Goal: Task Accomplishment & Management: Manage account settings

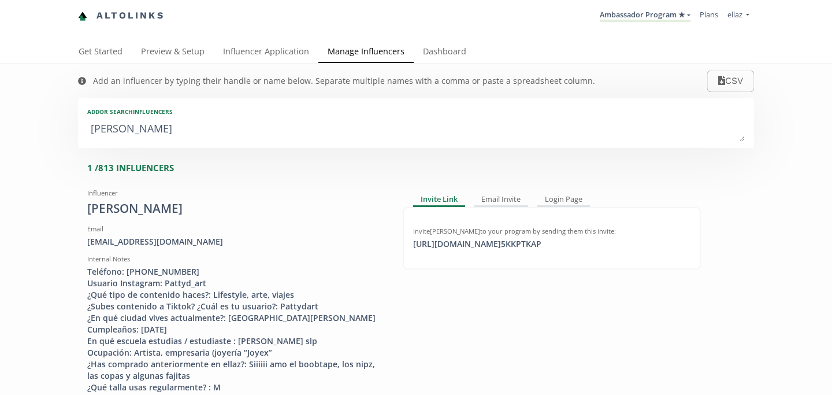
click at [169, 118] on textarea "[PERSON_NAME]" at bounding box center [416, 129] width 658 height 23
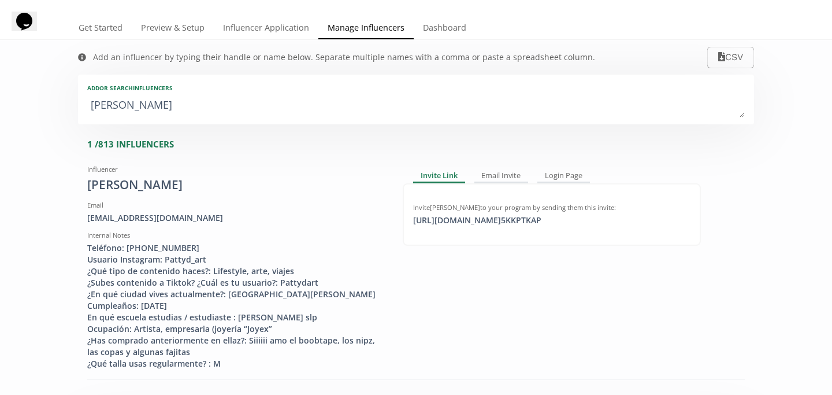
click at [169, 110] on textarea "[PERSON_NAME]" at bounding box center [416, 105] width 658 height 23
type textarea "o"
type input "o"
type input "O"
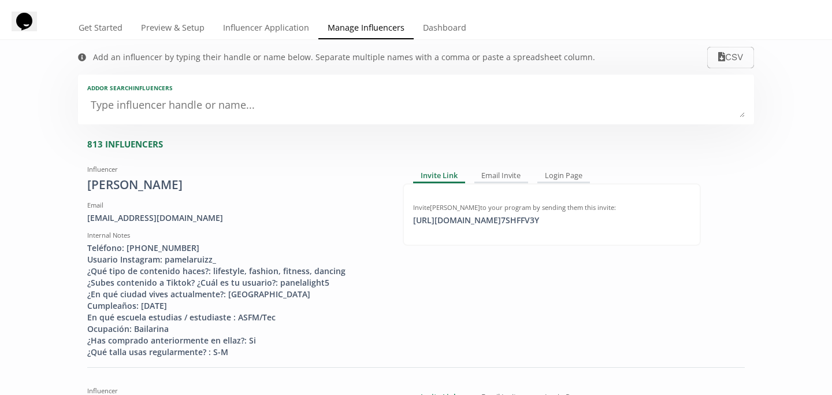
click at [245, 42] on div "Add an influencer by typing their handle or name below. Separate multiple names…" at bounding box center [336, 57] width 540 height 35
click at [241, 35] on link "Influencer Application" at bounding box center [266, 28] width 105 height 23
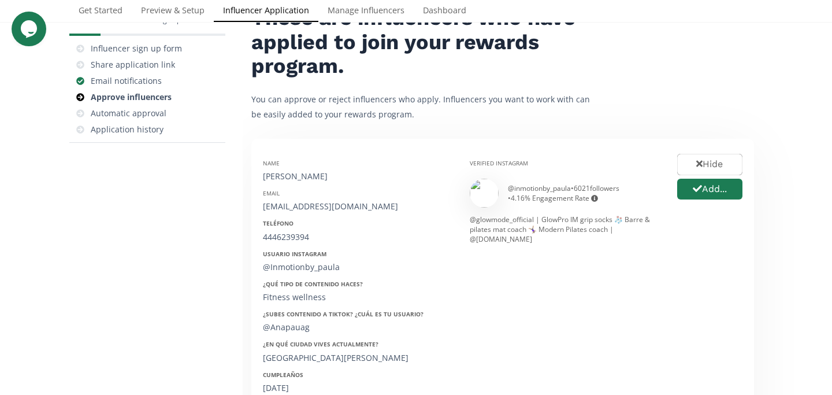
scroll to position [84, 0]
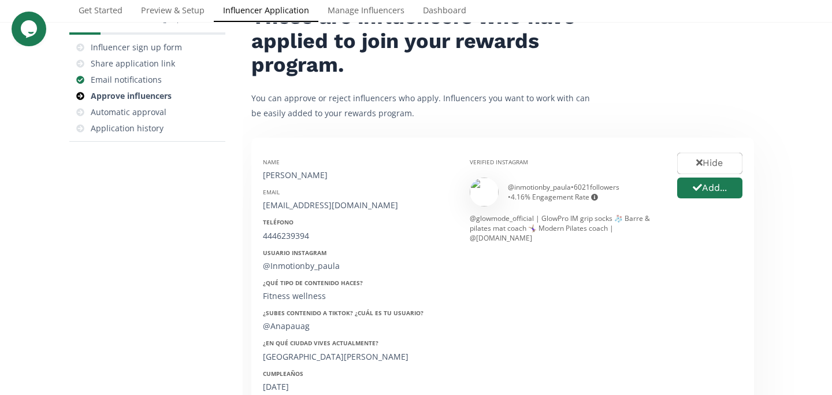
click at [517, 169] on div "Verified Instagram @ inmotionby_paula • 6021 followers • 4.16 % Engagement Rate…" at bounding box center [564, 332] width 207 height 366
click at [703, 181] on button "Add..." at bounding box center [710, 188] width 69 height 25
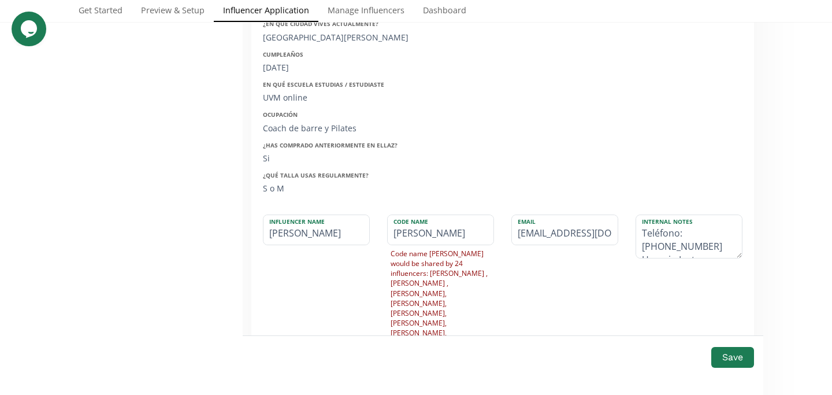
scroll to position [405, 0]
click at [348, 231] on input "Ana Paula" at bounding box center [317, 227] width 106 height 29
paste input "Aboytes"
type input "[PERSON_NAME]"
click at [741, 354] on button "Save" at bounding box center [733, 356] width 46 height 25
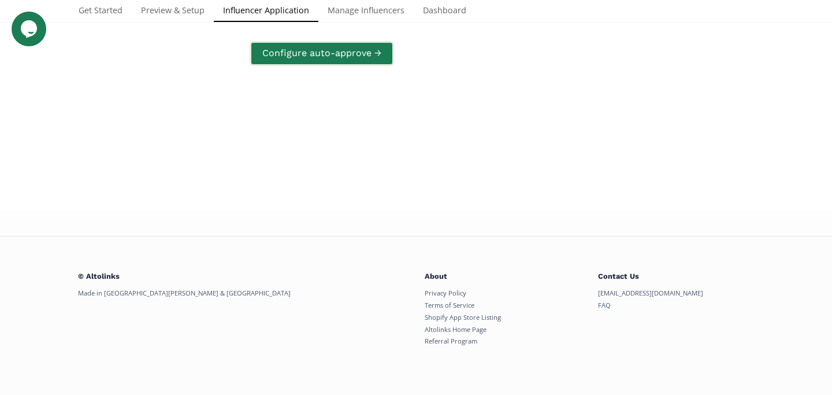
scroll to position [231, 0]
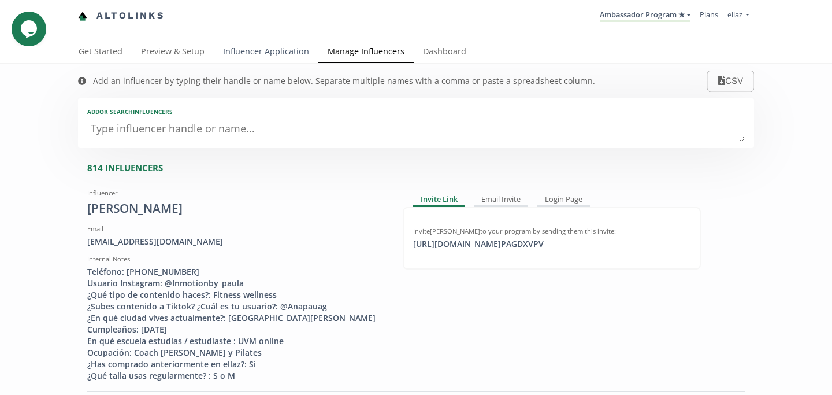
click at [270, 58] on link "Influencer Application" at bounding box center [266, 52] width 105 height 23
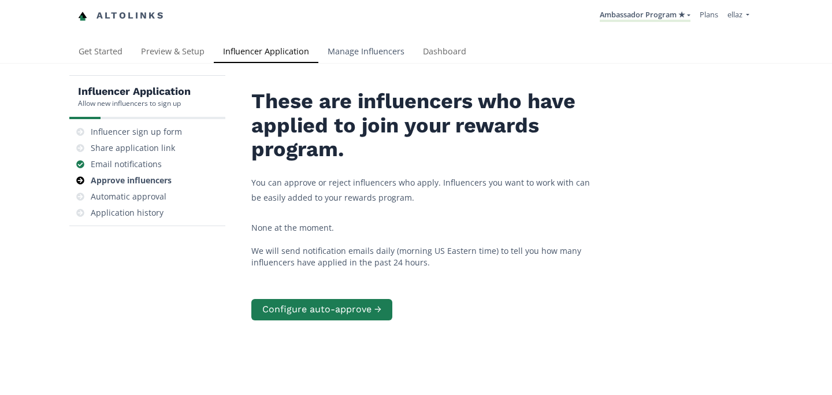
click at [350, 45] on link "Manage Influencers" at bounding box center [365, 52] width 95 height 23
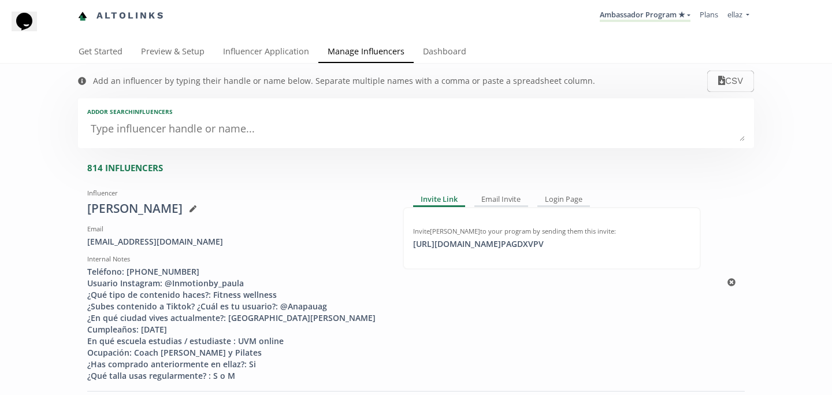
click at [523, 252] on div "Invite Ana Paula Aboytes to your program by sending them this invite: https://a…" at bounding box center [552, 238] width 298 height 62
click at [516, 240] on div "https://app.altolinks.com/invite/ PAGDXVPV click to copy" at bounding box center [478, 244] width 144 height 12
copy div "https://app.altolinks.com/invite/ PAGDXVPV"
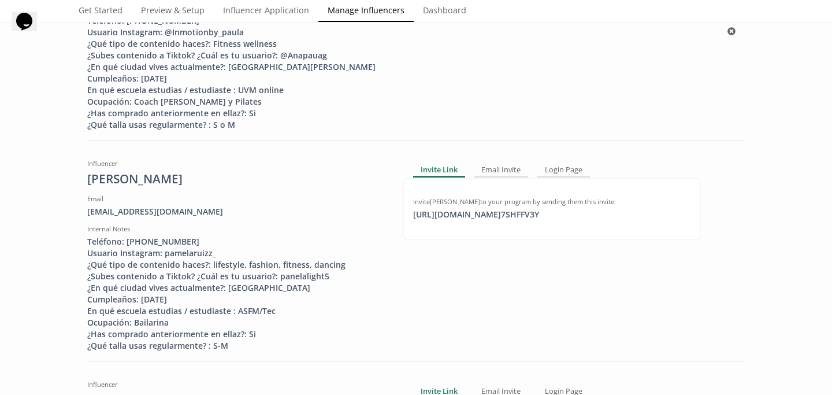
scroll to position [265, 0]
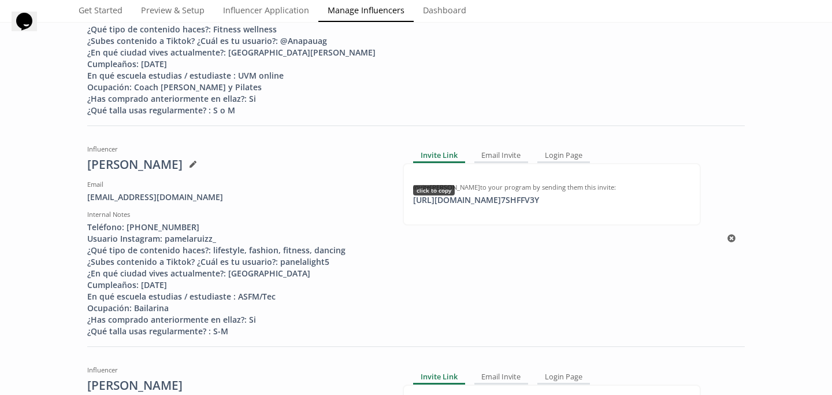
copy div "https://app.altolinks.com/invite/ PAGDXVPV"
click at [492, 195] on div "https://app.altolinks.com/invite/ 7SHFFV3Y click to copy" at bounding box center [476, 200] width 140 height 12
copy div "https://app.altolinks.com/invite/ 7SHFFV3Y"
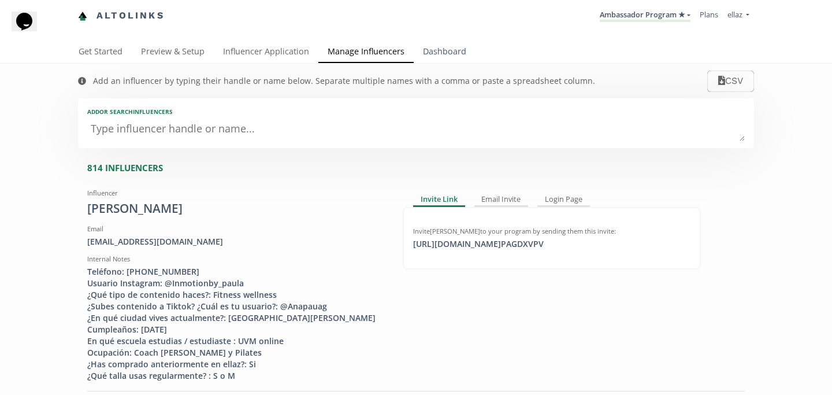
click at [439, 63] on div "Get Started Preview & Setup Influencer Application Manage Influencers Dashboard" at bounding box center [416, 52] width 832 height 23
click at [444, 46] on link "Dashboard" at bounding box center [445, 52] width 62 height 23
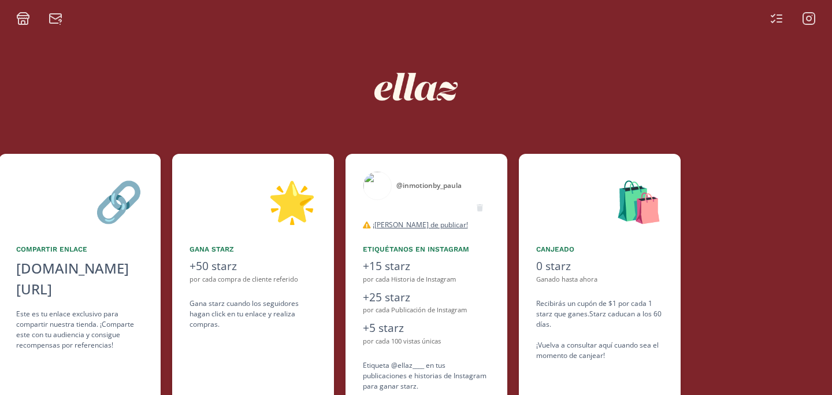
scroll to position [0, 520]
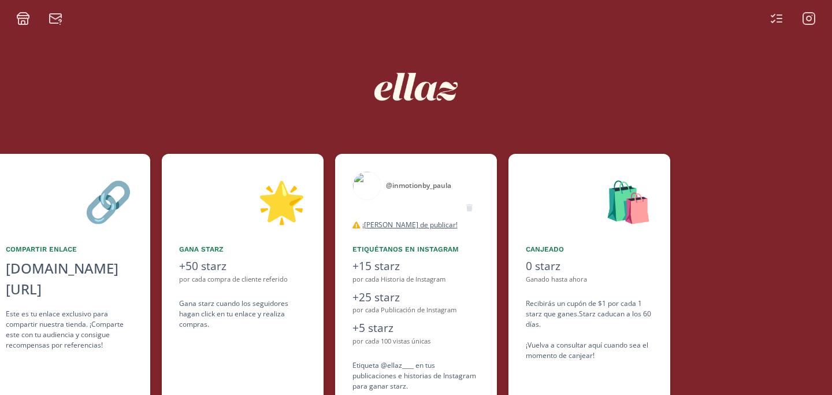
click at [404, 183] on div "@ inmotionby_paula" at bounding box center [418, 185] width 65 height 10
click at [366, 183] on img at bounding box center [367, 185] width 29 height 29
click at [359, 179] on img at bounding box center [367, 185] width 29 height 29
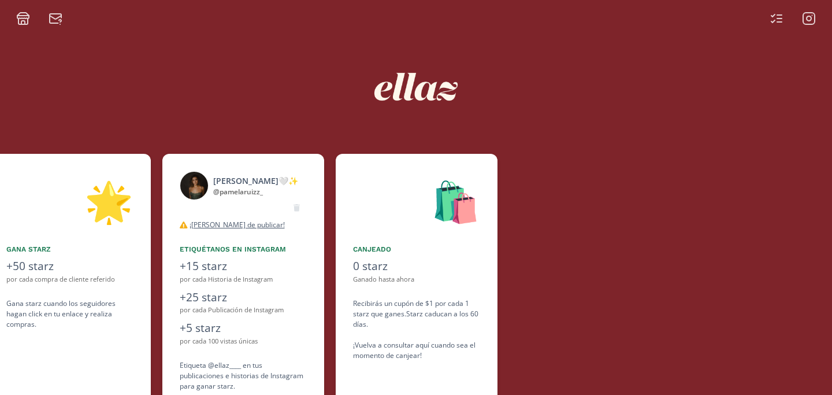
scroll to position [0, 693]
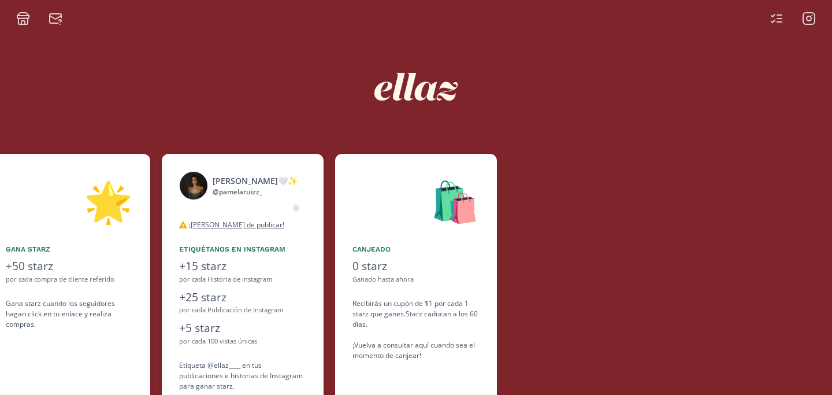
click at [243, 191] on div "@ pamelaruizz_" at bounding box center [255, 192] width 85 height 10
click at [222, 179] on div "[PERSON_NAME]🤍✨" at bounding box center [255, 181] width 85 height 12
click at [187, 181] on img at bounding box center [193, 185] width 29 height 29
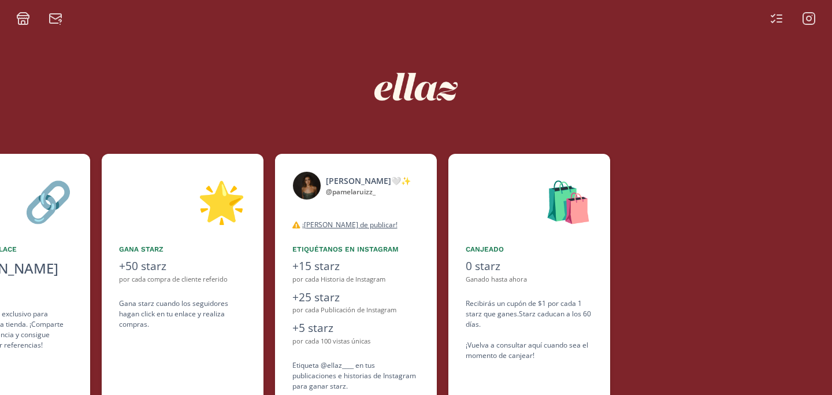
scroll to position [0, 520]
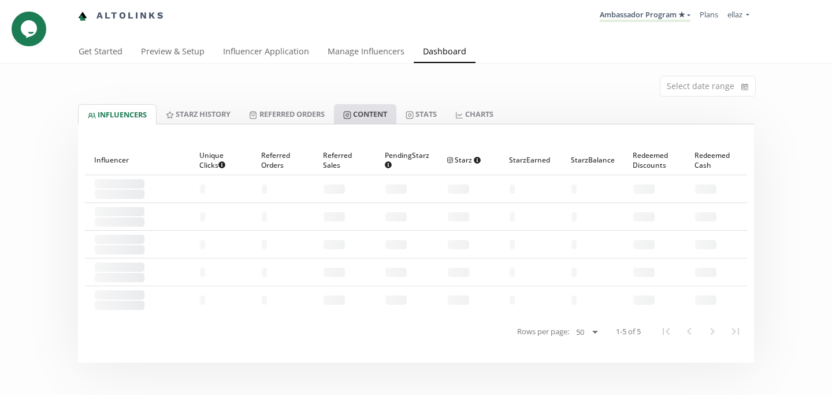
click at [366, 111] on link "Content" at bounding box center [365, 114] width 62 height 20
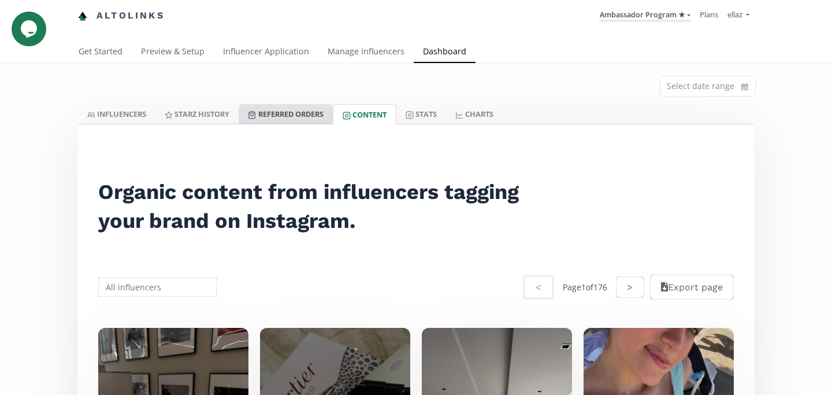
click at [295, 113] on link "Referred Orders" at bounding box center [286, 114] width 94 height 20
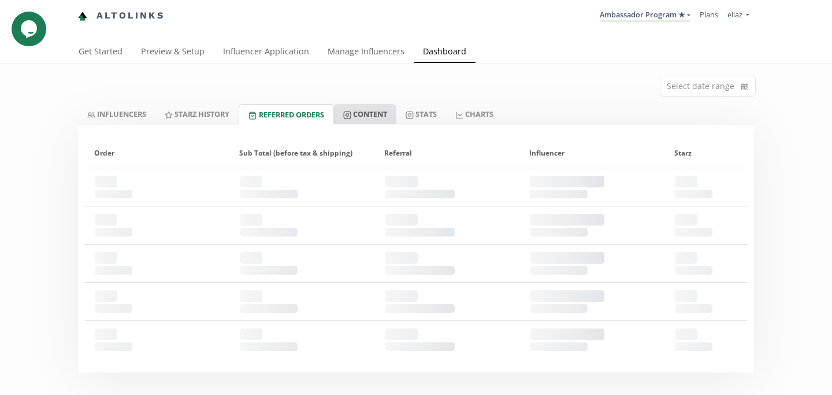
click at [381, 120] on link "Content" at bounding box center [365, 114] width 62 height 20
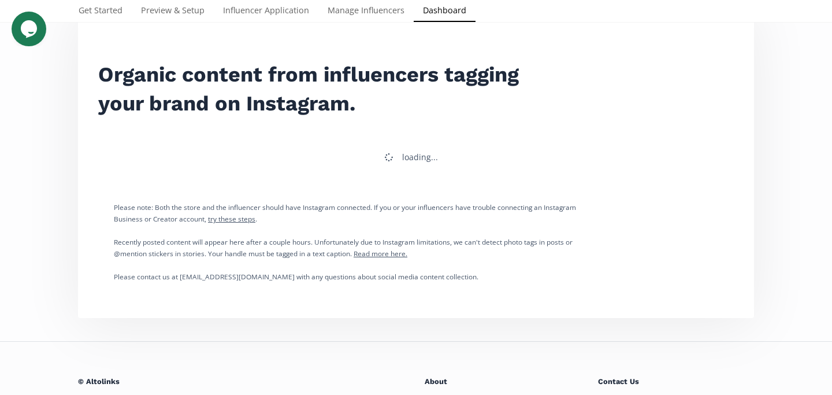
scroll to position [117, 0]
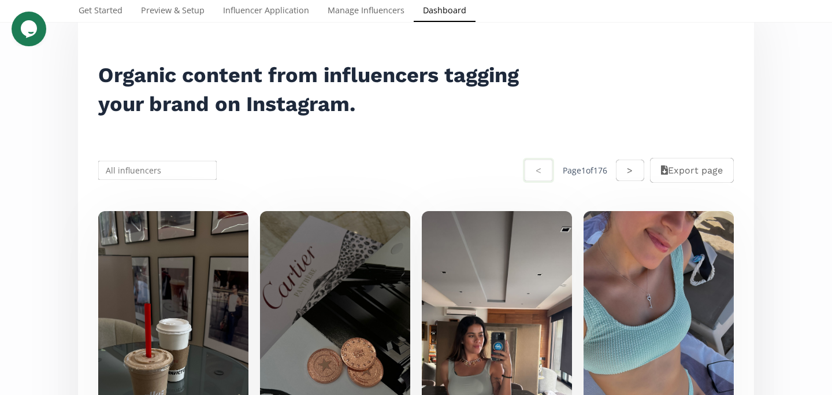
click at [141, 166] on input "text" at bounding box center [158, 170] width 122 height 23
paste input "[PERSON_NAME]"
click at [138, 192] on div "Regina Navarro" at bounding box center [157, 192] width 117 height 21
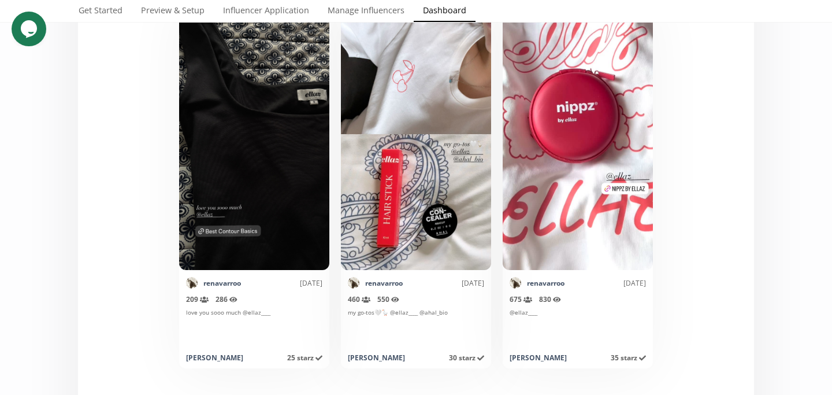
scroll to position [327, 0]
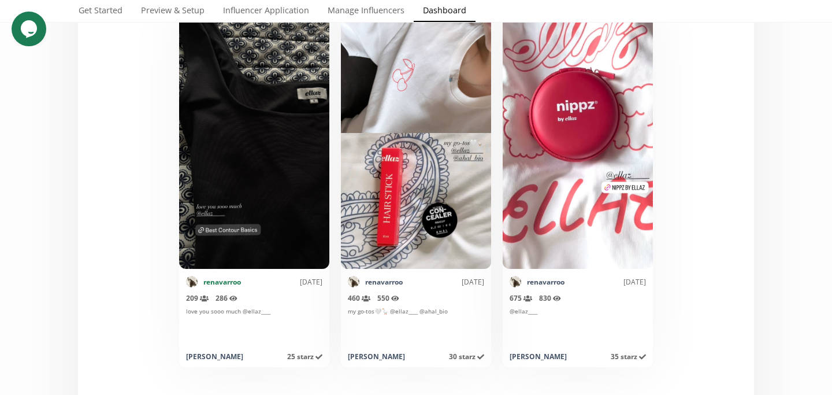
click at [222, 281] on link "renavarroo" at bounding box center [222, 282] width 38 height 10
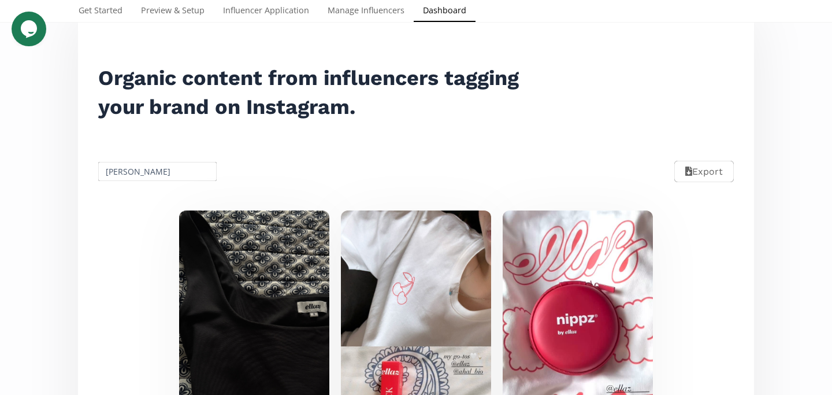
scroll to position [0, 0]
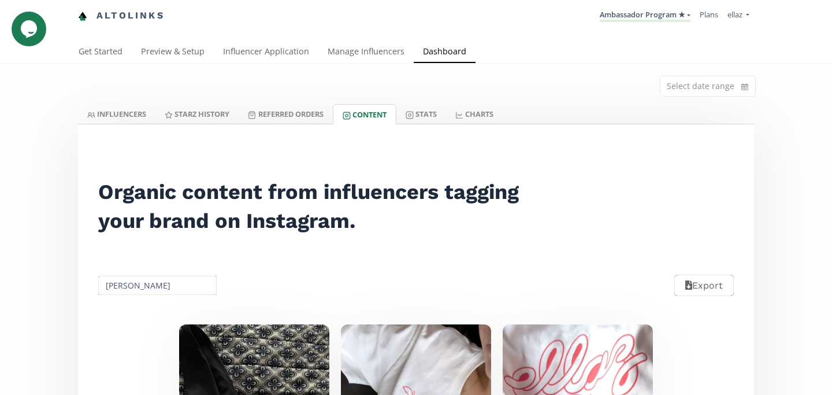
click at [133, 285] on input "Regina Navarro" at bounding box center [158, 285] width 122 height 23
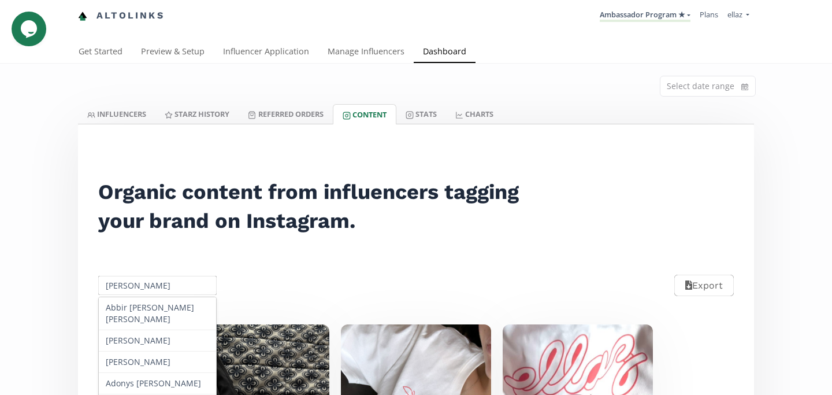
click at [133, 285] on input "Regina Navarro" at bounding box center [158, 285] width 122 height 23
paste input "Maria Jose Adame"
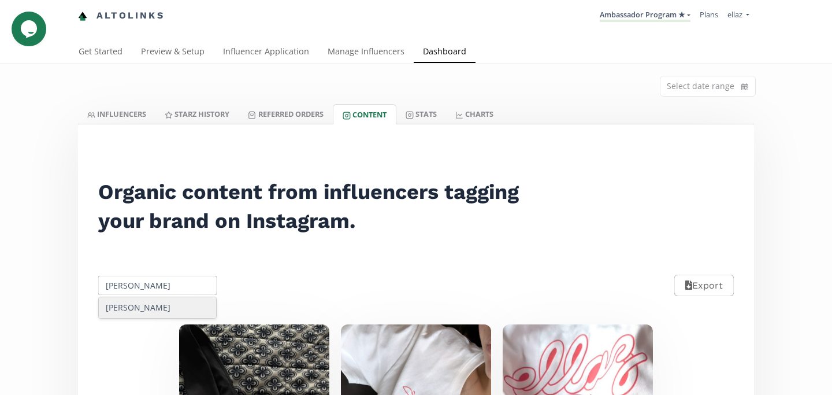
click at [145, 304] on div "Maria Jose Adame" at bounding box center [157, 307] width 117 height 21
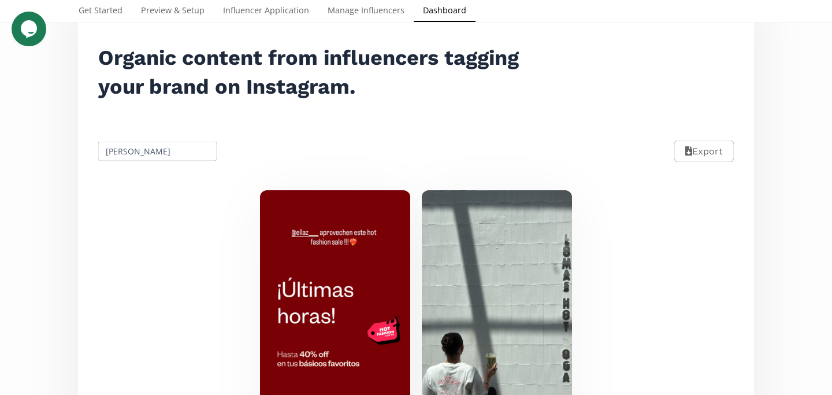
scroll to position [130, 0]
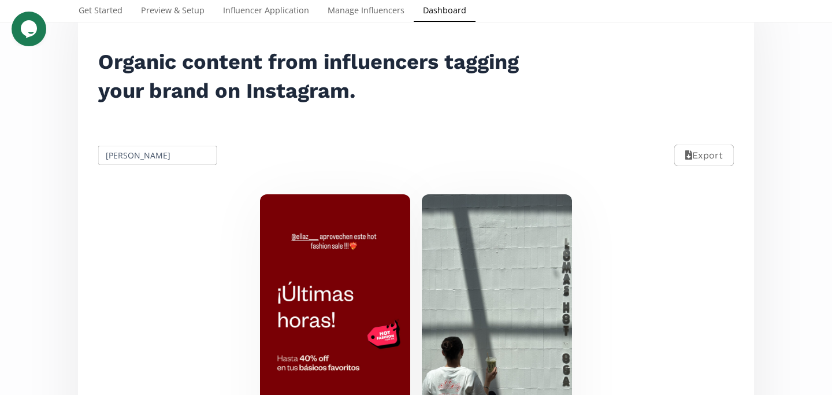
click at [146, 148] on input "Maria Jose Adame" at bounding box center [158, 155] width 122 height 23
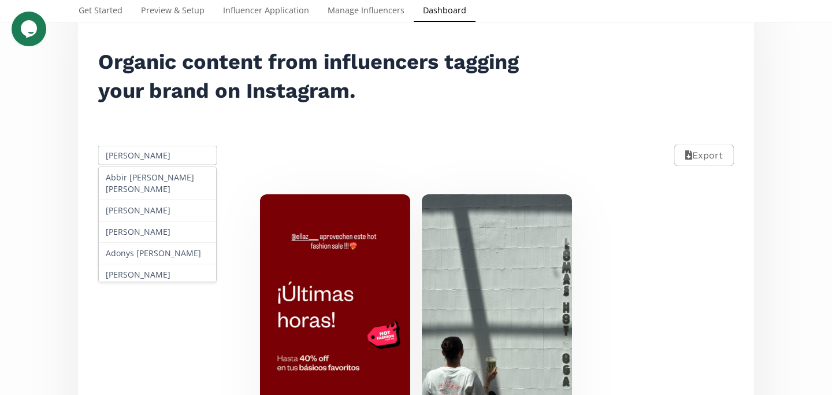
click at [146, 148] on input "Maria Jose Adame" at bounding box center [158, 155] width 122 height 23
paste input "Kendra Fernanda Alderete Llamas"
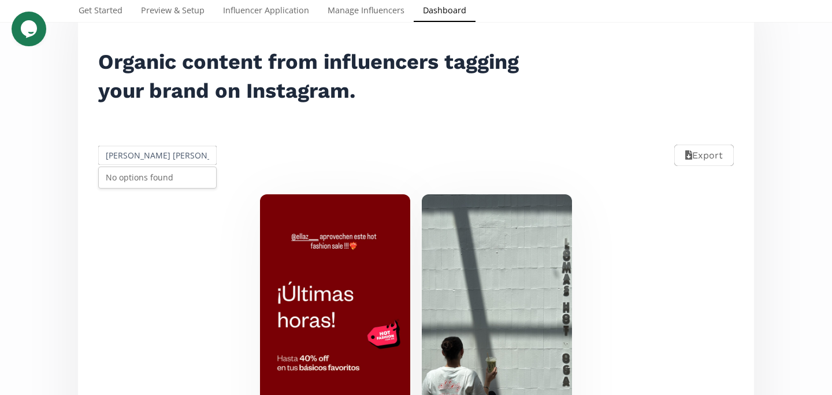
scroll to position [0, 36]
click at [155, 186] on div "No options found" at bounding box center [157, 177] width 117 height 21
click at [173, 162] on input "Kendra Fernanda Alderete Llamas" at bounding box center [158, 155] width 122 height 23
click at [180, 161] on input "Kendra Fernanda Alderete Llamas" at bounding box center [158, 155] width 122 height 23
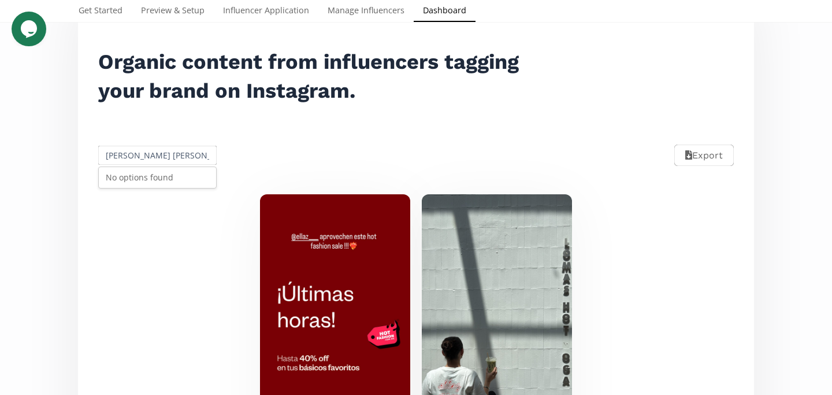
click at [180, 161] on input "Kendra Fernanda Alderete Llamas" at bounding box center [158, 155] width 122 height 23
click at [185, 153] on input "Kendra Fernanda Alderete Llamas" at bounding box center [158, 155] width 122 height 23
click at [193, 161] on input "Kendra Fernanda Llamas" at bounding box center [158, 155] width 122 height 23
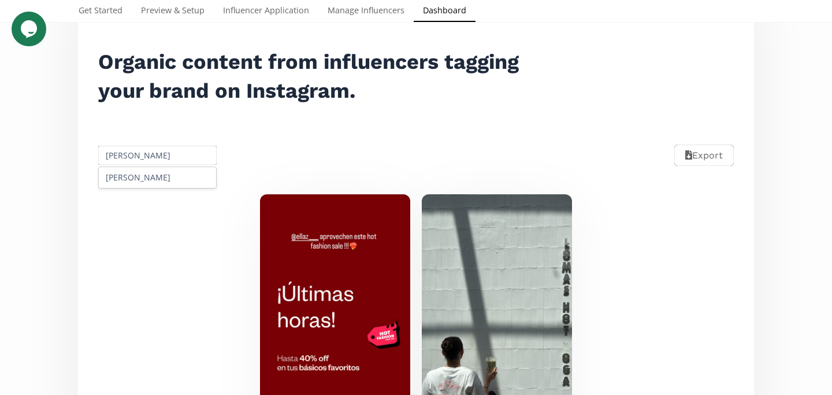
click at [140, 164] on input "Kendra" at bounding box center [158, 155] width 122 height 23
click at [142, 173] on div "Kendra Alderete" at bounding box center [157, 177] width 117 height 21
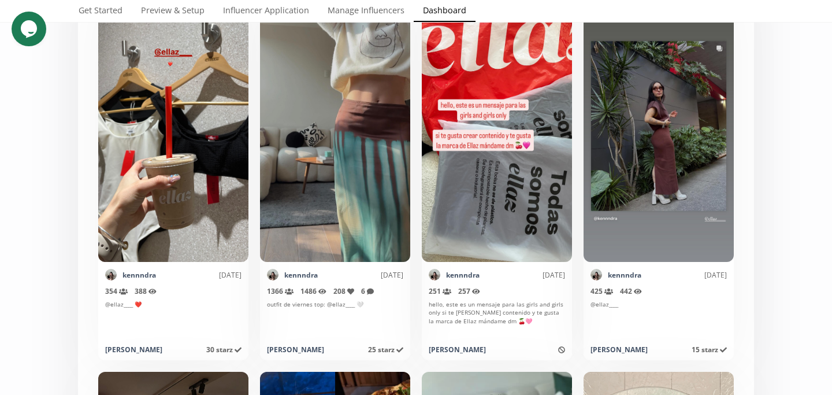
scroll to position [2247, 0]
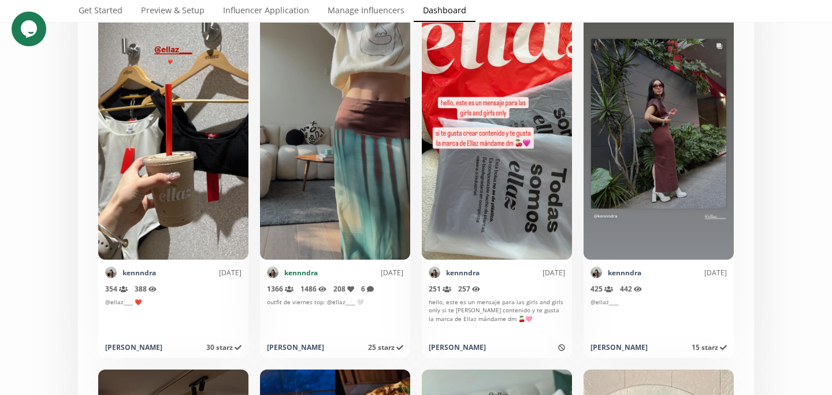
click at [298, 272] on link "kennndra" at bounding box center [301, 273] width 34 height 10
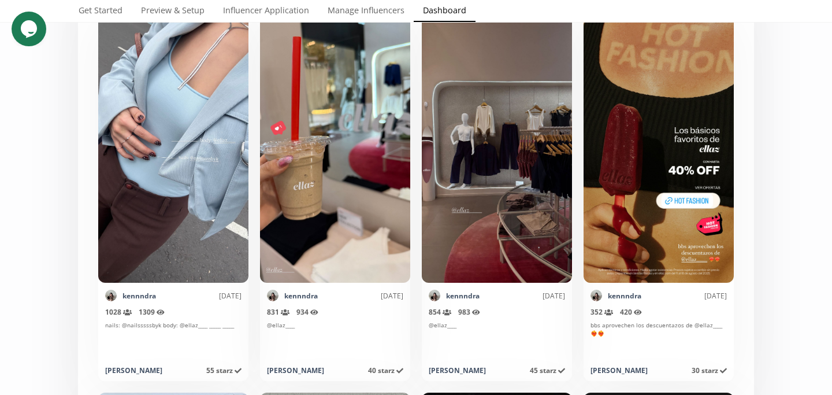
scroll to position [0, 0]
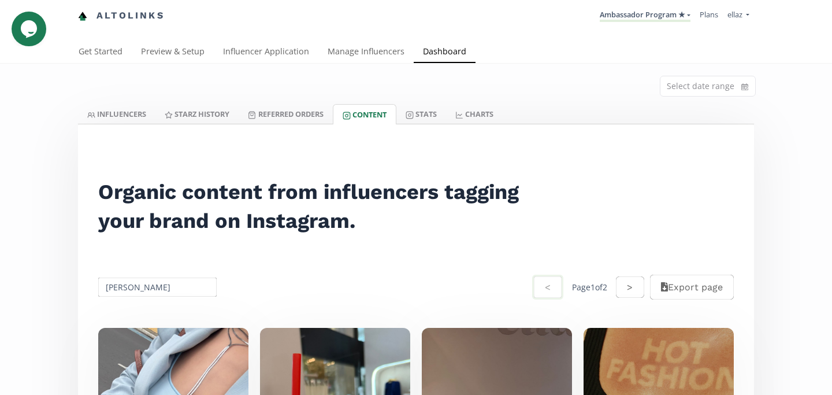
click at [151, 288] on input "Kendra Alderete" at bounding box center [158, 287] width 122 height 23
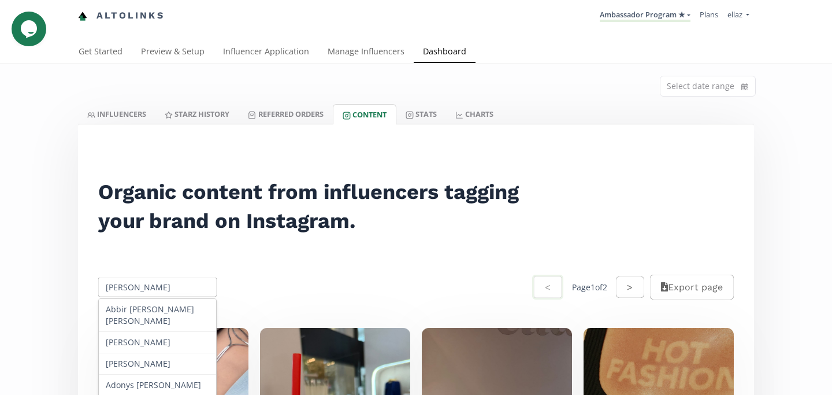
click at [151, 288] on input "Kendra Alderete" at bounding box center [158, 287] width 122 height 23
paste input "Lesly Isabel Bravo Sánchez"
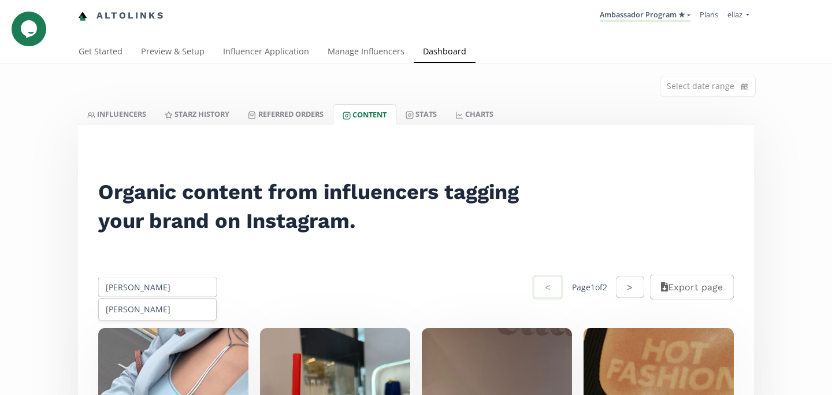
click at [161, 309] on div "Lesly Isabel sanchez" at bounding box center [157, 309] width 117 height 21
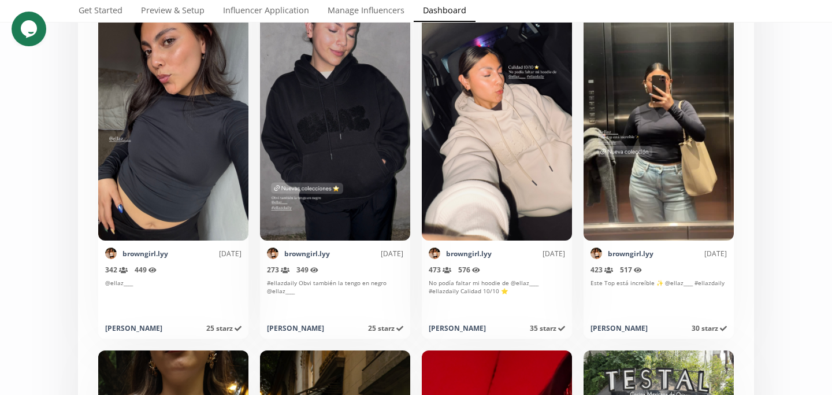
scroll to position [60, 0]
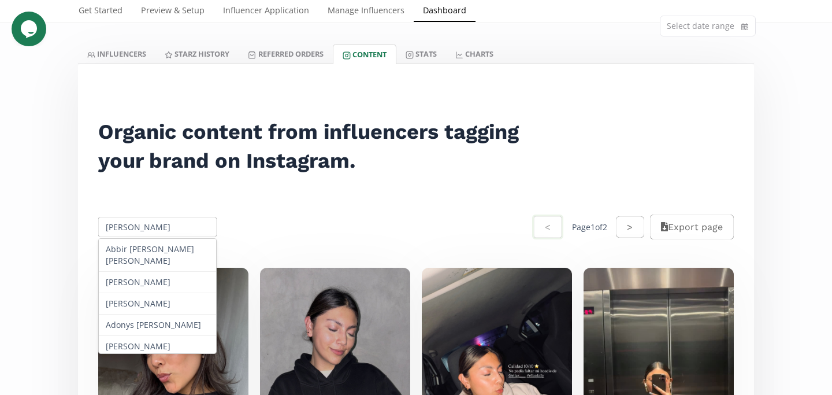
click at [153, 230] on input "Lesly Isabel sanchez" at bounding box center [158, 227] width 122 height 23
paste input "Mariana Murillo"
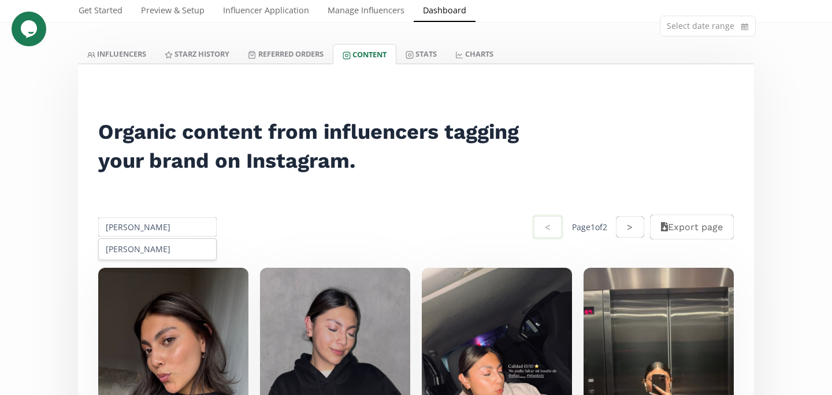
click at [165, 244] on div "Mariana Murillo" at bounding box center [157, 249] width 117 height 21
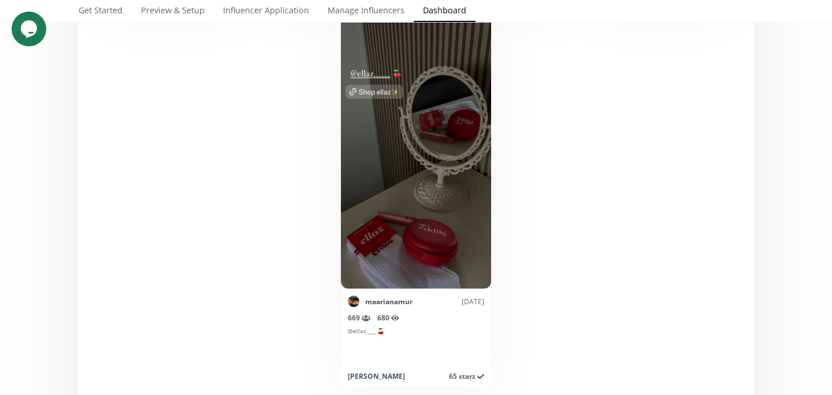
scroll to position [0, 0]
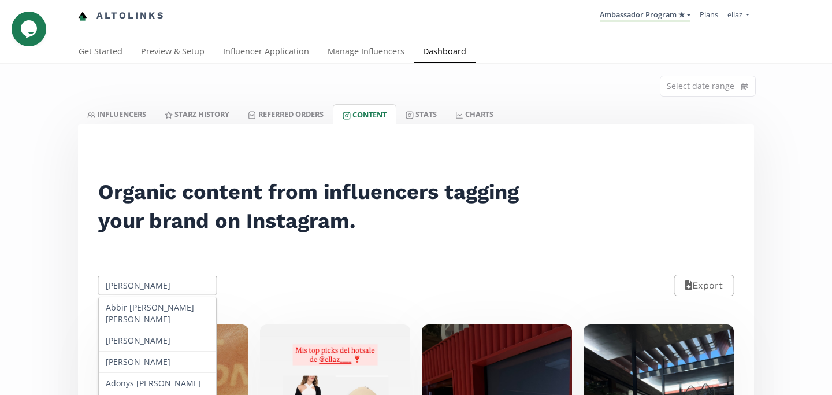
click at [153, 279] on input "Mariana Murillo" at bounding box center [158, 285] width 122 height 23
paste input "Eugenia bernal rodriguez"
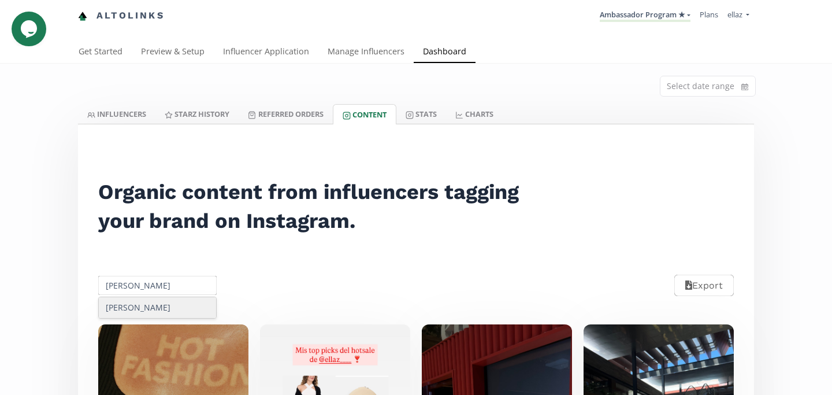
click at [155, 311] on div "Eugenia Bernal Rodriguez" at bounding box center [157, 307] width 117 height 21
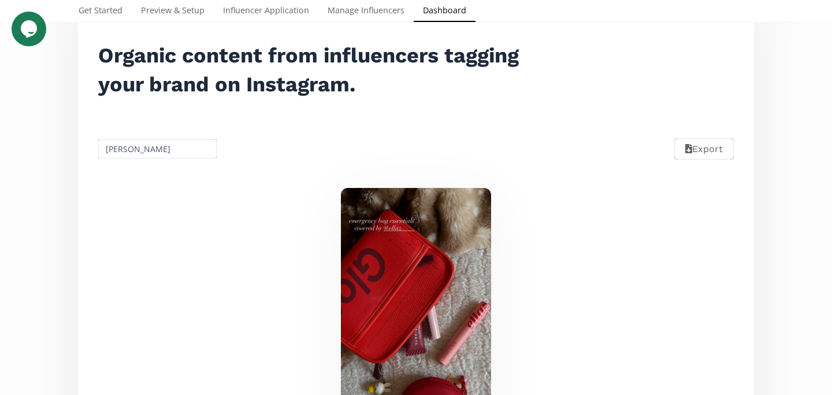
scroll to position [136, 0]
click at [136, 146] on input "Eugenia Bernal Rodriguez" at bounding box center [158, 149] width 122 height 23
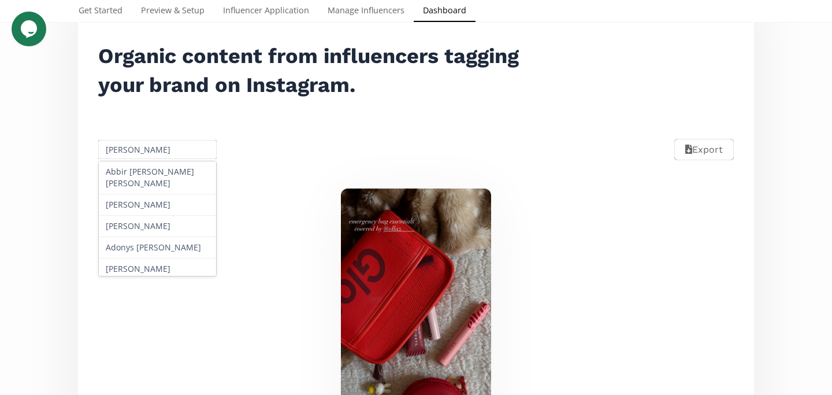
click at [136, 146] on input "Eugenia Bernal Rodriguez" at bounding box center [158, 149] width 122 height 23
paste input "Aurora Dia"
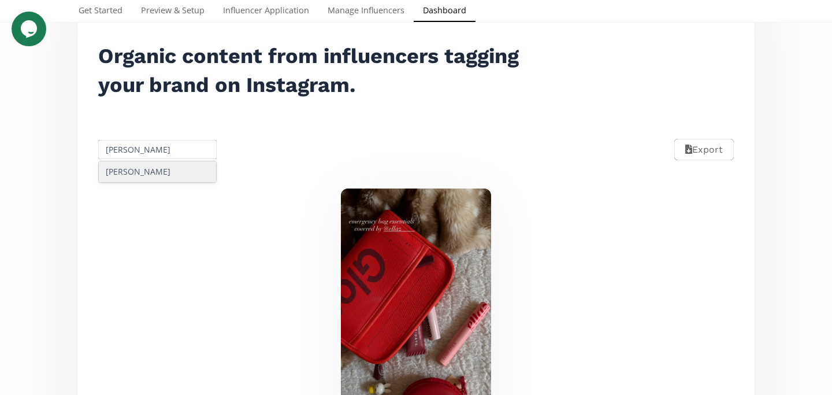
click at [147, 166] on div "Aurora Diaz" at bounding box center [157, 171] width 117 height 21
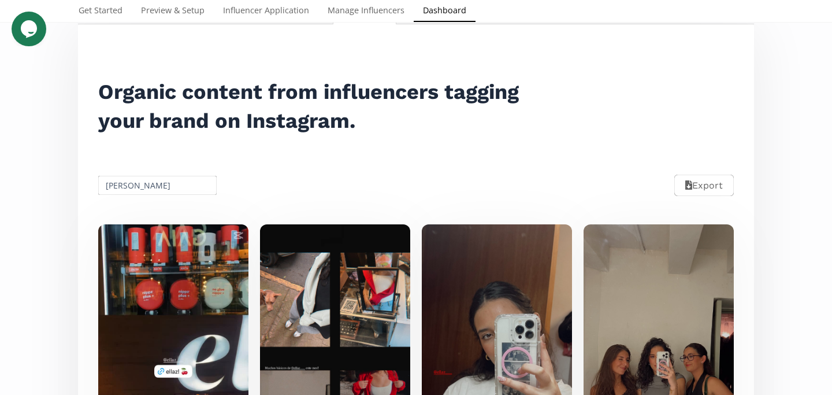
scroll to position [0, 0]
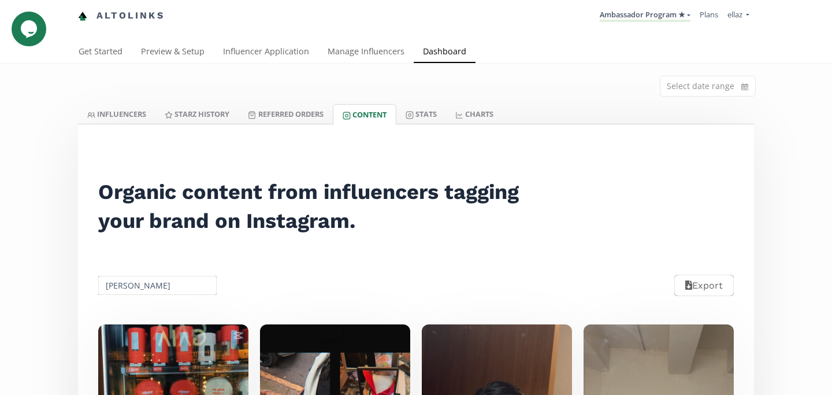
click at [132, 288] on input "Aurora Diaz" at bounding box center [158, 285] width 122 height 23
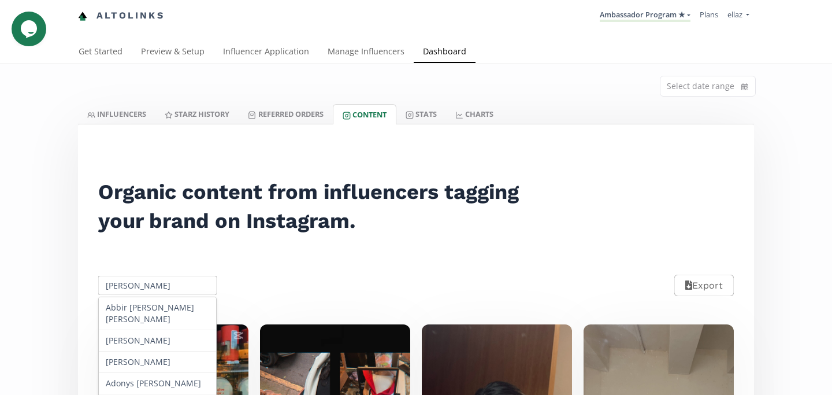
click at [132, 288] on input "Aurora Diaz" at bounding box center [158, 285] width 122 height 23
paste input "Pau Salazar"
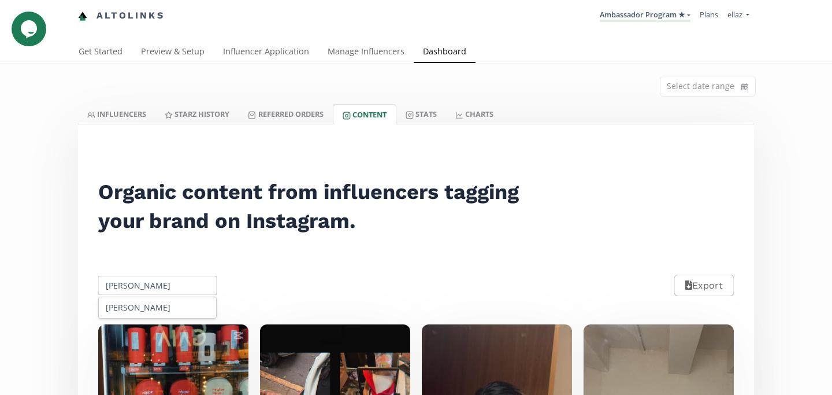
type input "Pau Salazar"
click at [148, 307] on div "Pau Salazar" at bounding box center [157, 307] width 117 height 21
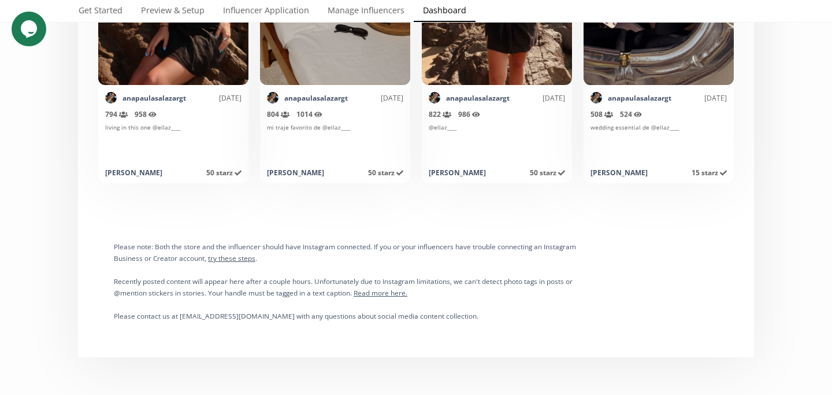
scroll to position [511, 0]
click at [155, 95] on link "anapaulasalazargt" at bounding box center [155, 97] width 64 height 10
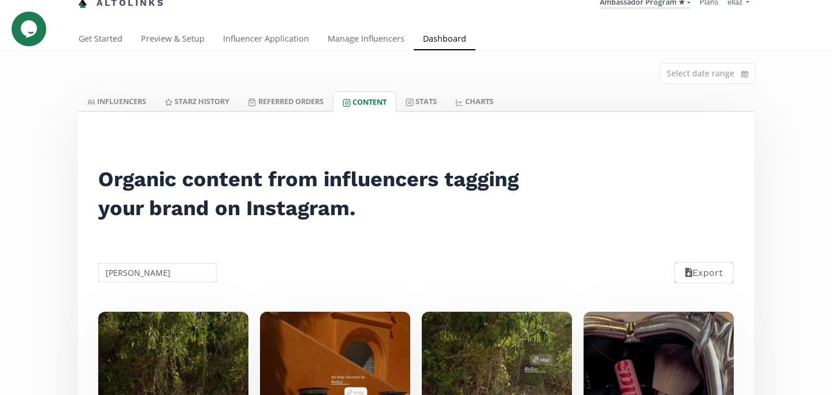
scroll to position [13, 0]
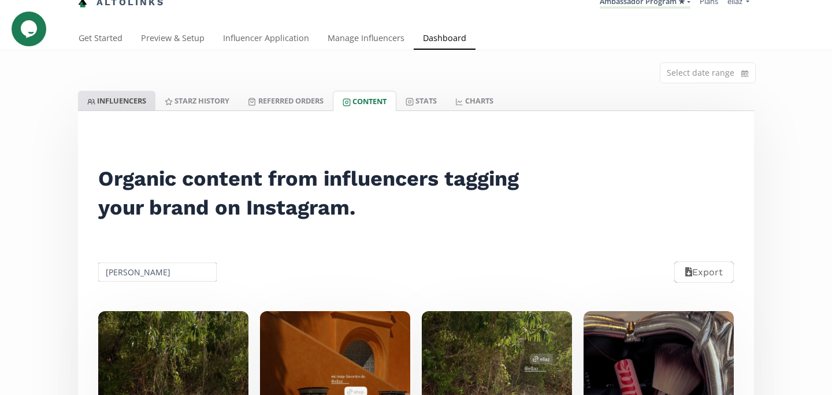
click at [119, 97] on link "INFLUENCERS" at bounding box center [116, 101] width 77 height 20
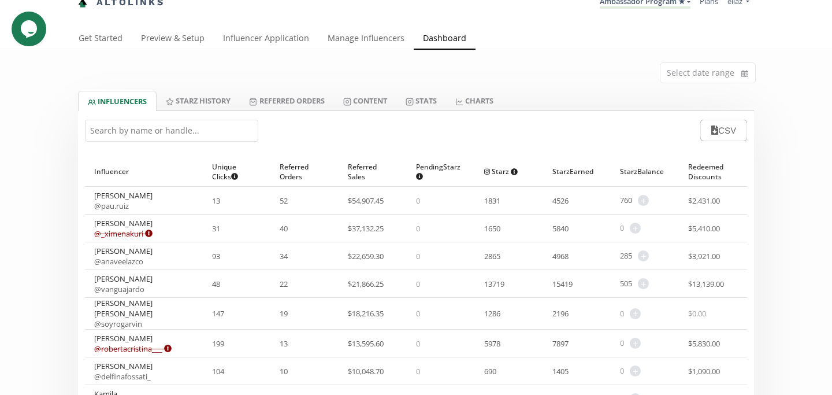
click at [146, 136] on input "text" at bounding box center [171, 131] width 173 height 22
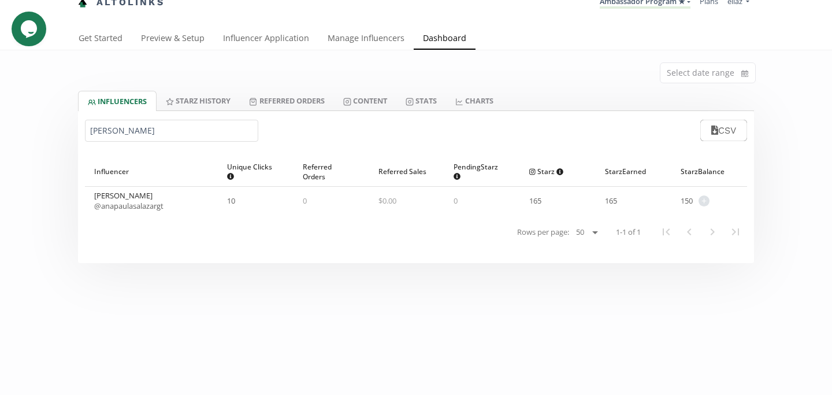
click at [129, 206] on link "@ anapaulasalazargt" at bounding box center [128, 206] width 69 height 10
click at [133, 135] on input "pau sal" at bounding box center [171, 131] width 173 height 22
paste input "Brenda Becerri"
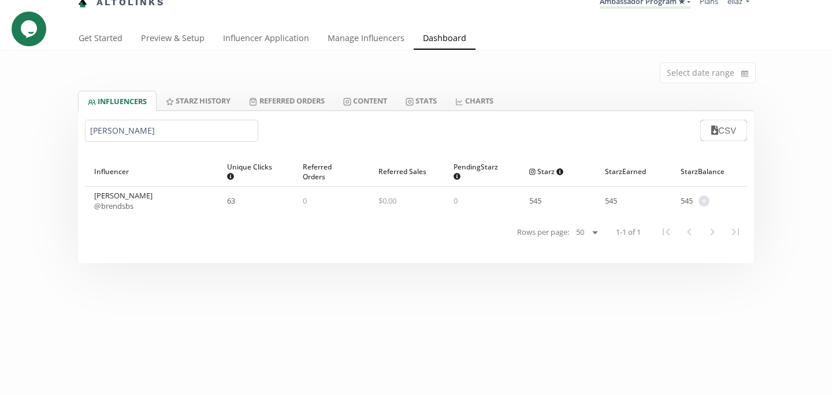
click at [117, 203] on link "@ brendsbs" at bounding box center [113, 206] width 39 height 10
click at [123, 133] on input "Brenda Becerril" at bounding box center [171, 131] width 173 height 22
paste input "Paula Tarriba Rodríguez"
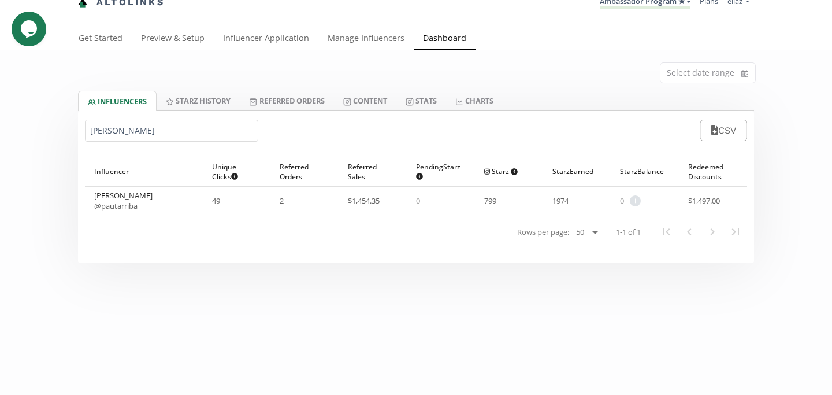
click at [123, 205] on link "@ pautarriba" at bounding box center [115, 206] width 43 height 10
click at [138, 127] on input "Paula Tarriba Rodríguez" at bounding box center [171, 131] width 173 height 22
paste input "Yazmin Landa"
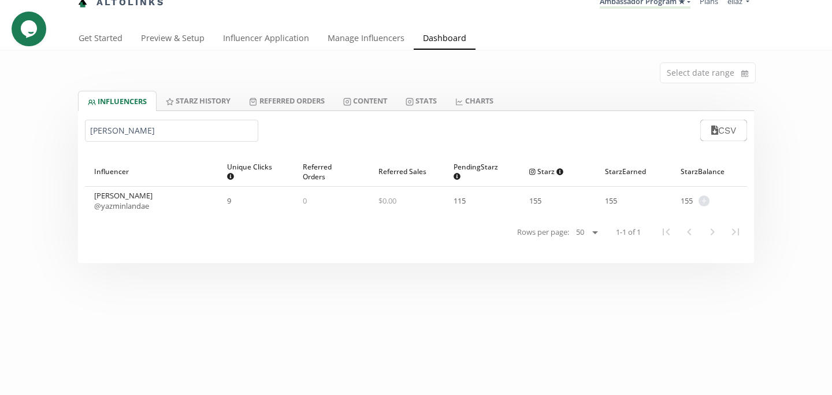
click at [133, 213] on div "Yazmin Landa @ yazminlandae" at bounding box center [151, 201] width 133 height 28
click at [131, 207] on link "@ yazminlandae" at bounding box center [121, 206] width 55 height 10
click at [123, 120] on input "Yazmin Landa" at bounding box center [171, 131] width 173 height 22
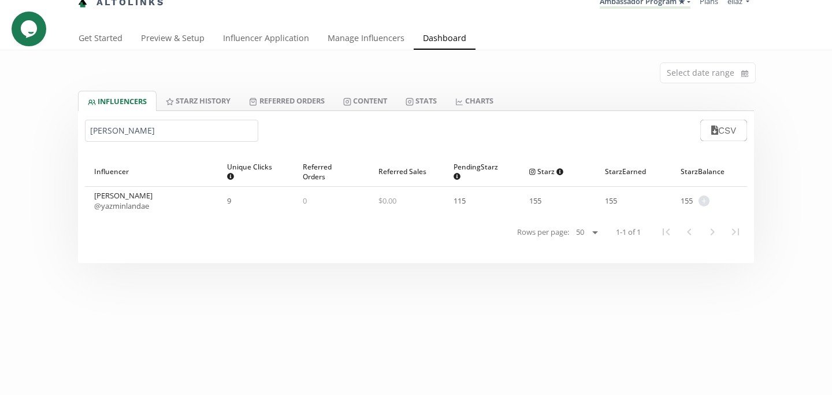
paste input "Sofia Tuachi"
type input "Sofia Tuachi"
click at [122, 207] on link "@ softuachi" at bounding box center [113, 206] width 39 height 10
click at [239, 43] on link "Influencer Application" at bounding box center [266, 39] width 105 height 23
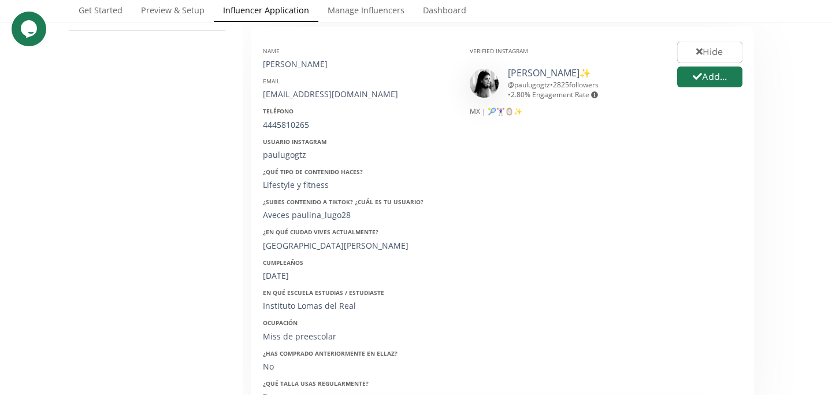
scroll to position [199, 0]
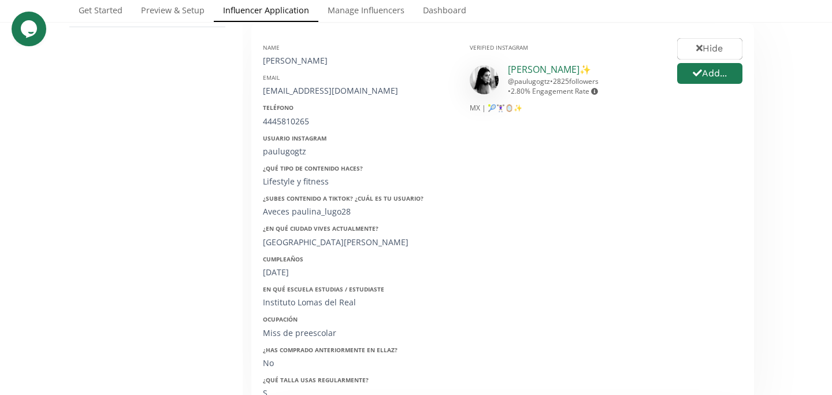
click at [526, 74] on link "Pau Lugo✨" at bounding box center [549, 69] width 83 height 13
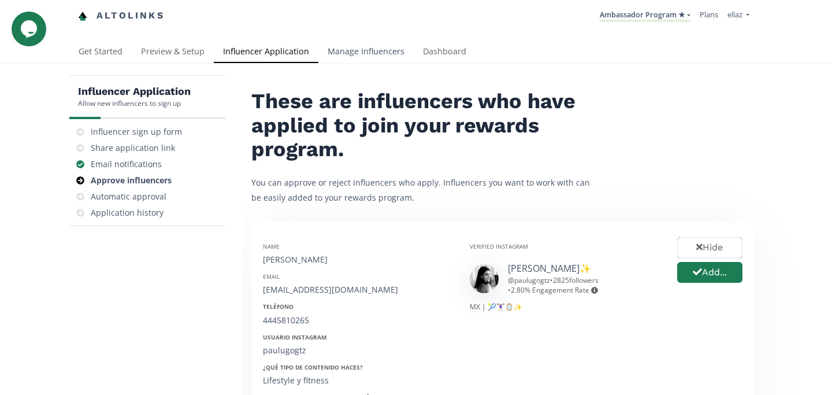
click at [385, 51] on link "Manage Influencers" at bounding box center [365, 52] width 95 height 23
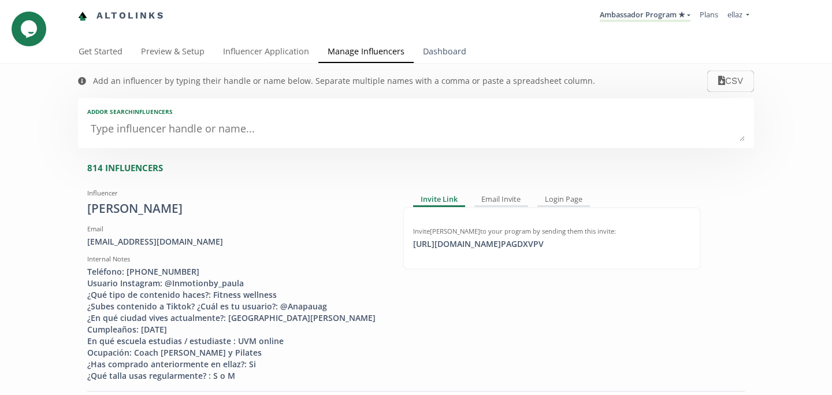
click at [435, 49] on link "Dashboard" at bounding box center [445, 52] width 62 height 23
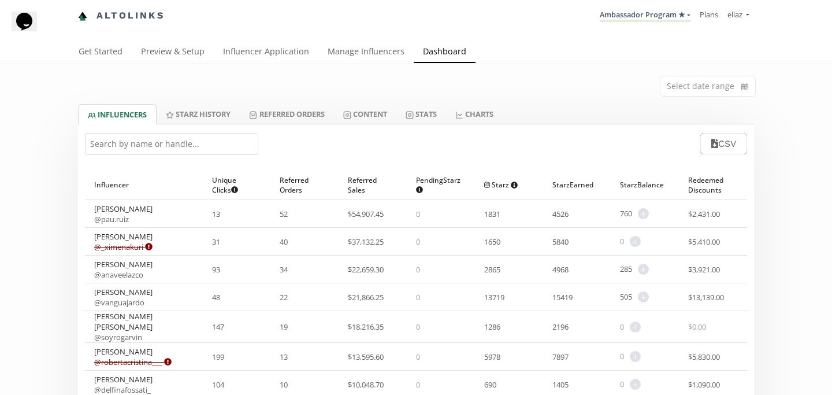
click at [158, 138] on input "text" at bounding box center [171, 144] width 173 height 22
paste input "[PERSON_NAME]"
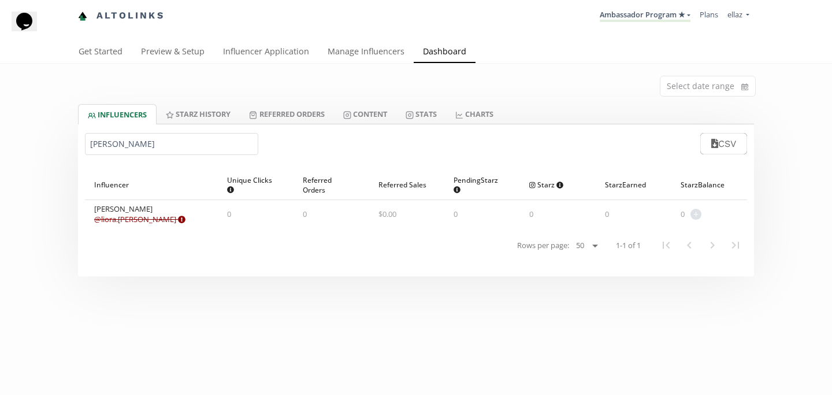
click at [139, 214] on link "@ liora.shwartz Expired or disconnected. Please ask influencer to reconnect." at bounding box center [139, 219] width 91 height 10
click at [168, 147] on input "[PERSON_NAME]" at bounding box center [171, 144] width 173 height 22
paste input "[PERSON_NAME]"
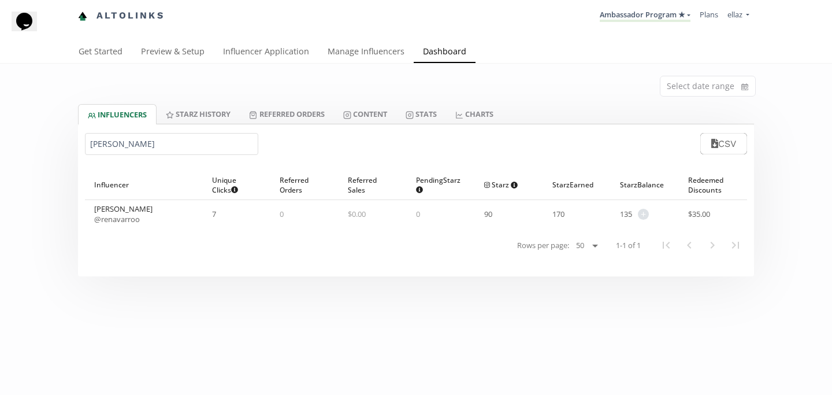
type input "[PERSON_NAME]"
click at [123, 218] on link "@ renavarroo" at bounding box center [117, 219] width 46 height 10
click at [367, 117] on link "Content" at bounding box center [365, 114] width 62 height 20
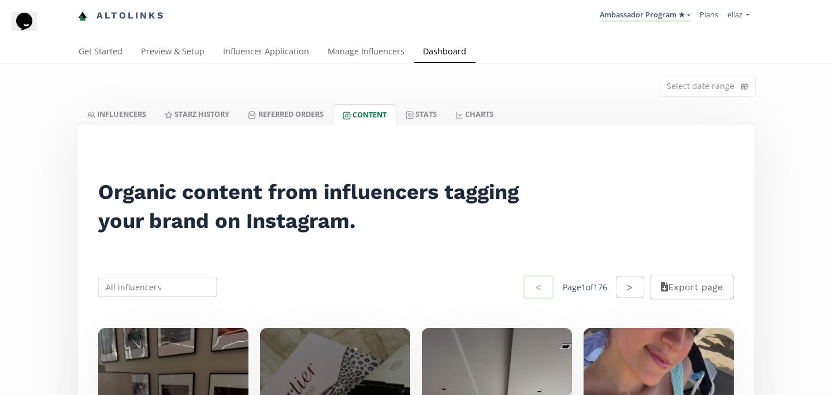
click at [170, 289] on input "text" at bounding box center [158, 287] width 122 height 23
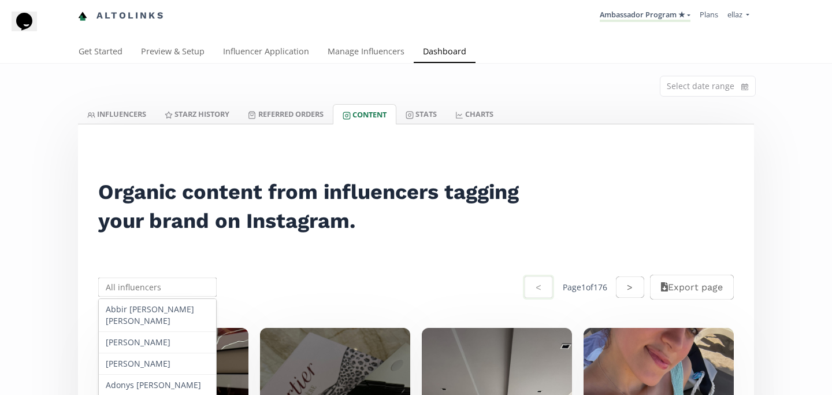
paste input "Hello ! Como estas?? Gracias a tu amor y apoyo a la marca, te quiero invitar a …"
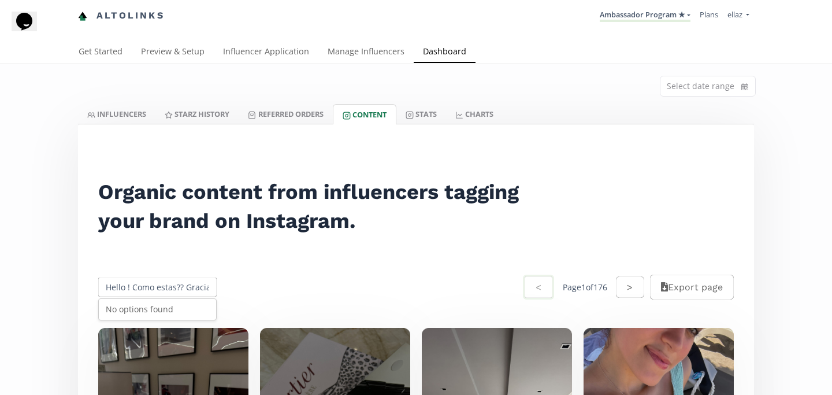
type input "Hello ! Como estas?? Gracias a tu amor y apoyo a la marca, te quiero invitar a …"
click at [170, 287] on input "Hello ! Como estas?? Gracias a tu amor y apoyo a la marca, te quiero invitar a …" at bounding box center [158, 287] width 122 height 23
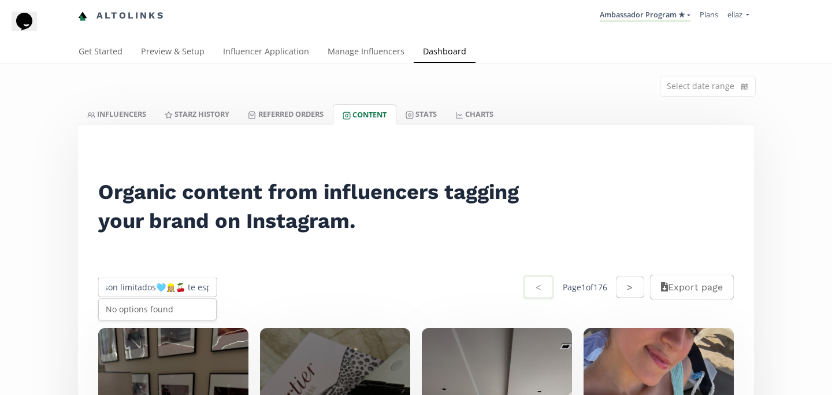
click at [170, 287] on input "Hello ! Como estas?? Gracias a tu amor y apoyo a la marca, te quiero invitar a …" at bounding box center [158, 287] width 122 height 23
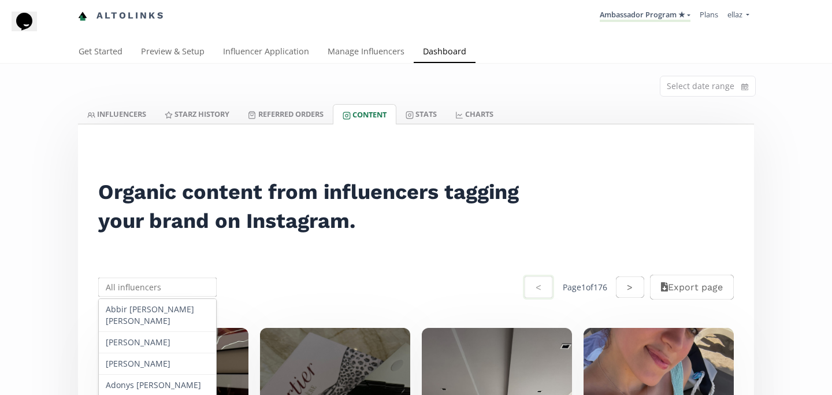
scroll to position [0, 0]
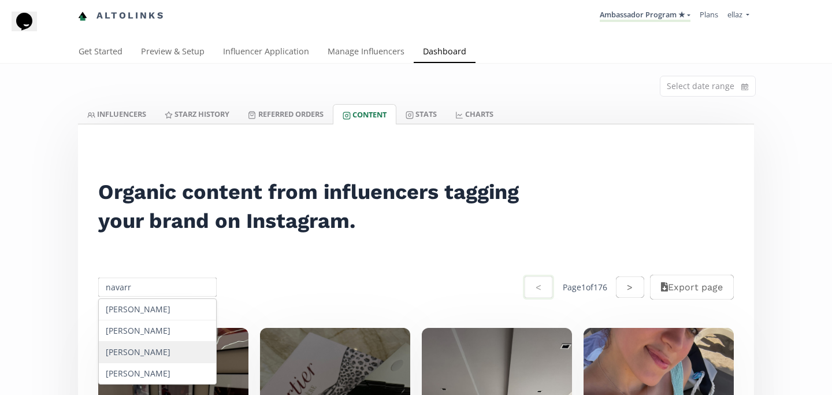
click at [153, 359] on div "Regina Navarro" at bounding box center [157, 352] width 117 height 21
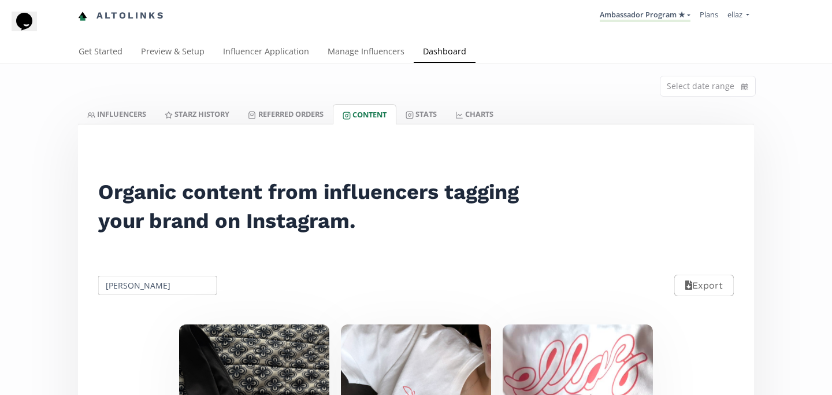
click at [700, 99] on div "Select date range" at bounding box center [415, 84] width 693 height 40
click at [695, 92] on input at bounding box center [708, 86] width 95 height 20
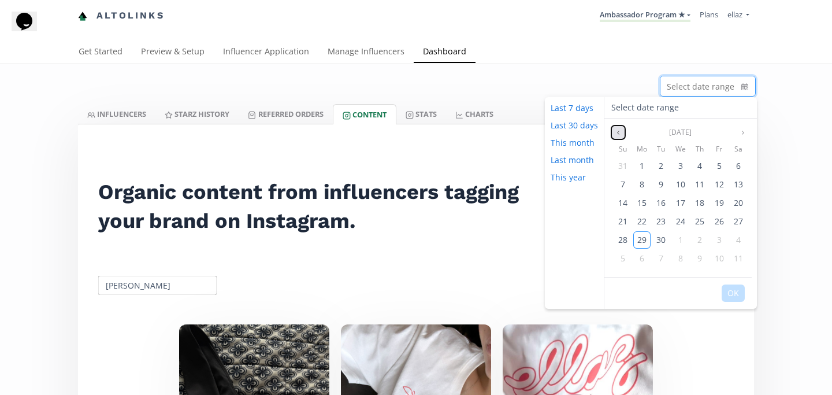
click at [616, 136] on button "Previous month" at bounding box center [618, 132] width 14 height 14
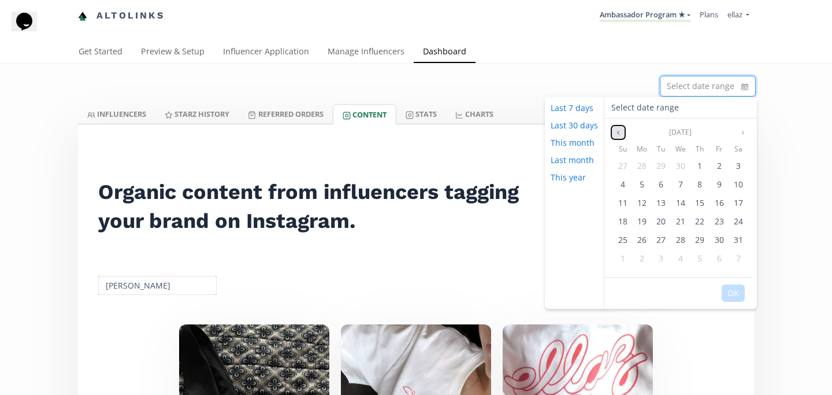
click at [616, 136] on button "Previous month" at bounding box center [618, 132] width 14 height 14
click at [737, 131] on button "Next month" at bounding box center [743, 132] width 14 height 14
click at [643, 181] on span "3" at bounding box center [642, 184] width 5 height 11
click at [672, 182] on div "5" at bounding box center [680, 184] width 17 height 17
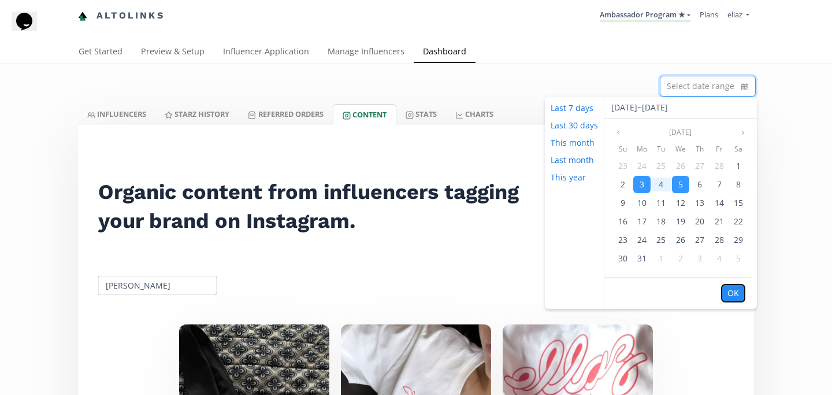
click at [730, 295] on button "OK" at bounding box center [733, 292] width 23 height 17
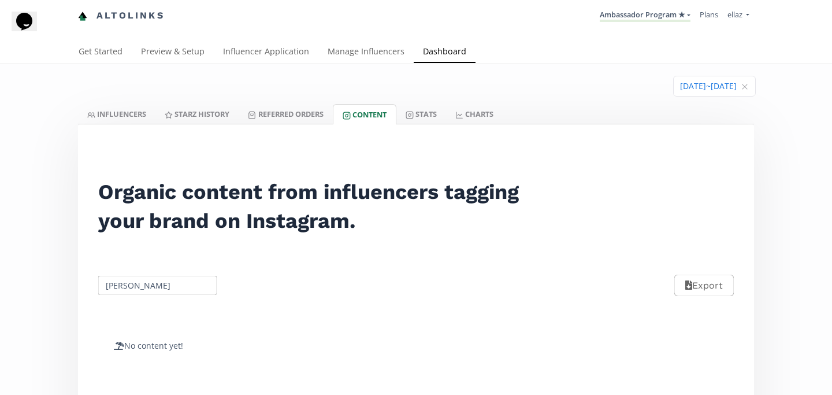
scroll to position [14, 0]
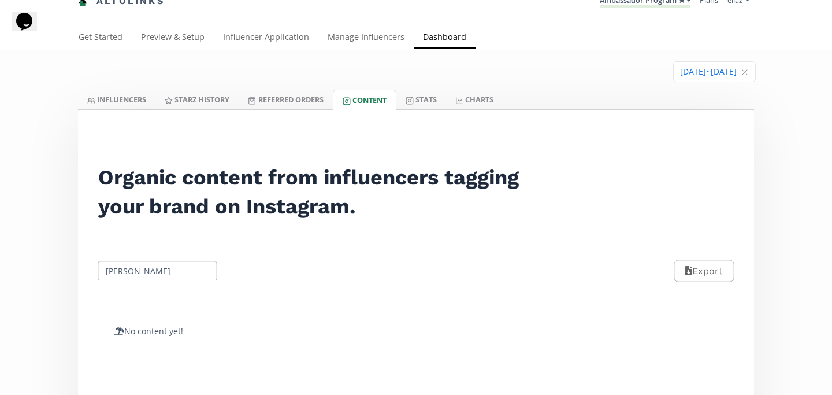
click at [170, 269] on input "Regina Navarro" at bounding box center [158, 270] width 122 height 23
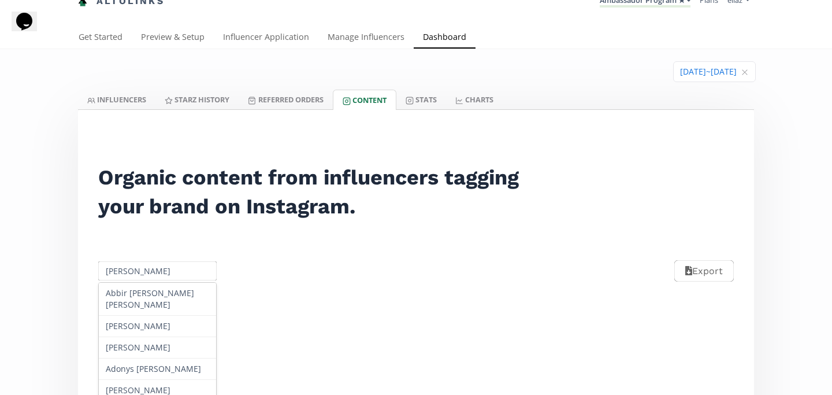
click at [170, 269] on input "Regina Navarro" at bounding box center [158, 270] width 122 height 23
type input "Regina"
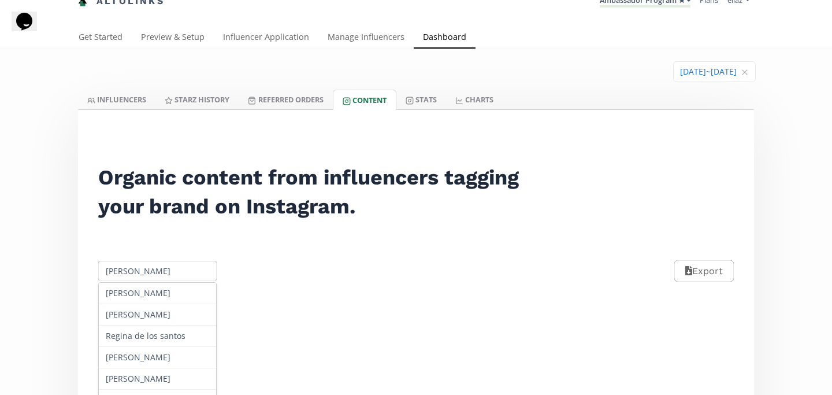
click at [141, 267] on input "Regina" at bounding box center [158, 270] width 122 height 23
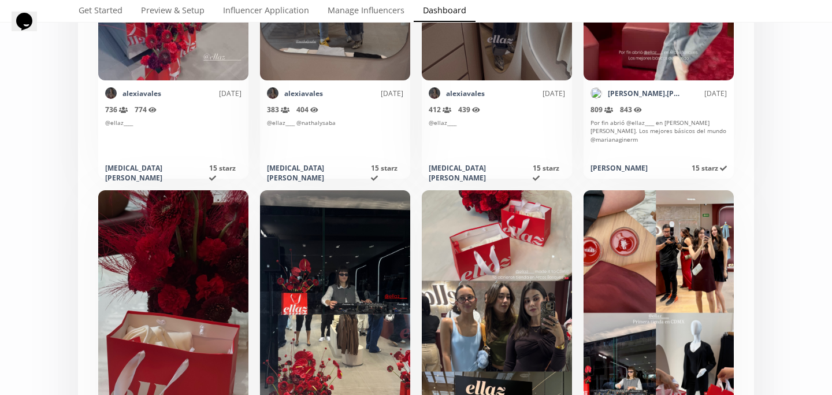
scroll to position [1657, 0]
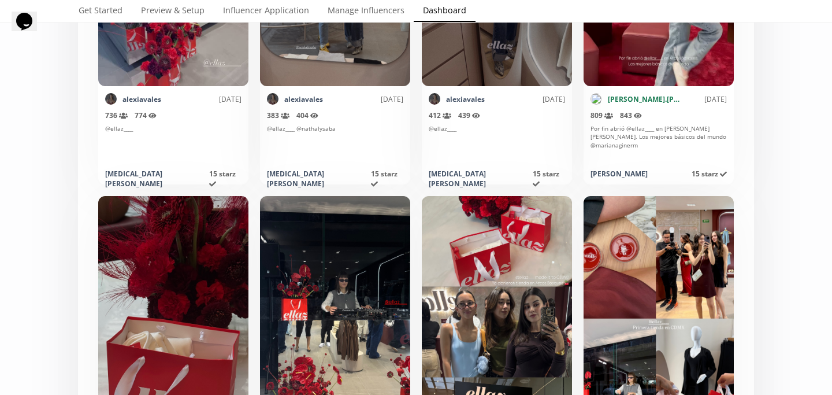
click at [625, 100] on link "renata.tello" at bounding box center [645, 99] width 75 height 10
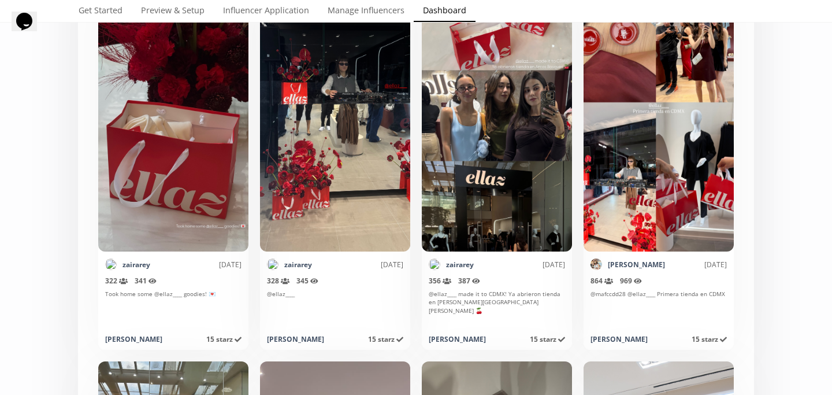
scroll to position [1874, 0]
click at [629, 261] on link "beatrizmer" at bounding box center [636, 264] width 57 height 10
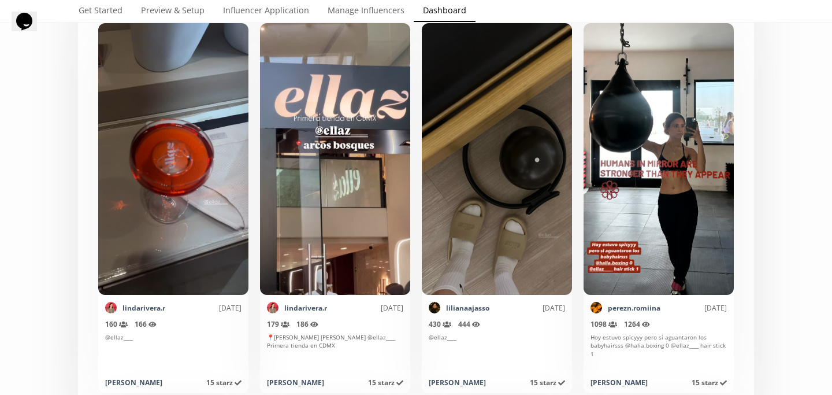
scroll to position [4883, 0]
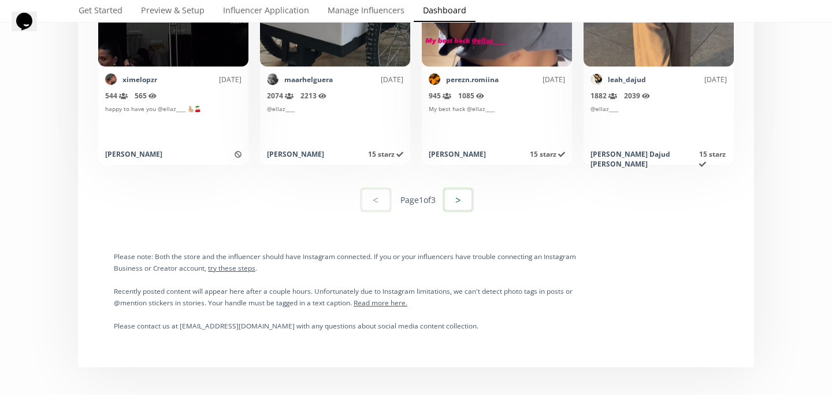
click at [464, 199] on button ">" at bounding box center [458, 199] width 31 height 25
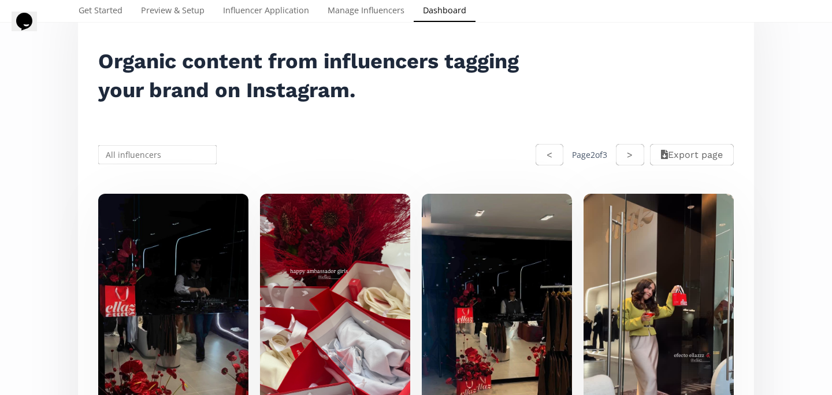
scroll to position [272, 0]
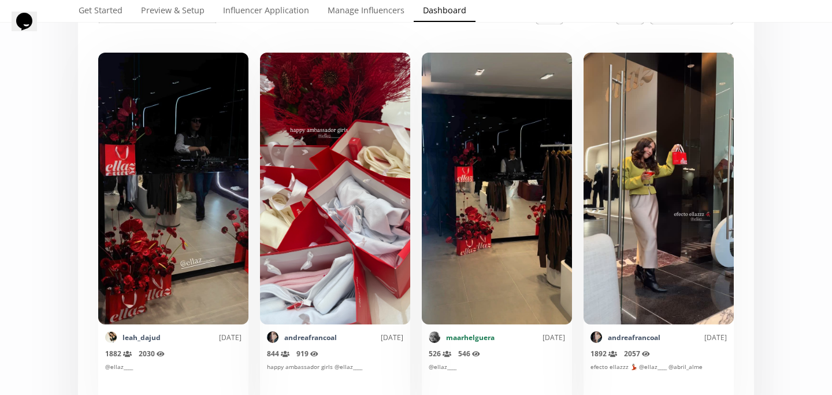
click at [459, 336] on link "maarhelguera" at bounding box center [470, 337] width 49 height 10
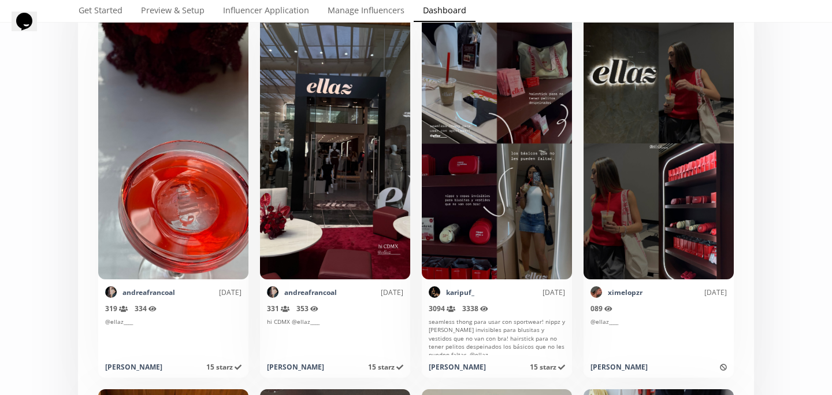
scroll to position [1497, 0]
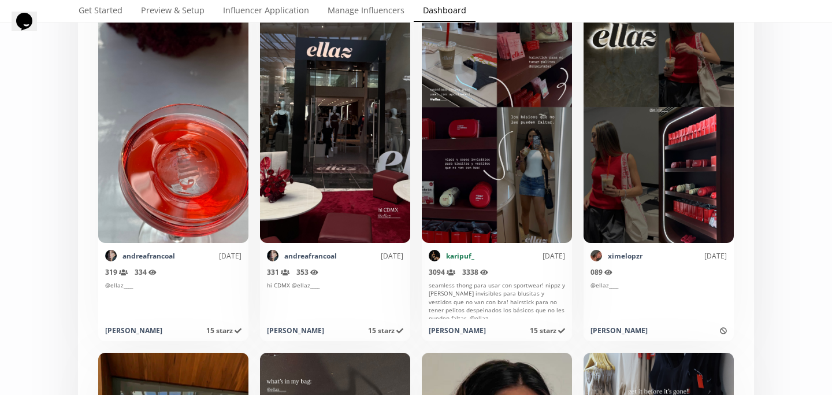
click at [465, 252] on link "karipuf_" at bounding box center [460, 256] width 28 height 10
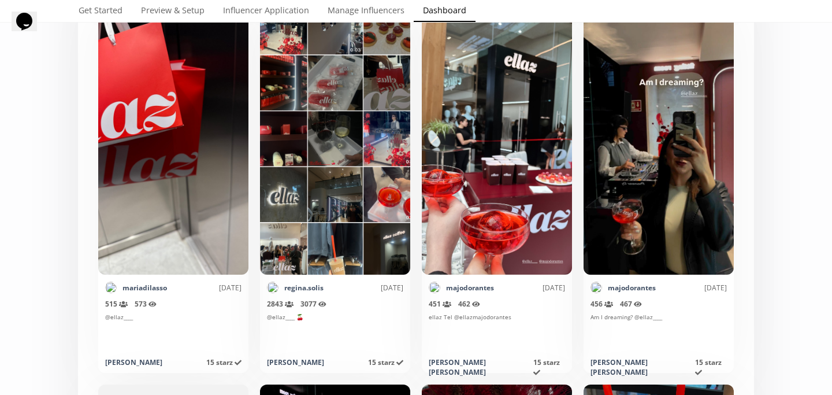
scroll to position [3756, 0]
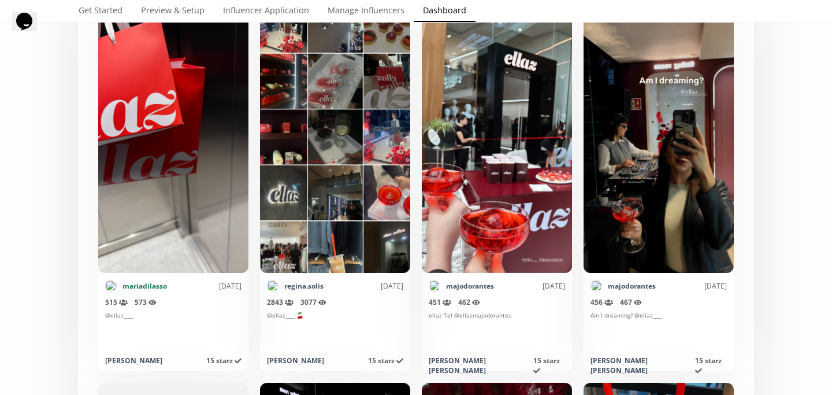
click at [150, 287] on link "mariadilasso" at bounding box center [145, 286] width 44 height 10
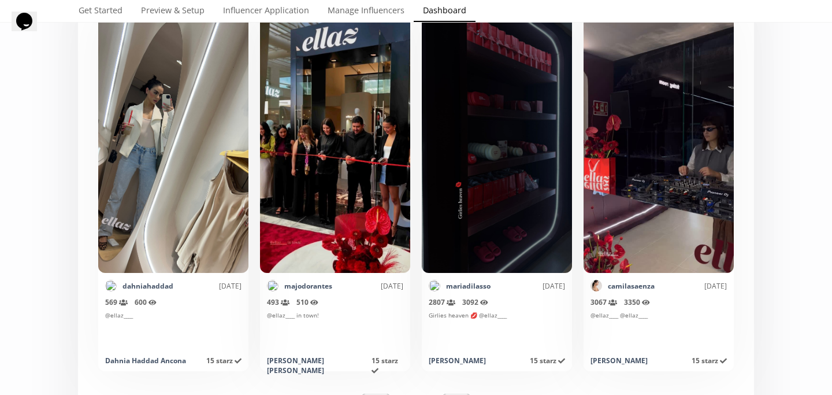
scroll to position [5666, 0]
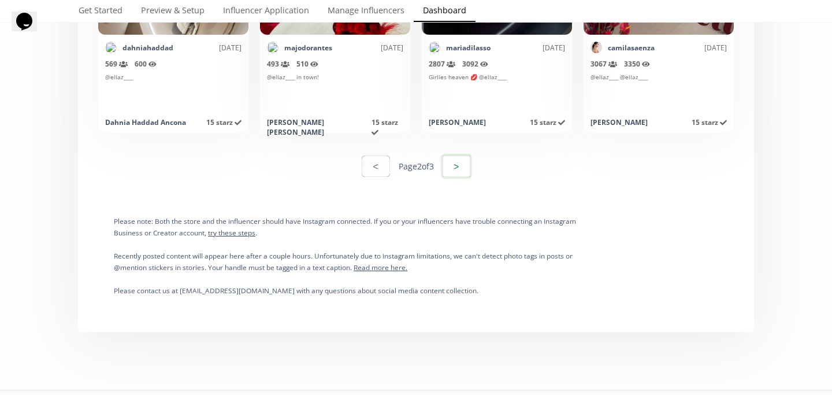
click at [459, 171] on button ">" at bounding box center [456, 166] width 31 height 25
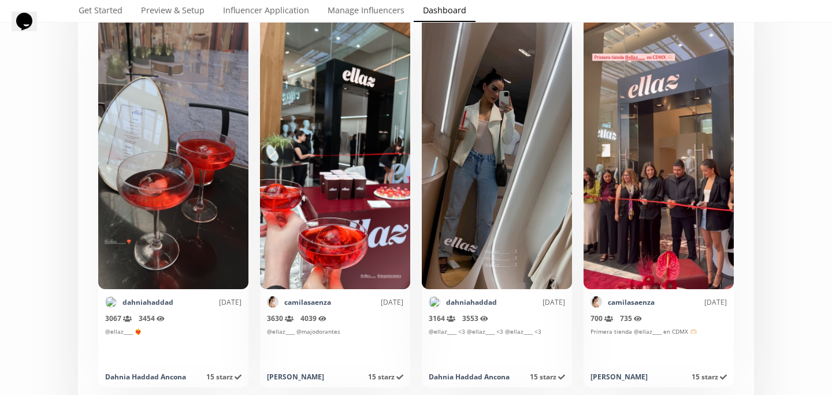
scroll to position [0, 0]
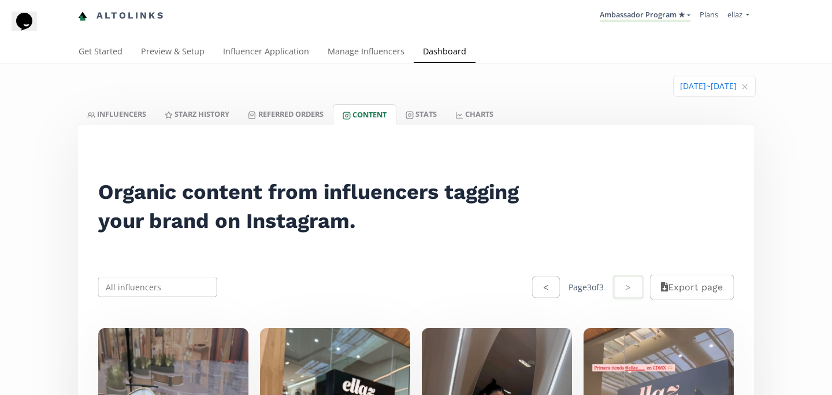
click at [658, 22] on li "Ambassador Program ★ KINEDU MACRO INFLUENCERS (prog ventas) Ambassador Program …" at bounding box center [645, 16] width 100 height 23
click at [658, 19] on link "Ambassador Program ★" at bounding box center [645, 15] width 91 height 13
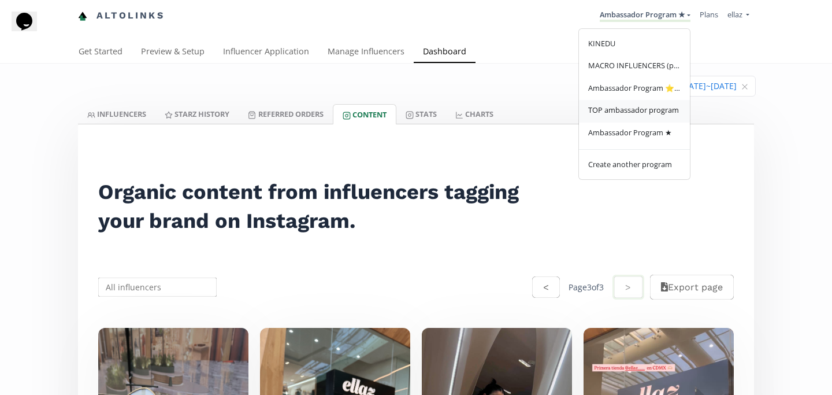
click at [650, 107] on span "TOP ambassador program" at bounding box center [633, 110] width 91 height 10
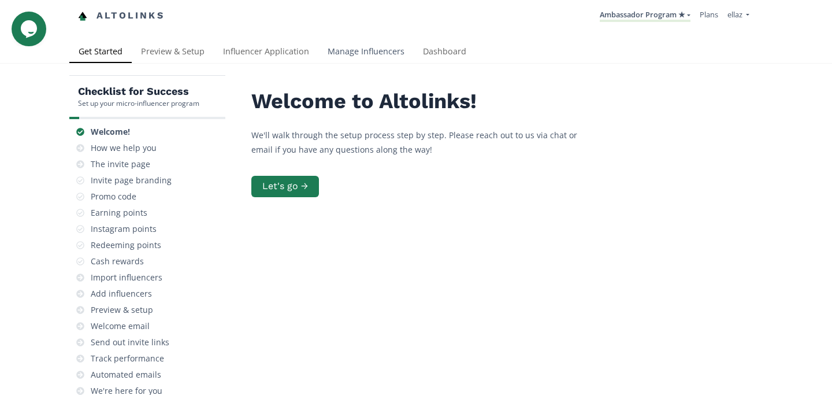
click at [373, 57] on link "Manage Influencers" at bounding box center [365, 52] width 95 height 23
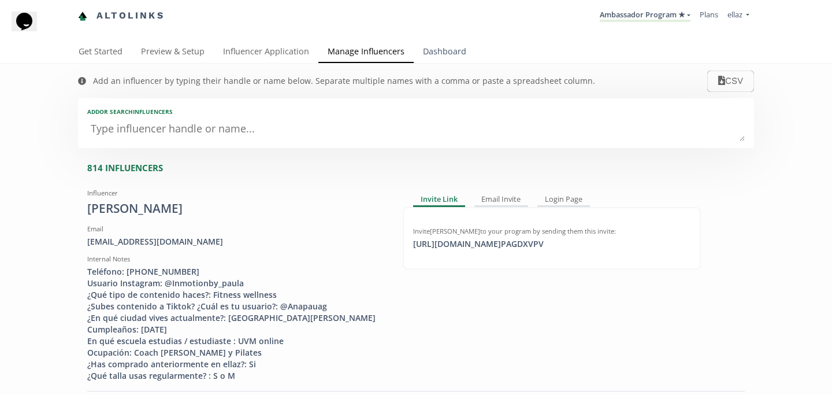
click at [457, 46] on link "Dashboard" at bounding box center [445, 52] width 62 height 23
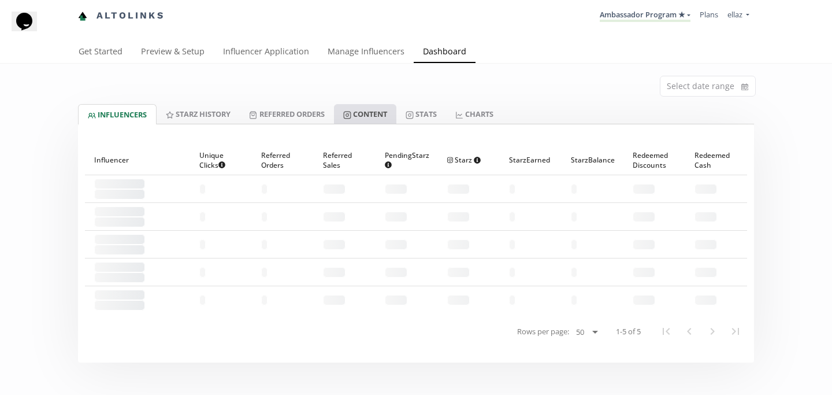
click at [373, 124] on link "Content" at bounding box center [365, 114] width 62 height 20
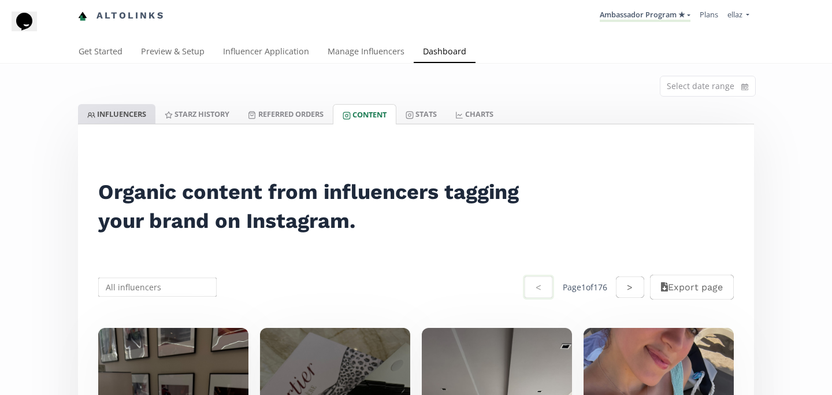
click at [133, 119] on link "INFLUENCERS" at bounding box center [116, 114] width 77 height 20
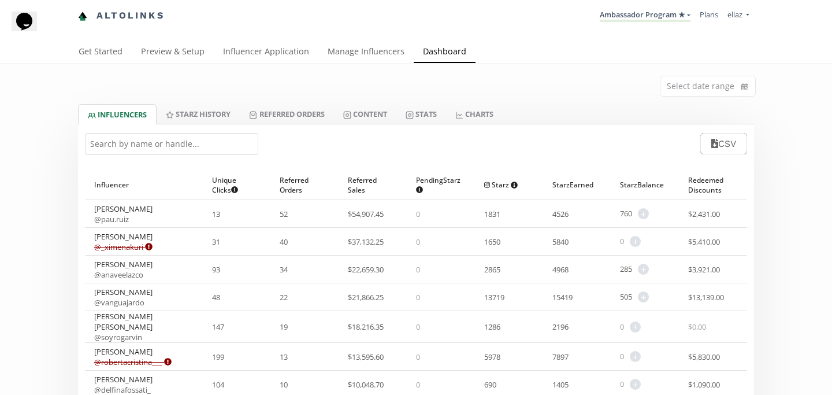
click at [201, 150] on input "text" at bounding box center [171, 144] width 173 height 22
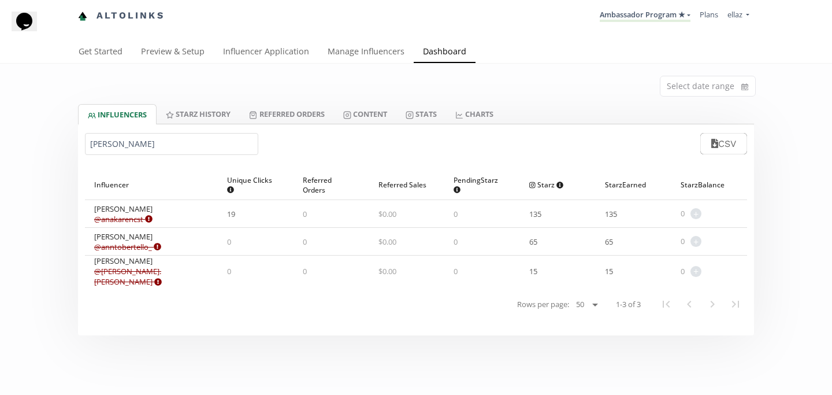
type input "tello"
click at [366, 122] on link "Content" at bounding box center [365, 114] width 62 height 20
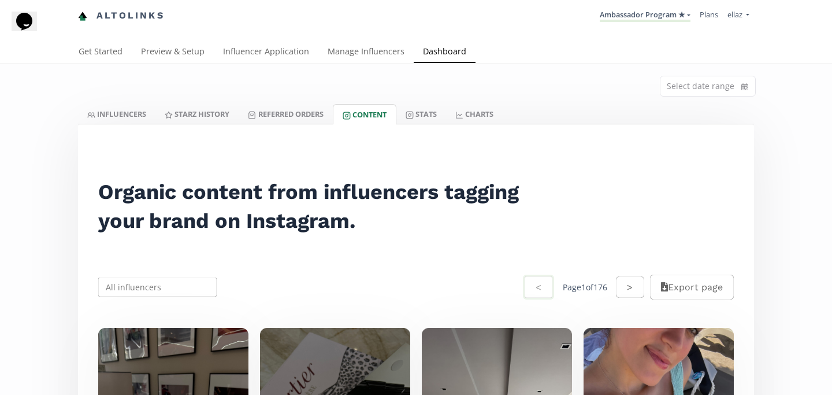
click at [145, 283] on input "text" at bounding box center [158, 287] width 122 height 23
click at [142, 313] on div "Renata Tello" at bounding box center [157, 309] width 117 height 21
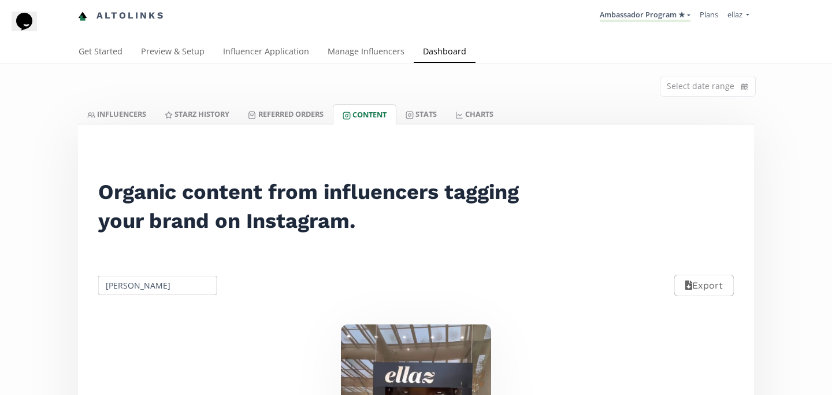
click at [140, 283] on input "Renata Tello" at bounding box center [158, 285] width 122 height 23
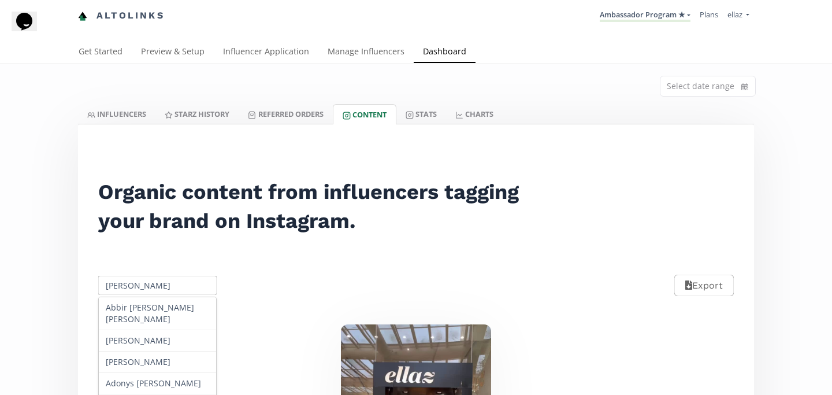
click at [140, 283] on input "Renata Tello" at bounding box center [158, 285] width 122 height 23
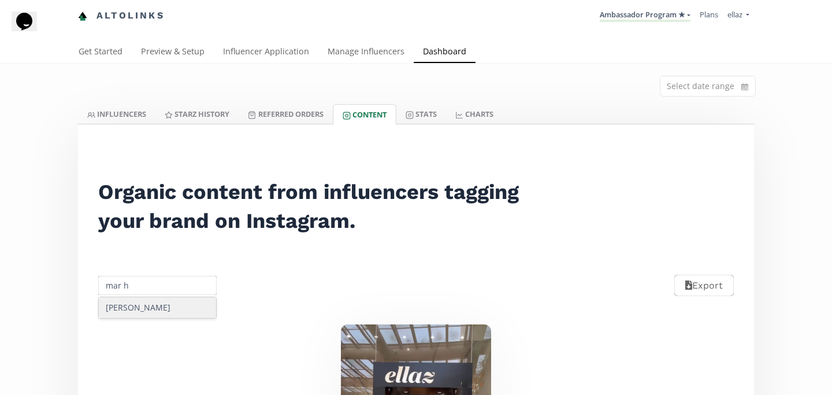
click at [144, 303] on div "Mar Helguera" at bounding box center [157, 307] width 117 height 21
type input "Mar Helguera"
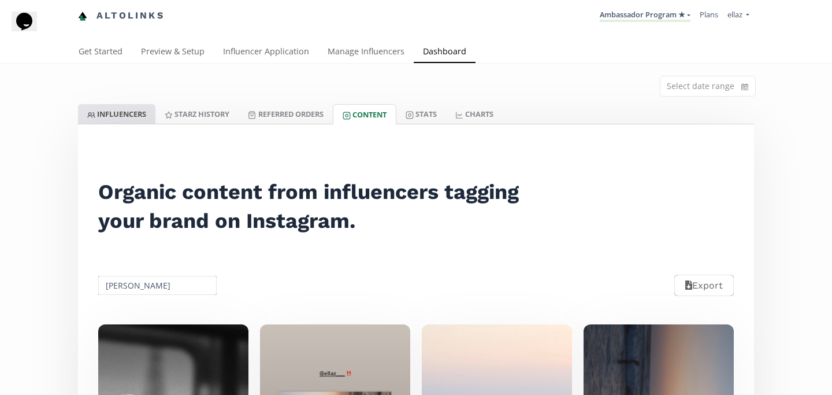
click at [110, 119] on link "INFLUENCERS" at bounding box center [116, 114] width 77 height 20
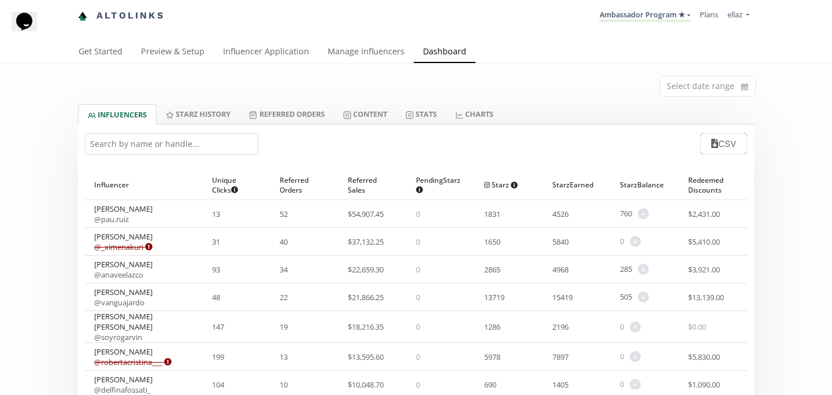
click at [219, 142] on input "text" at bounding box center [171, 144] width 173 height 22
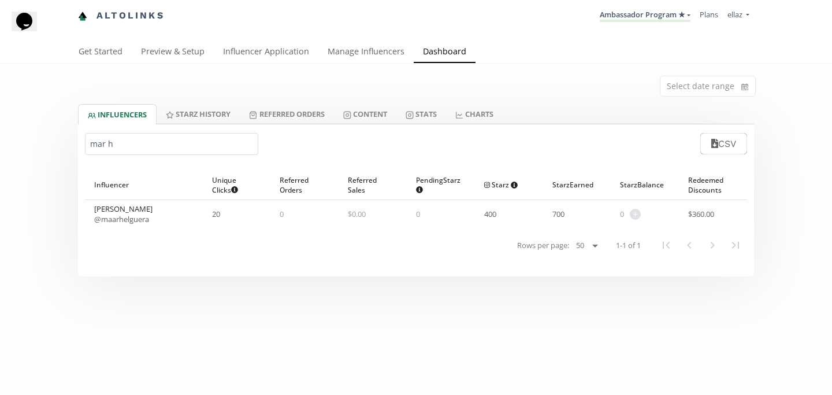
click at [136, 146] on input "mar h" at bounding box center [171, 144] width 173 height 22
click at [102, 147] on input "karina p" at bounding box center [171, 144] width 173 height 22
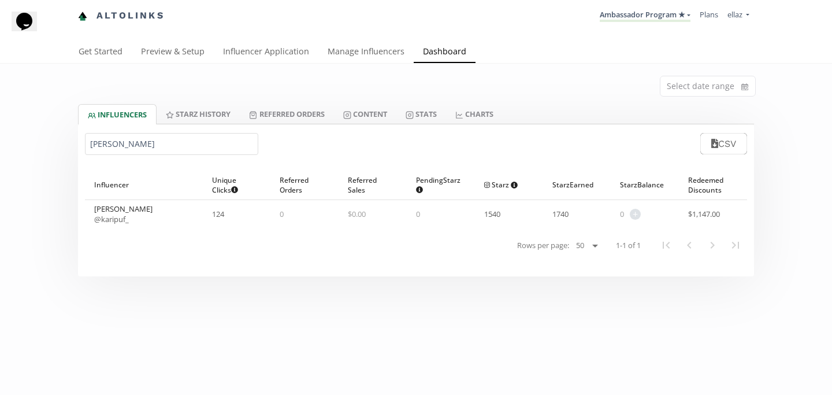
click at [102, 147] on input "karina p" at bounding box center [171, 144] width 173 height 22
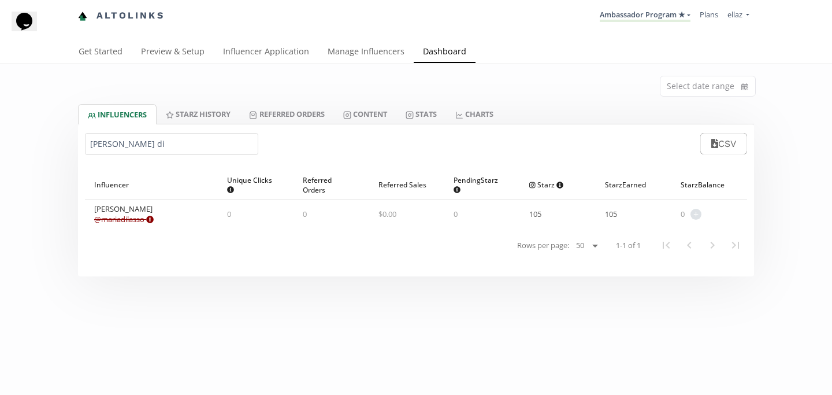
type input "maria di"
click at [133, 223] on link "@ mariadilasso Expired or disconnected. Please ask influencer to reconnect." at bounding box center [124, 219] width 60 height 10
click at [389, 102] on div "Select date range" at bounding box center [415, 84] width 693 height 40
click at [382, 111] on link "Content" at bounding box center [365, 114] width 62 height 20
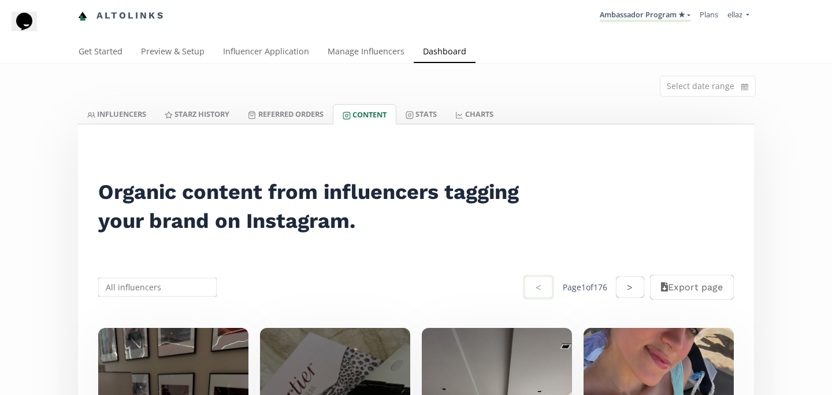
click at [175, 283] on input "text" at bounding box center [158, 287] width 122 height 23
click at [174, 309] on div "Maria Di Lasso" at bounding box center [157, 309] width 117 height 21
type input "Maria Di Lasso"
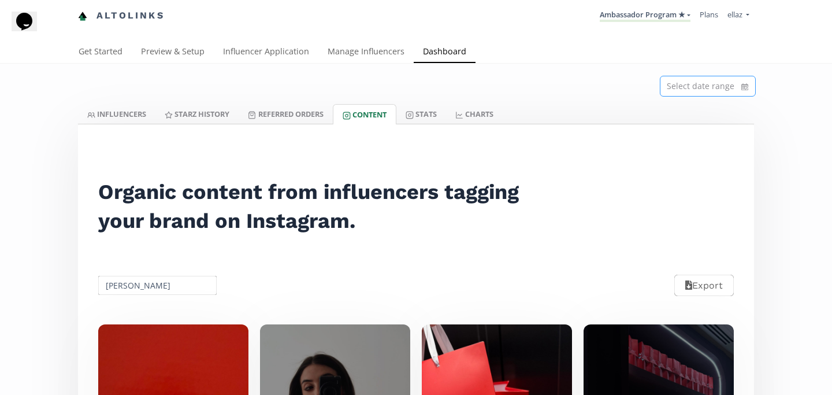
click at [712, 78] on input at bounding box center [708, 86] width 95 height 20
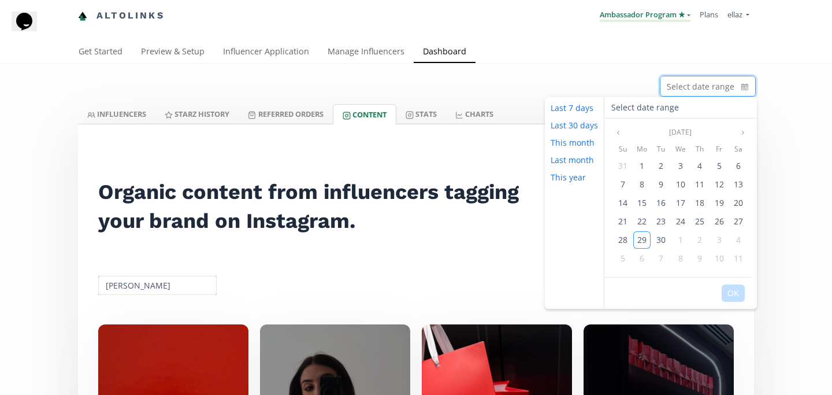
click at [655, 14] on link "Ambassador Program ★" at bounding box center [645, 15] width 91 height 13
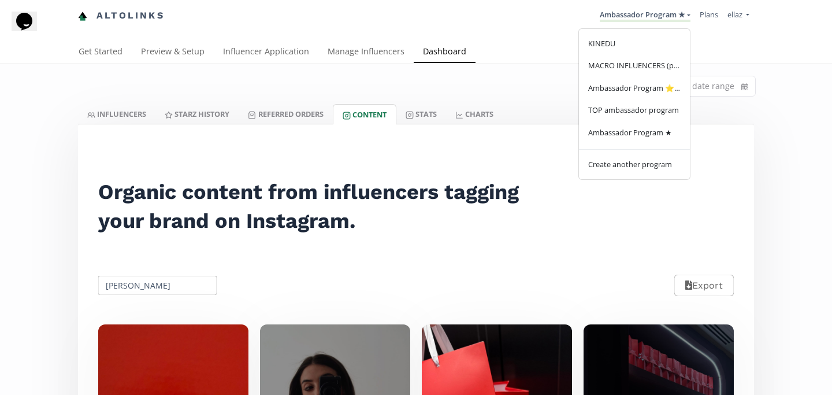
click at [357, 66] on div "Select date range" at bounding box center [415, 84] width 693 height 40
click at [244, 54] on link "Influencer Application" at bounding box center [266, 52] width 105 height 23
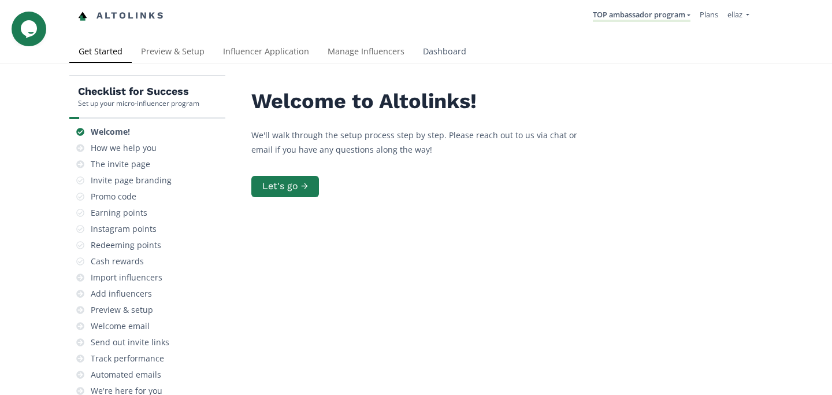
click at [436, 43] on link "Dashboard" at bounding box center [445, 52] width 62 height 23
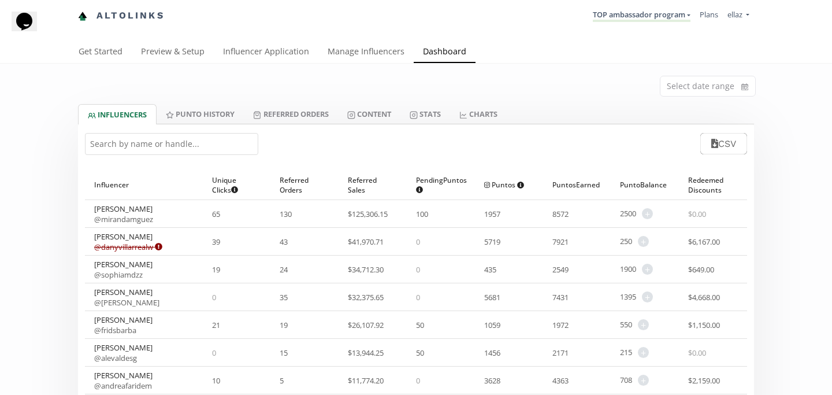
click at [166, 153] on input "text" at bounding box center [171, 144] width 173 height 22
click at [394, 120] on link "Content" at bounding box center [369, 114] width 62 height 20
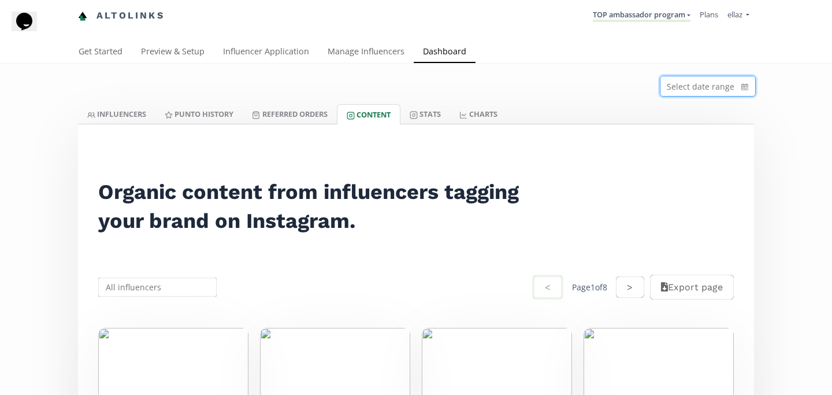
click at [681, 90] on input at bounding box center [708, 86] width 95 height 20
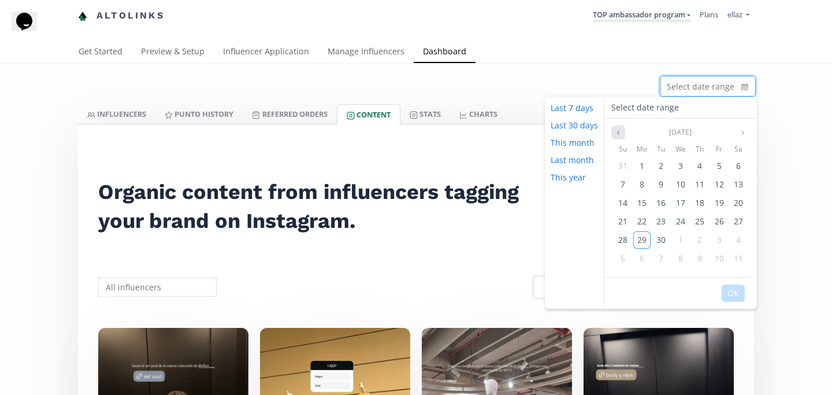
click at [613, 127] on button "Previous month" at bounding box center [618, 132] width 14 height 14
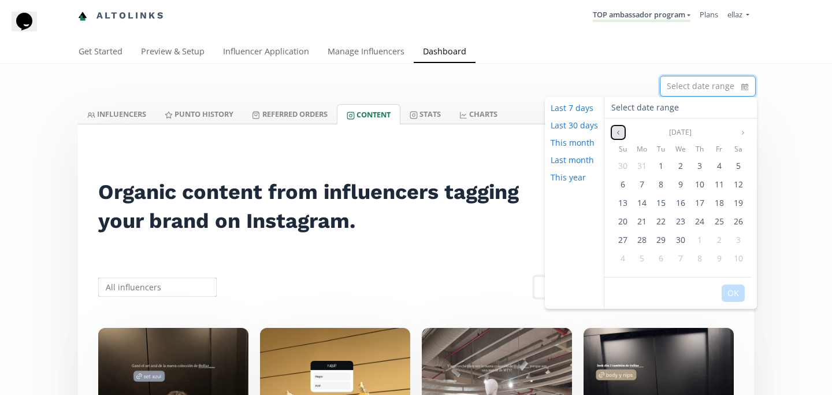
click at [615, 133] on icon "angle left" at bounding box center [618, 132] width 7 height 7
click at [742, 131] on icon "angle right" at bounding box center [743, 132] width 7 height 7
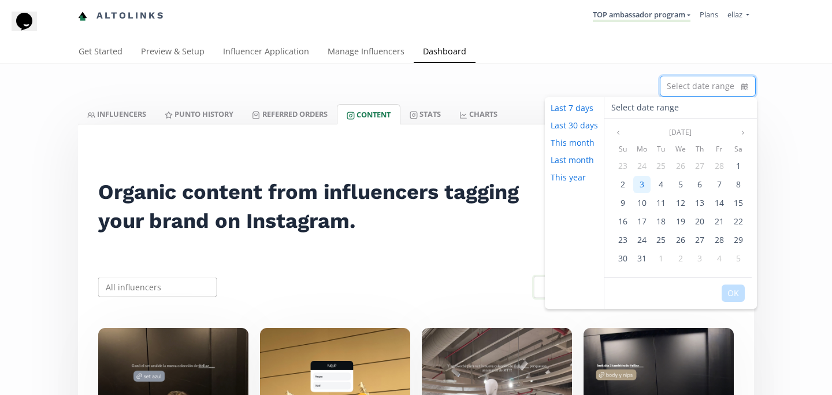
click at [644, 184] on div "3" at bounding box center [641, 184] width 17 height 17
click at [657, 184] on div "4" at bounding box center [660, 184] width 17 height 17
click at [729, 298] on button "OK" at bounding box center [733, 292] width 23 height 17
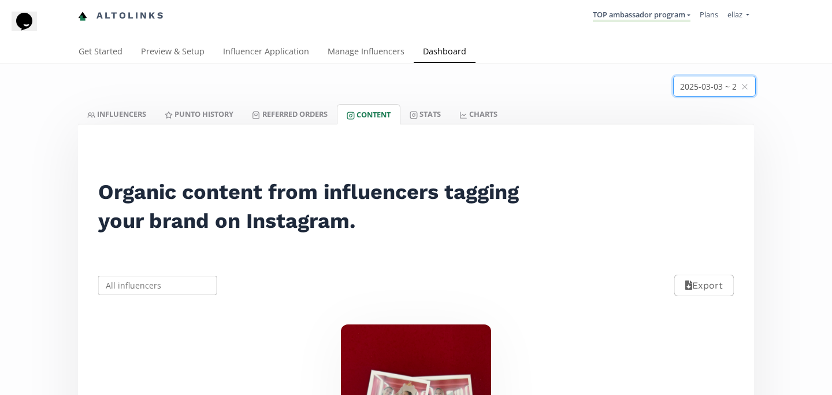
click at [680, 77] on input at bounding box center [714, 86] width 81 height 20
click at [525, 75] on div "2025-03-03 ~ 2025-03-04" at bounding box center [415, 84] width 693 height 40
click at [651, 23] on li "TOP ambassador program KINEDU MACRO INFLUENCERS (prog ventas) Ambassador Progra…" at bounding box center [641, 16] width 107 height 23
click at [633, 2] on nav "Altolinks TOP ambassador program KINEDU MACRO INFLUENCERS (prog ventas) Ambassa…" at bounding box center [416, 16] width 676 height 32
click at [628, 19] on link "TOP ambassador program" at bounding box center [642, 15] width 98 height 13
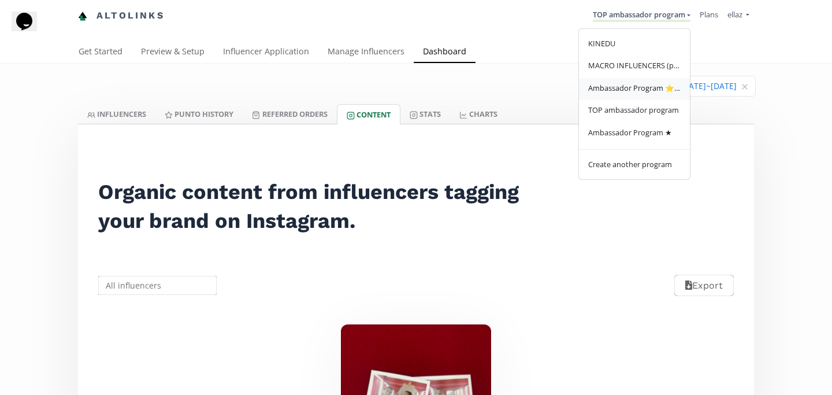
click at [621, 86] on span "Ambassador Program ⭐️⭐️" at bounding box center [634, 88] width 92 height 10
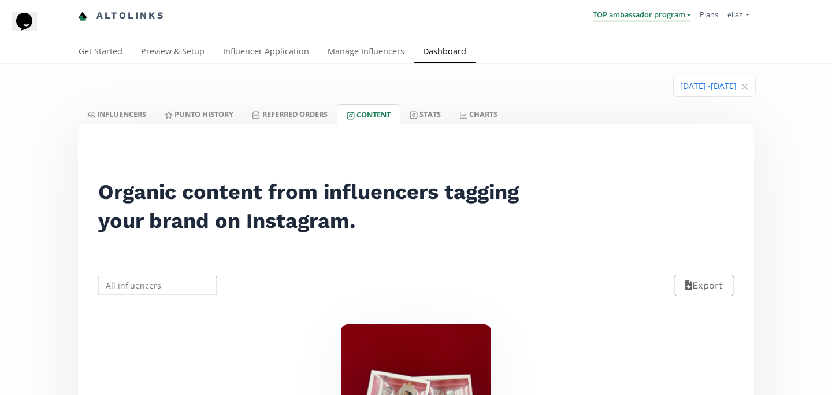
click at [670, 17] on link "TOP ambassador program" at bounding box center [642, 15] width 98 height 13
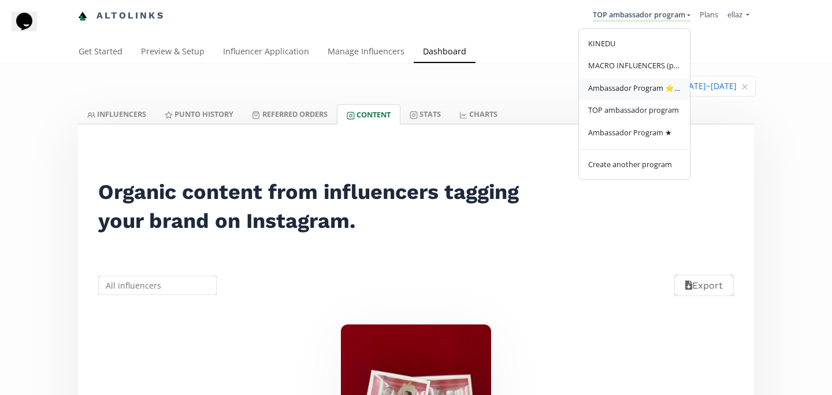
click at [611, 90] on span "Ambassador Program ⭐️⭐️" at bounding box center [634, 88] width 92 height 10
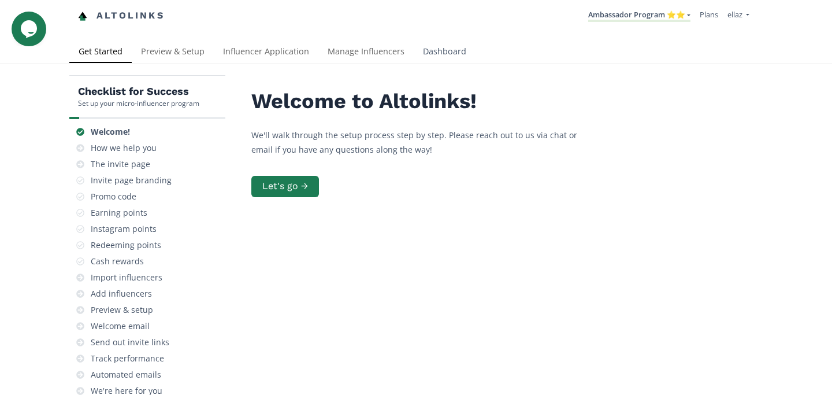
click at [445, 58] on link "Dashboard" at bounding box center [445, 52] width 62 height 23
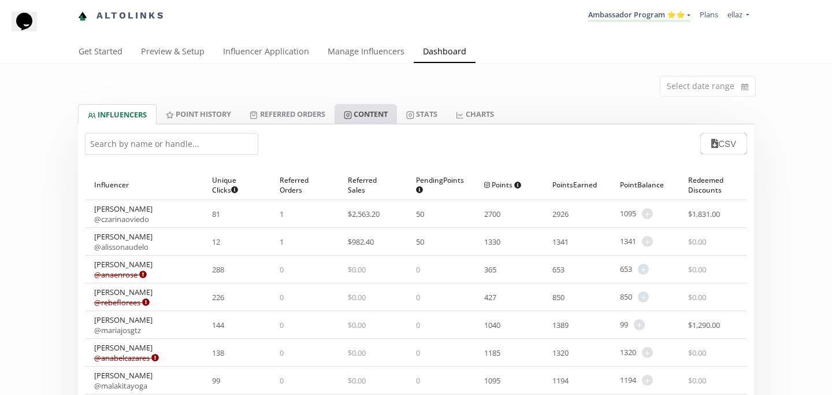
click at [355, 110] on link "Content" at bounding box center [366, 114] width 62 height 20
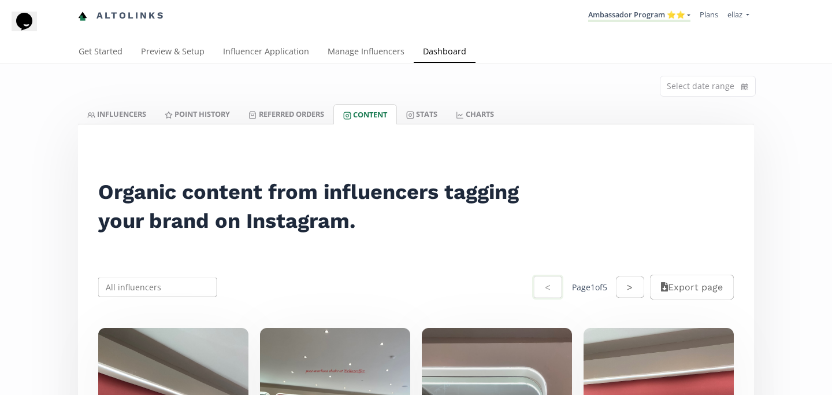
click at [149, 285] on input "text" at bounding box center [158, 287] width 122 height 23
click at [142, 305] on div "Regina Martinez Cedeño" at bounding box center [157, 309] width 117 height 21
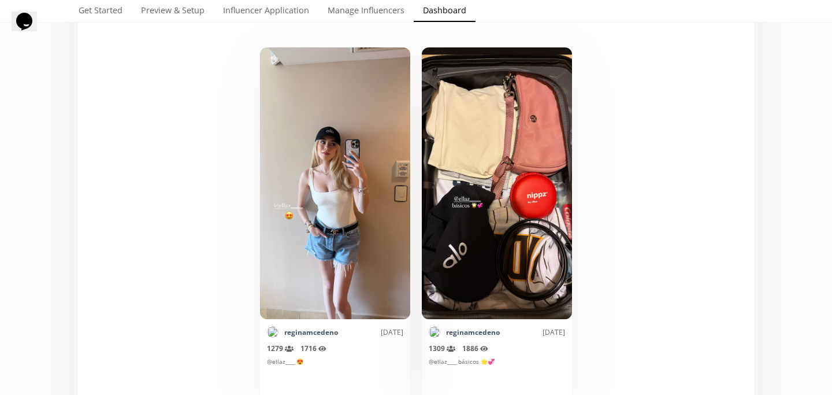
scroll to position [292, 0]
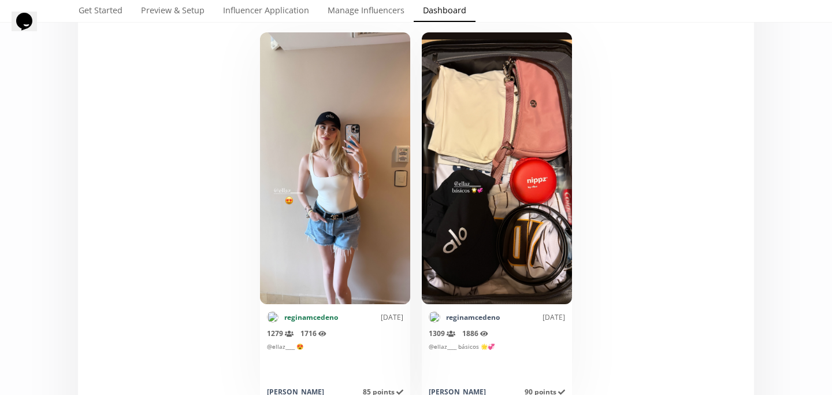
click at [299, 317] on link "reginamcedeno" at bounding box center [311, 317] width 54 height 10
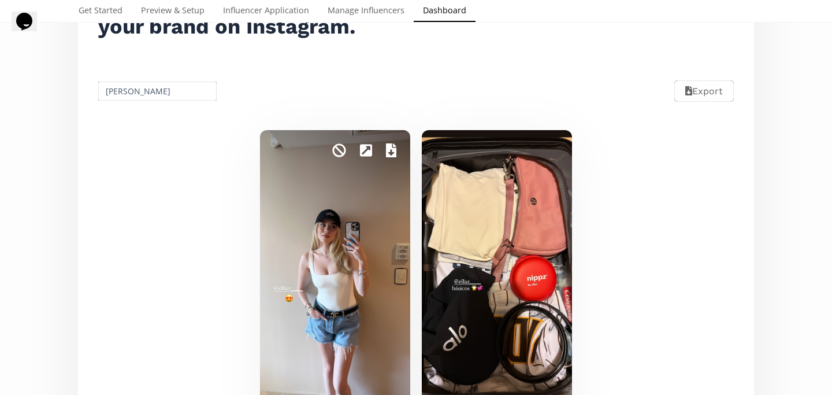
scroll to position [0, 0]
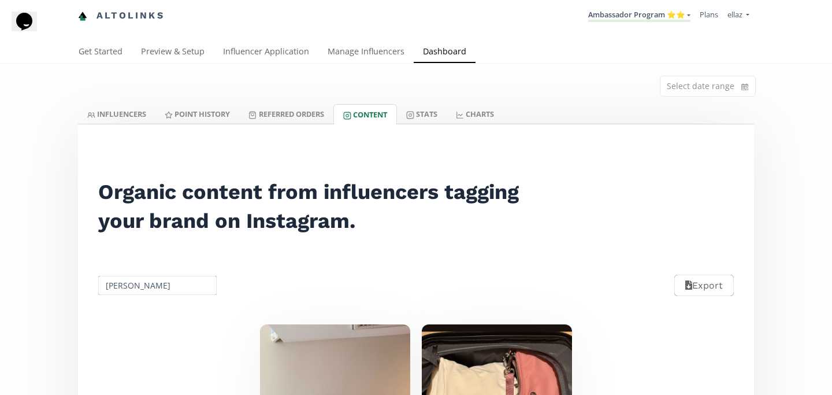
click at [149, 294] on input "Regina Martinez Cedeño" at bounding box center [158, 285] width 122 height 23
click at [143, 318] on div "Mafer Dominguez" at bounding box center [157, 307] width 117 height 21
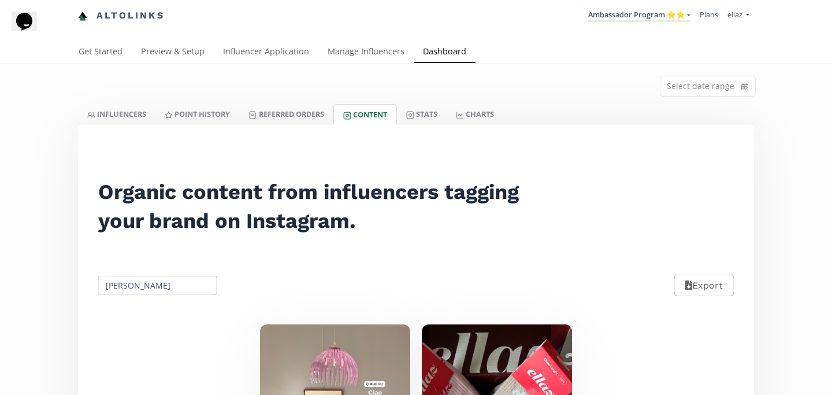
scroll to position [310, 0]
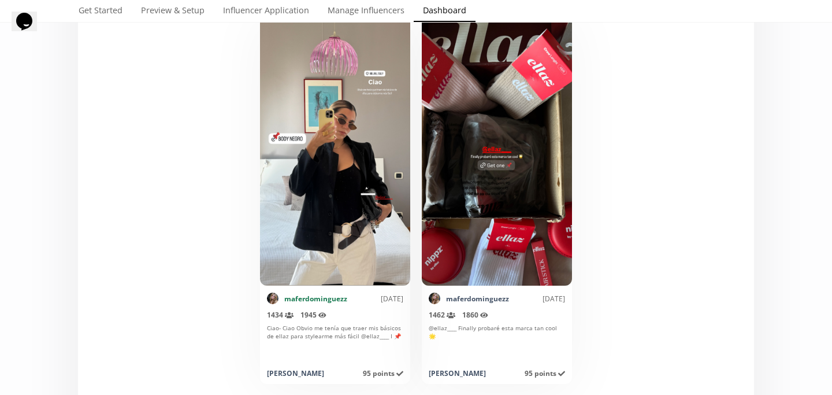
click at [311, 298] on link "maferdominguezz" at bounding box center [315, 299] width 63 height 10
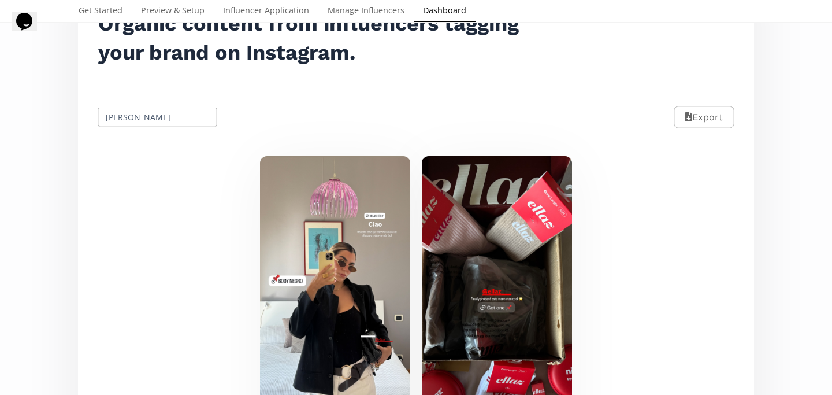
scroll to position [129, 0]
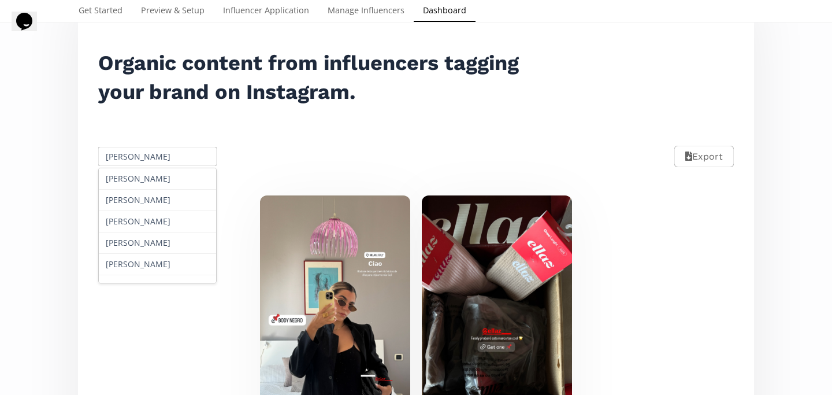
click at [165, 154] on input "Mafer Dominguez" at bounding box center [158, 156] width 122 height 23
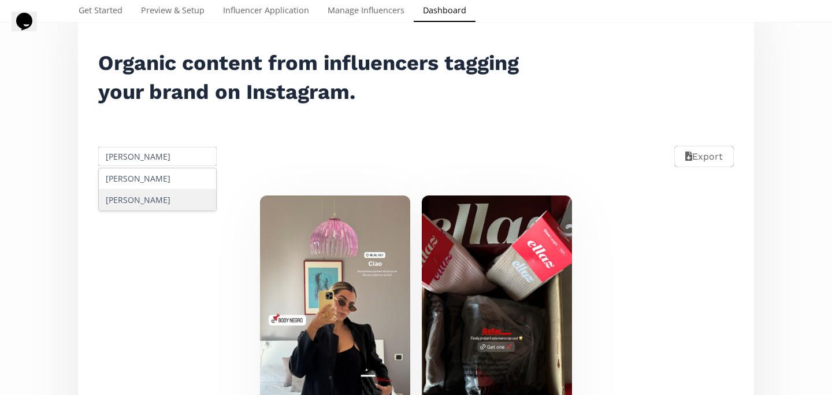
click at [177, 190] on div "Daniela Peters" at bounding box center [157, 200] width 117 height 21
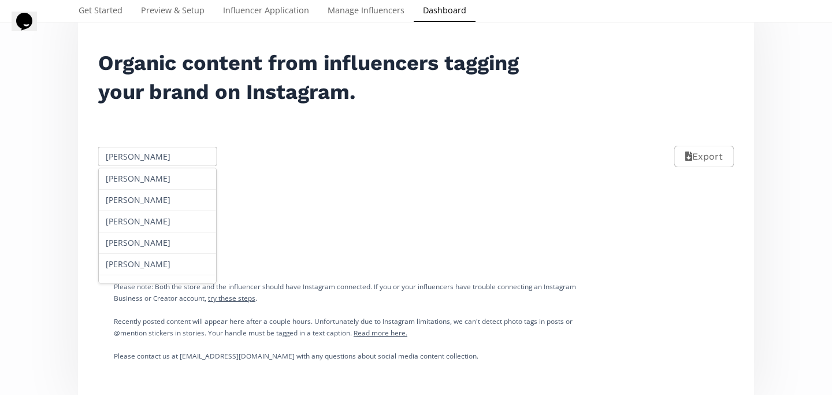
click at [159, 155] on input "Daniela Peters" at bounding box center [158, 156] width 122 height 23
click at [167, 191] on div "No content yet!" at bounding box center [345, 216] width 520 height 69
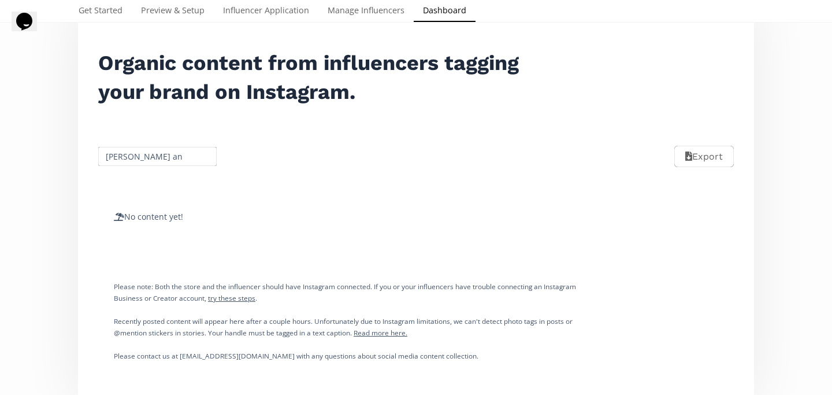
click at [155, 158] on input "Daniela an" at bounding box center [158, 156] width 122 height 23
click at [161, 180] on div "Daniela Angeles" at bounding box center [157, 178] width 117 height 21
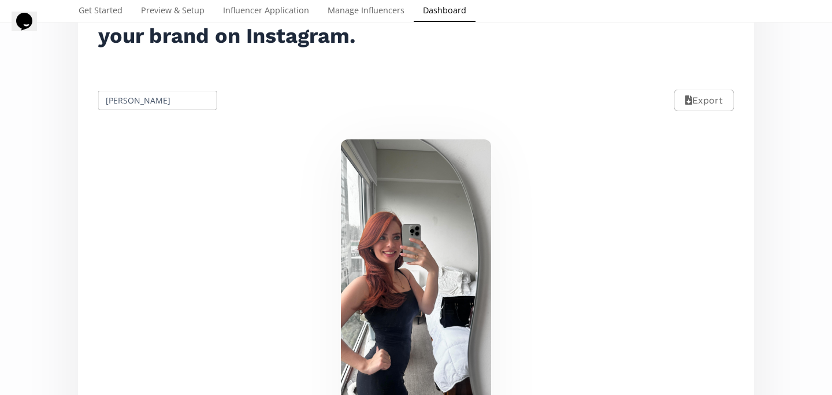
scroll to position [175, 0]
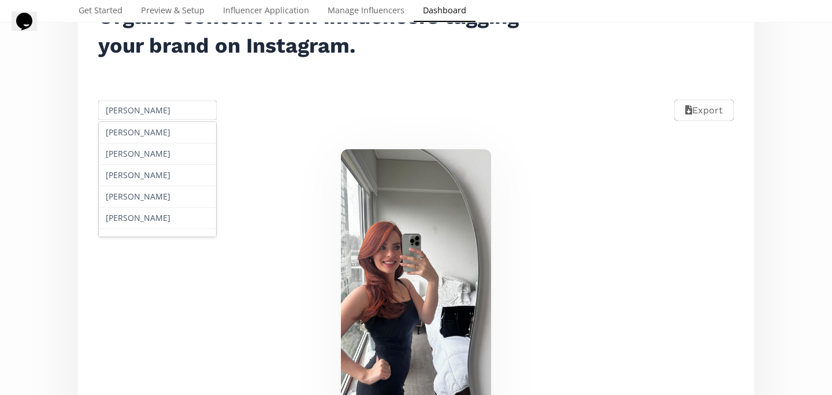
click at [131, 113] on input "Daniela Angeles" at bounding box center [158, 110] width 122 height 23
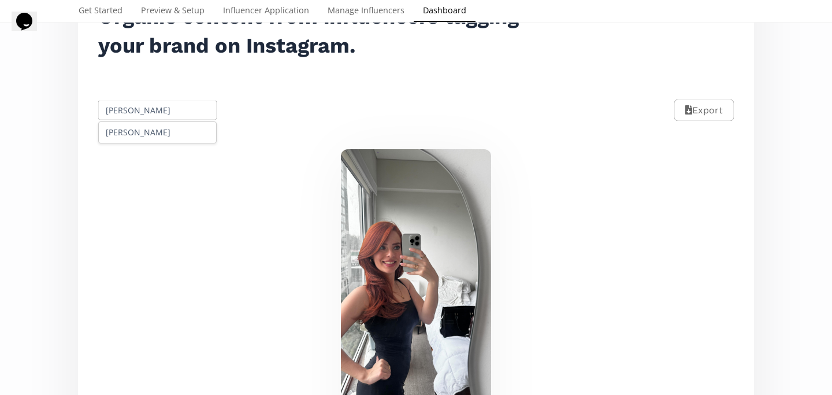
click at [160, 126] on div "Ana Paula Corral" at bounding box center [157, 132] width 117 height 21
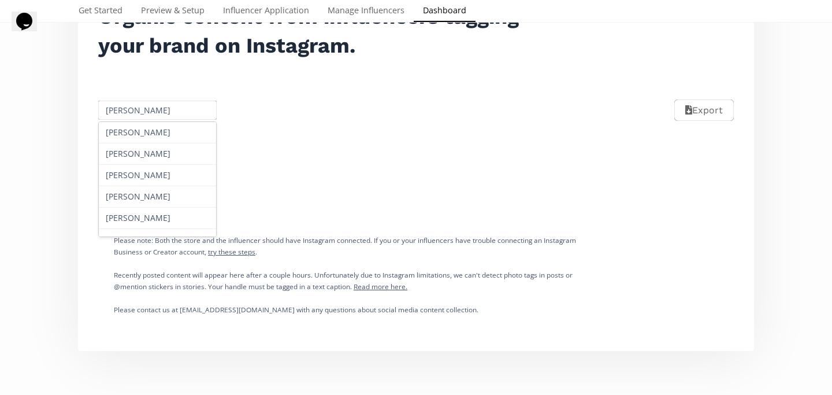
click at [121, 105] on input "Ana Paula Corral" at bounding box center [158, 110] width 122 height 23
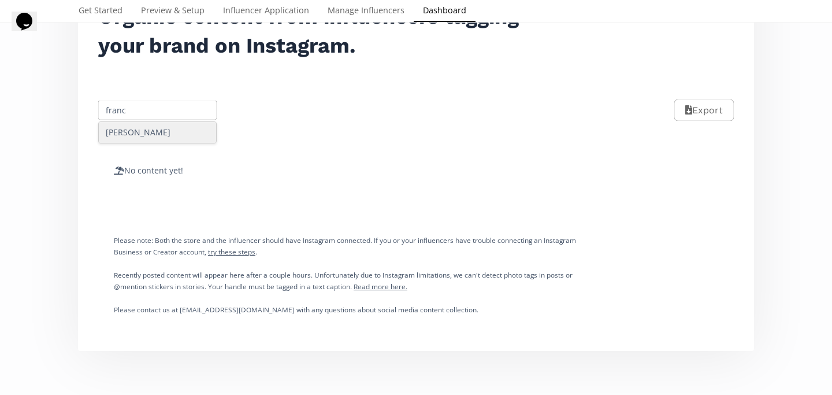
click at [169, 142] on div "Frances Olivia" at bounding box center [157, 132] width 117 height 21
click at [118, 110] on input "Frances Olivia" at bounding box center [158, 110] width 122 height 23
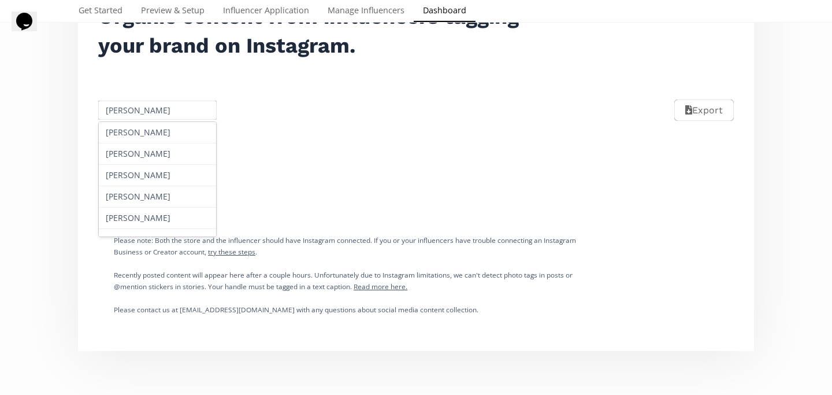
click at [118, 110] on input "Frances Olivia" at bounding box center [158, 110] width 122 height 23
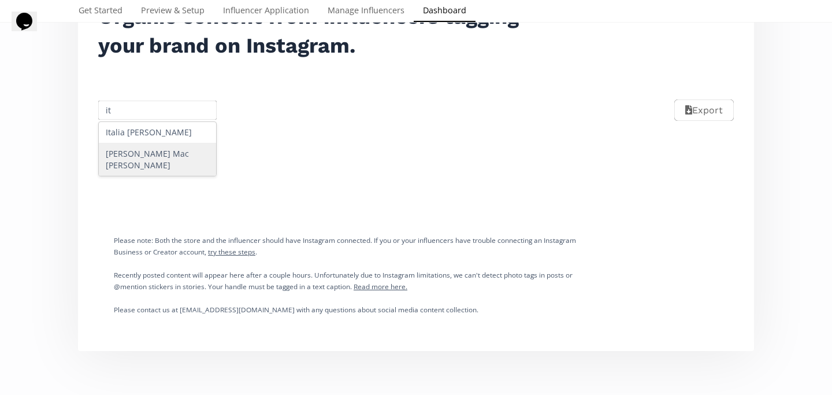
click at [133, 147] on div "Itziar Mac Gregor" at bounding box center [157, 159] width 117 height 32
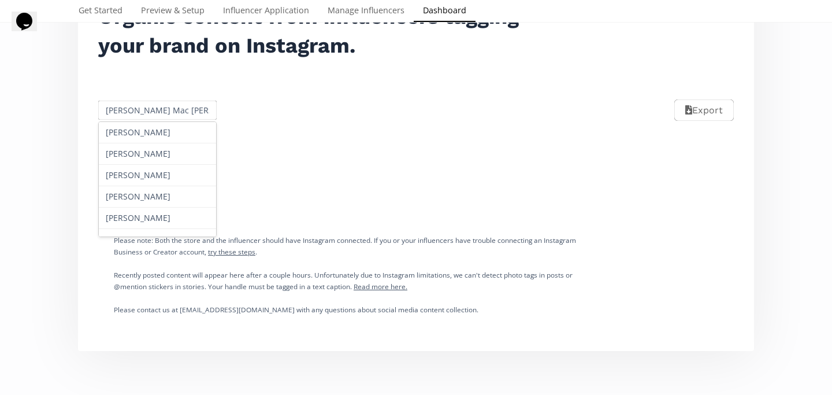
click at [141, 112] on input "Itziar Mac Gregor" at bounding box center [158, 110] width 122 height 23
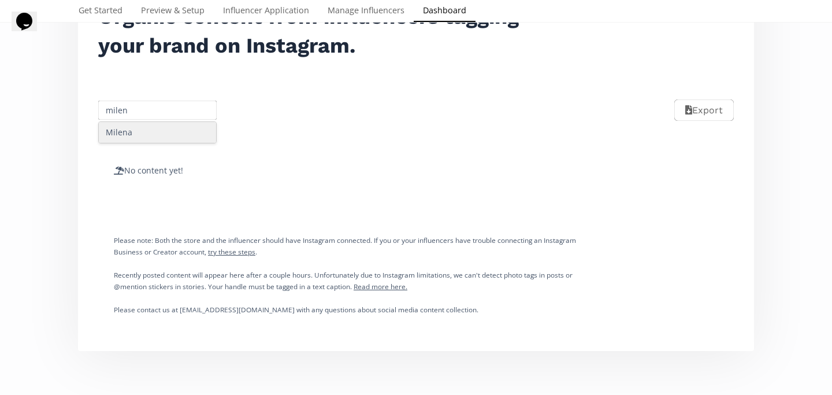
click at [148, 129] on div "Milena" at bounding box center [157, 132] width 117 height 21
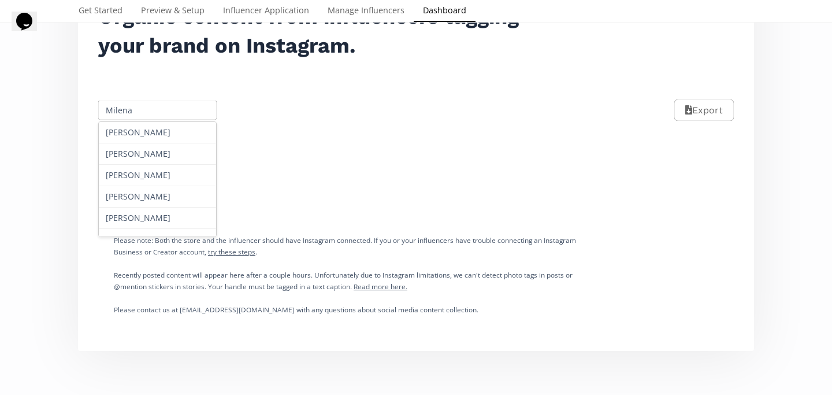
click at [136, 105] on input "Milena" at bounding box center [158, 110] width 122 height 23
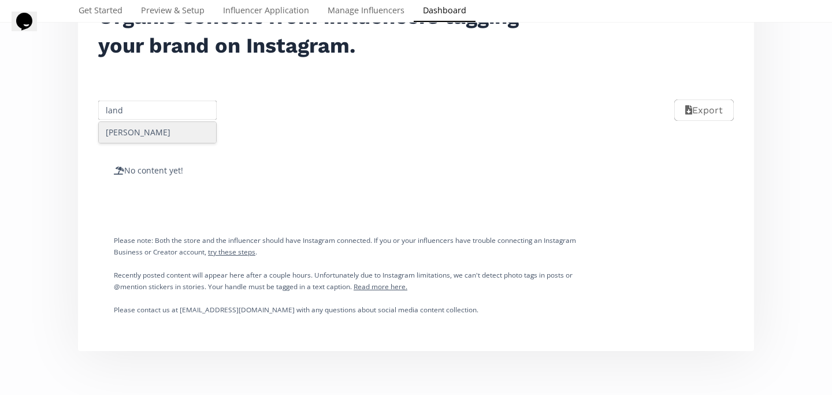
click at [136, 131] on div "María José Landa Victoria" at bounding box center [157, 132] width 117 height 21
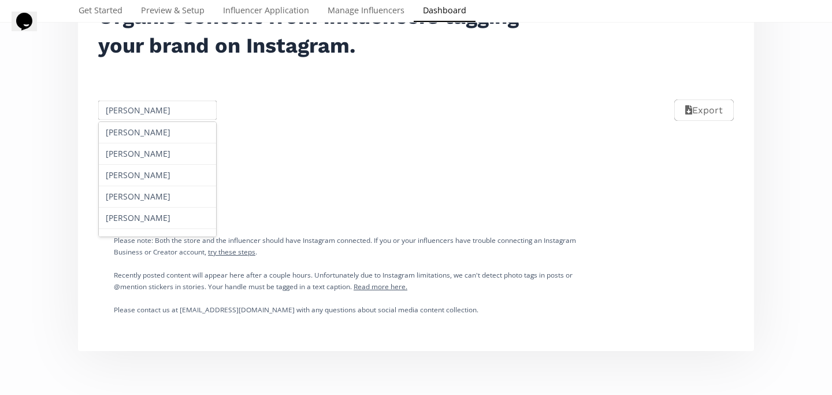
click at [156, 118] on input "María José Landa Victoria" at bounding box center [158, 110] width 122 height 23
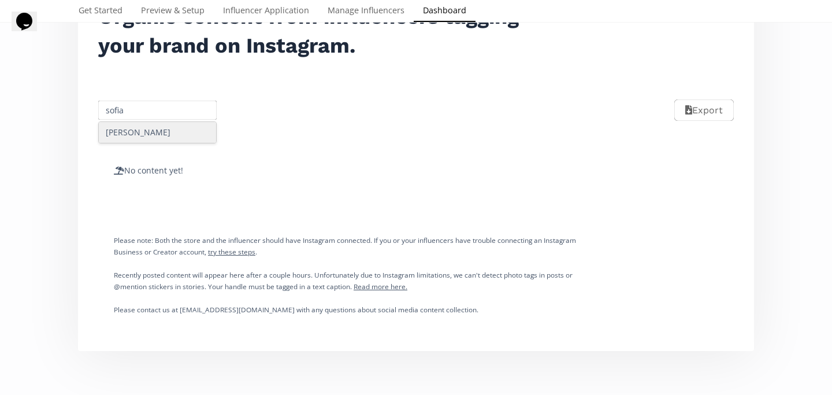
click at [170, 131] on div "Sofia Garrido" at bounding box center [157, 132] width 117 height 21
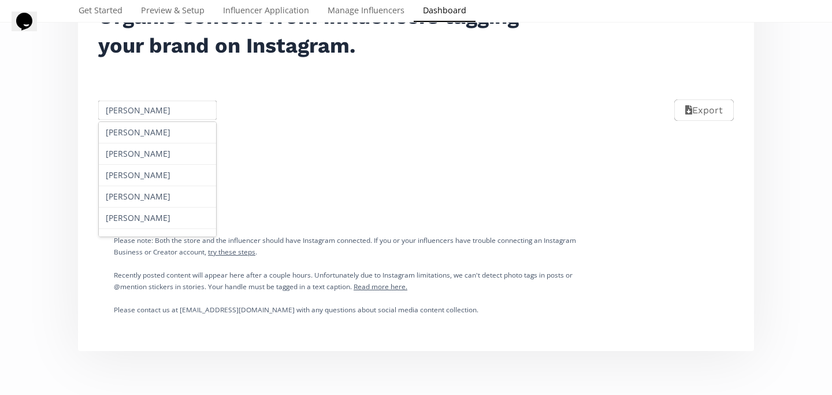
click at [170, 112] on input "Sofia Garrido" at bounding box center [158, 110] width 122 height 23
type input "a"
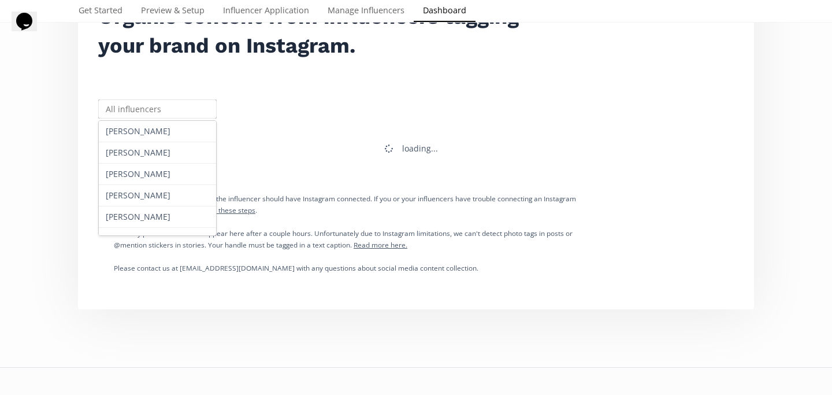
scroll to position [0, 0]
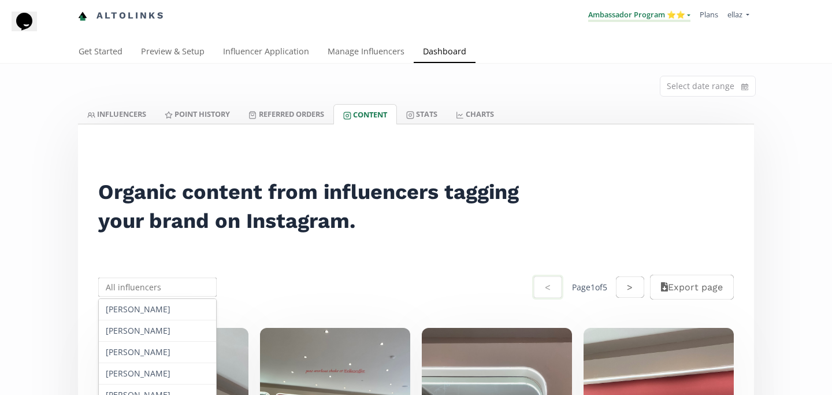
click at [650, 12] on link "Ambassador Program ⭐️⭐️" at bounding box center [639, 15] width 102 height 13
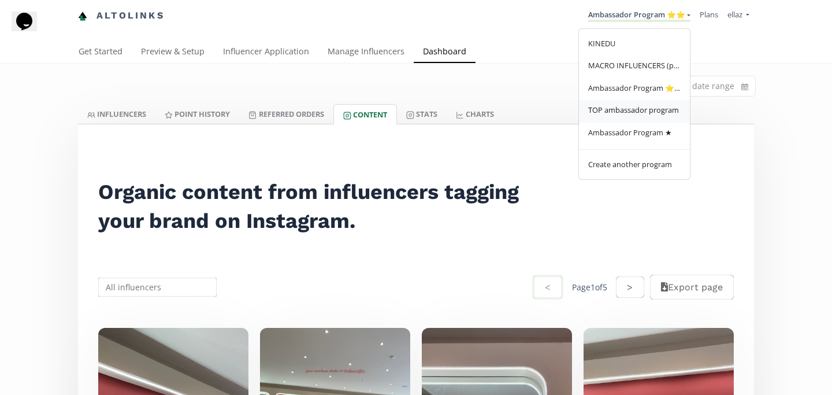
click at [637, 114] on span "TOP ambassador program" at bounding box center [633, 110] width 91 height 10
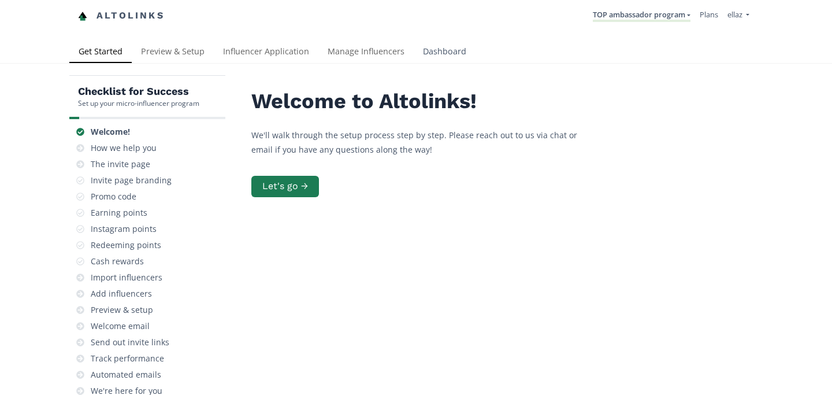
click at [442, 41] on link "Dashboard" at bounding box center [445, 52] width 62 height 23
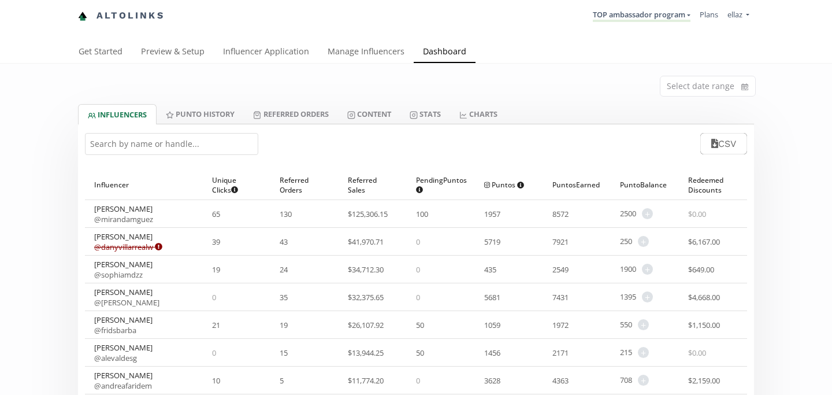
click at [235, 133] on input "text" at bounding box center [171, 144] width 173 height 22
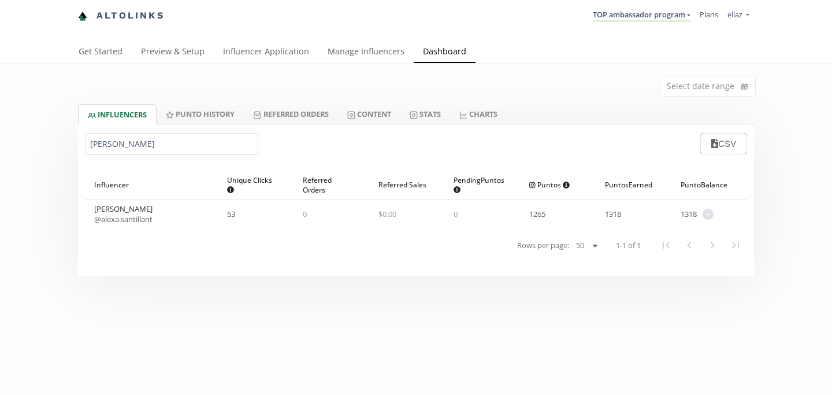
click at [147, 219] on link "@ alexa.santillant" at bounding box center [123, 219] width 58 height 10
click at [120, 162] on div "alex CSV" at bounding box center [416, 143] width 676 height 39
click at [116, 157] on div "alex CSV" at bounding box center [416, 143] width 676 height 39
click at [116, 154] on input "[PERSON_NAME]" at bounding box center [171, 144] width 173 height 22
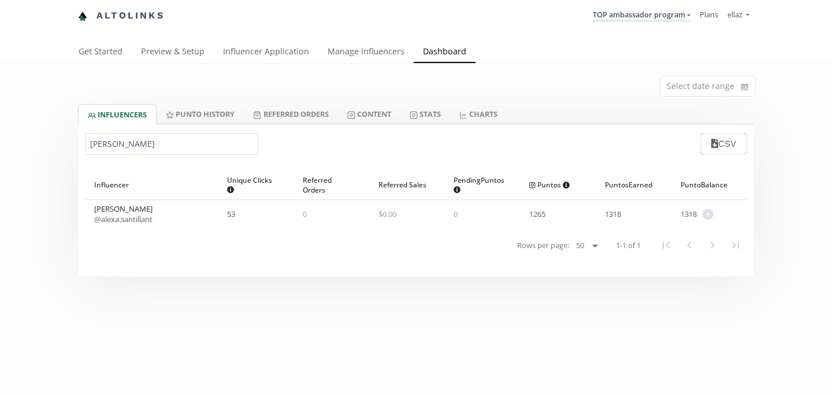
click at [116, 154] on input "[PERSON_NAME]" at bounding box center [171, 144] width 173 height 22
click at [111, 217] on link "@ delfluque" at bounding box center [114, 219] width 40 height 10
click at [159, 139] on input "delfin" at bounding box center [171, 144] width 173 height 22
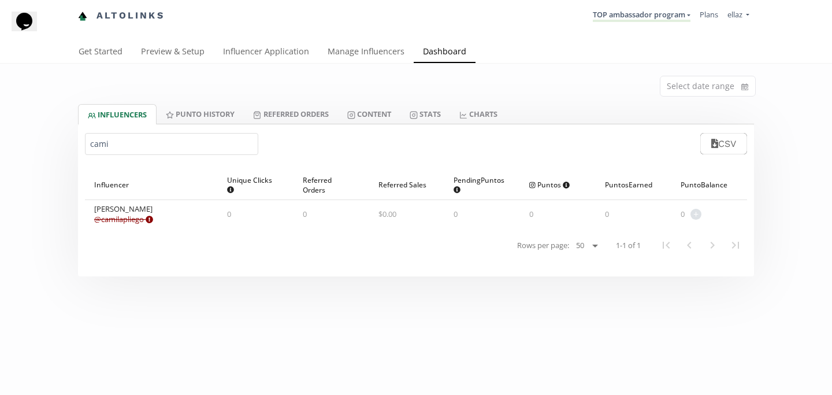
click at [137, 221] on link "@ camilapliego Expired or disconnected. Please ask influencer to reconnect." at bounding box center [123, 219] width 59 height 10
click at [139, 146] on input "cami" at bounding box center [171, 144] width 173 height 22
type input "[PERSON_NAME]"
click at [140, 225] on div "[PERSON_NAME] @ paolalarragoiti Expired or disconnected. Please ask influencer …" at bounding box center [151, 214] width 133 height 28
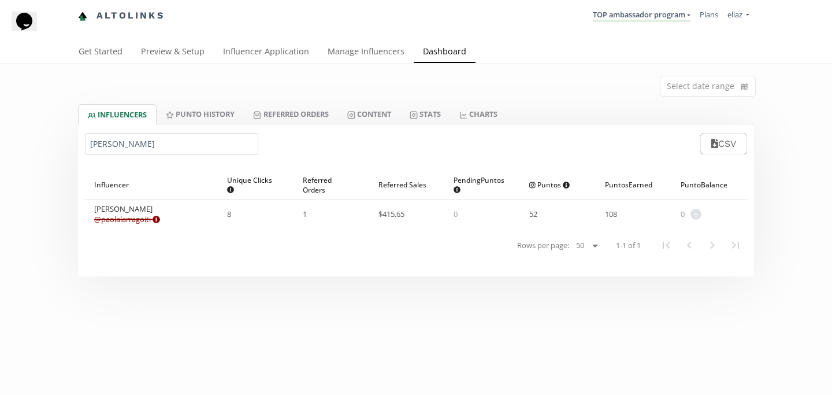
click at [136, 219] on link "@ paolalarragoiti Expired or disconnected. Please ask influencer to reconnect." at bounding box center [127, 219] width 66 height 10
click at [633, 24] on li "TOP ambassador program [GEOGRAPHIC_DATA] MACRO INFLUENCERS (prog ventas) Ambass…" at bounding box center [641, 16] width 107 height 23
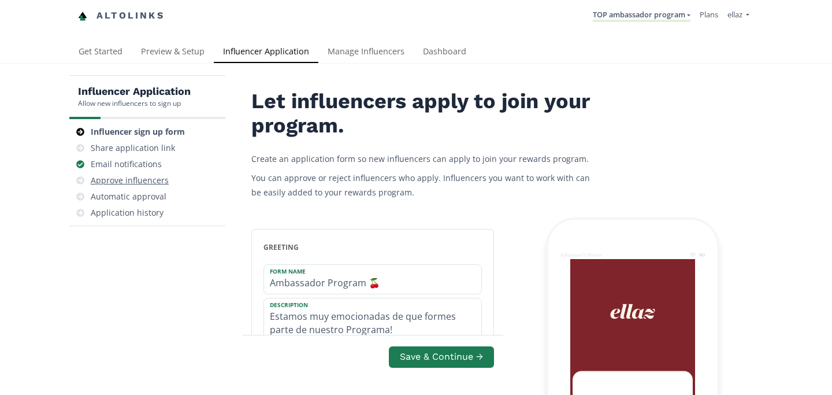
click at [169, 176] on div "Approve influencers" at bounding box center [147, 180] width 147 height 16
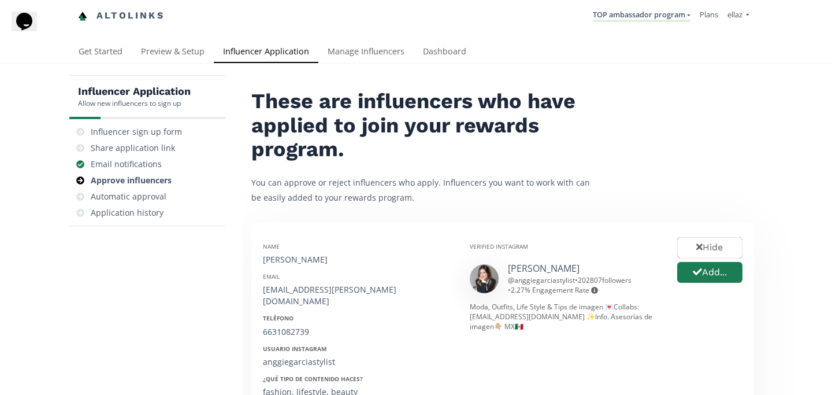
scroll to position [90, 0]
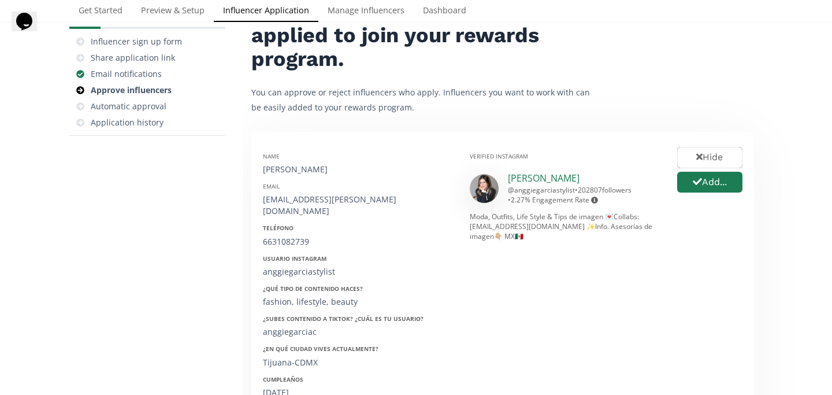
click at [544, 183] on link "Anggie García" at bounding box center [544, 178] width 72 height 13
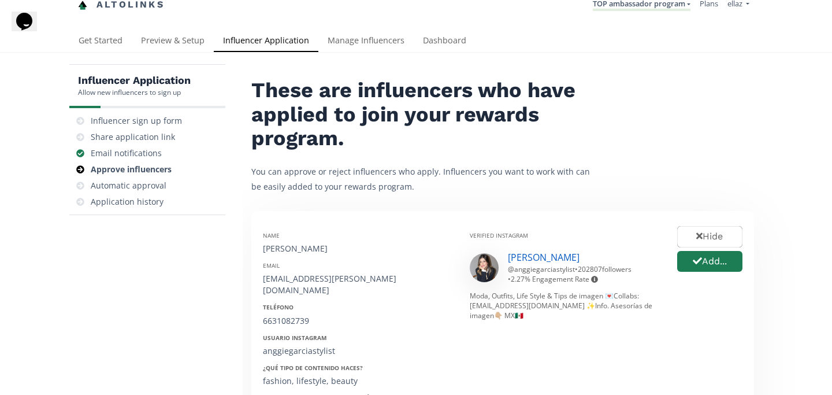
scroll to position [0, 0]
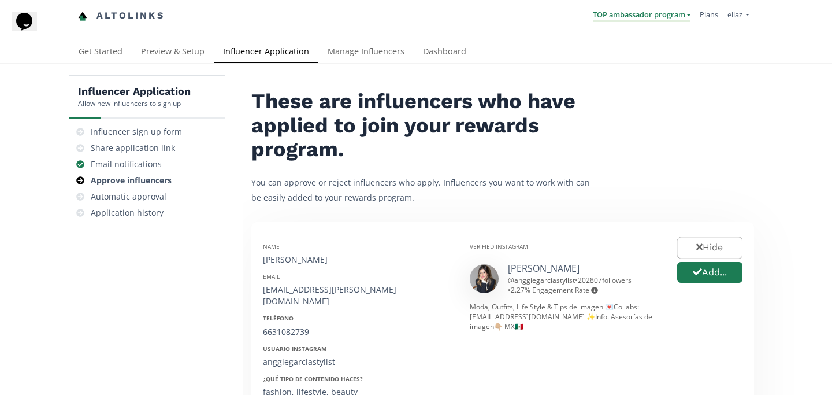
click at [615, 15] on link "TOP ambassador program" at bounding box center [642, 15] width 98 height 13
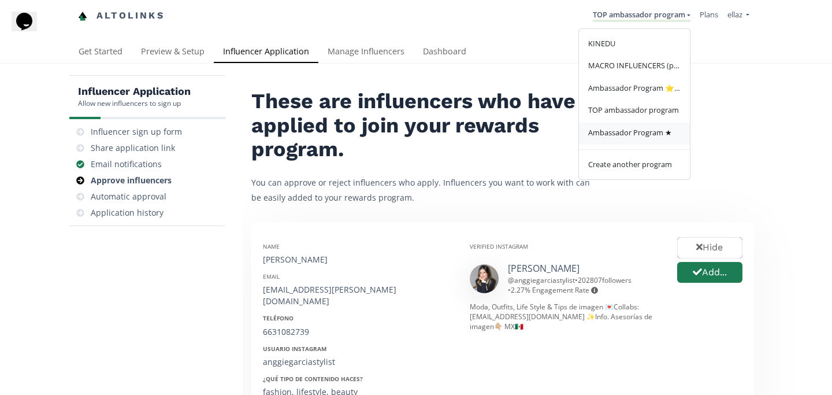
click at [618, 127] on link "Ambassador Program ★" at bounding box center [634, 134] width 111 height 23
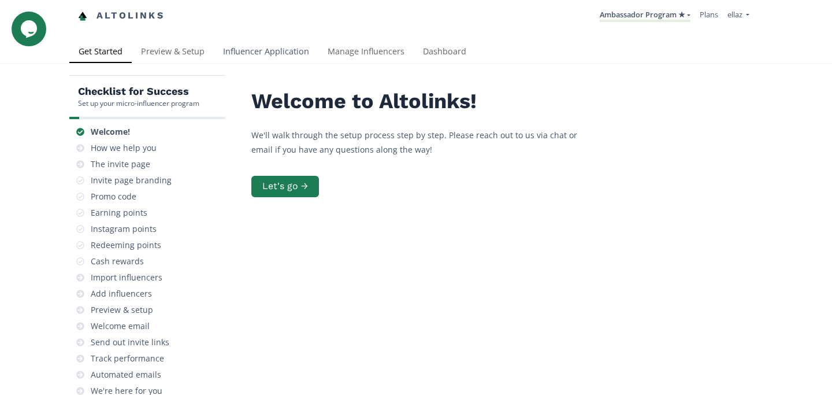
click at [231, 44] on link "Influencer Application" at bounding box center [266, 52] width 105 height 23
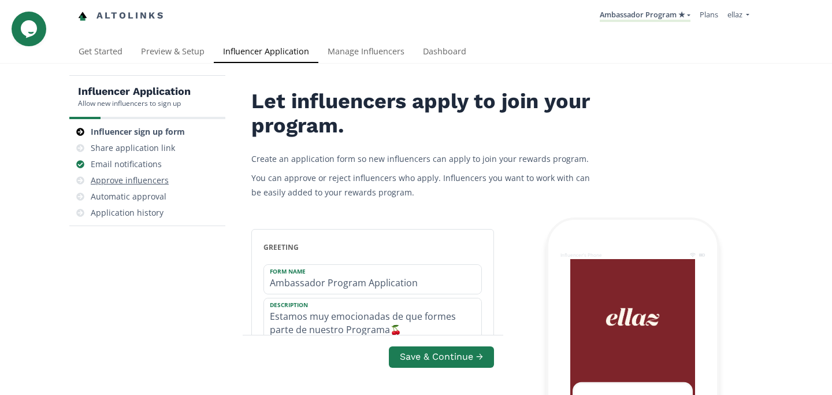
click at [131, 187] on div "Approve influencers" at bounding box center [147, 180] width 147 height 16
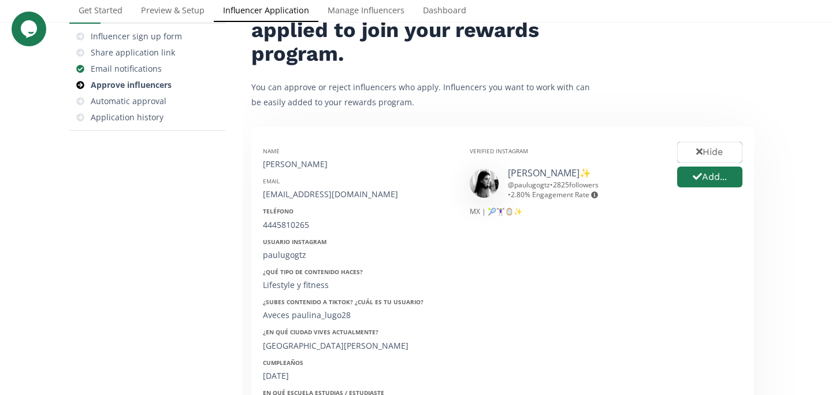
scroll to position [96, 0]
click at [715, 181] on button "Add..." at bounding box center [710, 176] width 69 height 25
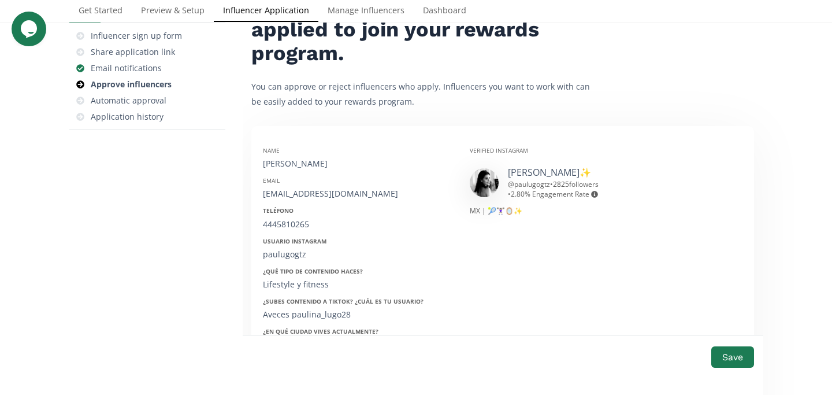
scroll to position [124, 0]
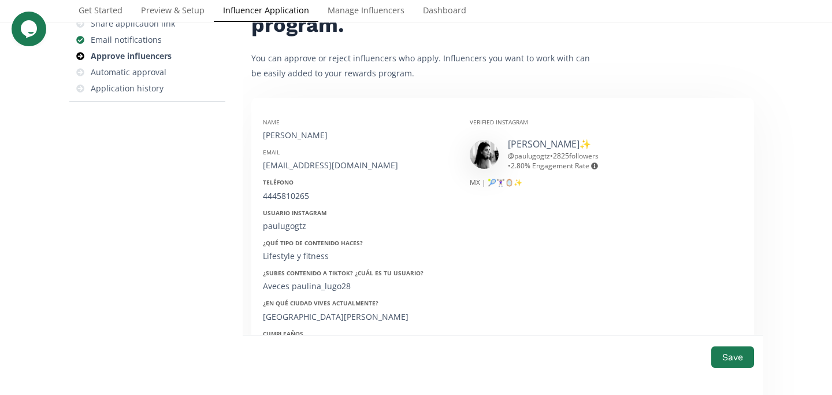
click at [305, 138] on div "[PERSON_NAME]" at bounding box center [358, 135] width 190 height 12
copy div "[PERSON_NAME]"
click at [285, 171] on div "[EMAIL_ADDRESS][DOMAIN_NAME]" at bounding box center [358, 165] width 190 height 12
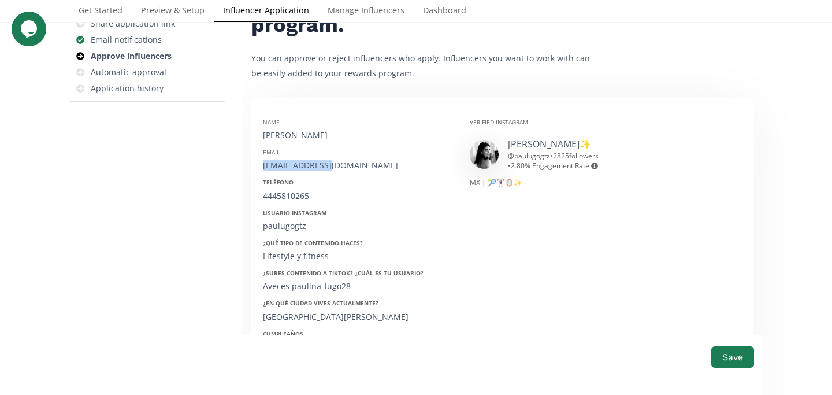
click at [285, 171] on div "[EMAIL_ADDRESS][DOMAIN_NAME]" at bounding box center [358, 165] width 190 height 12
copy div "[EMAIL_ADDRESS][DOMAIN_NAME]"
click at [282, 193] on div "4445810265" at bounding box center [358, 196] width 190 height 12
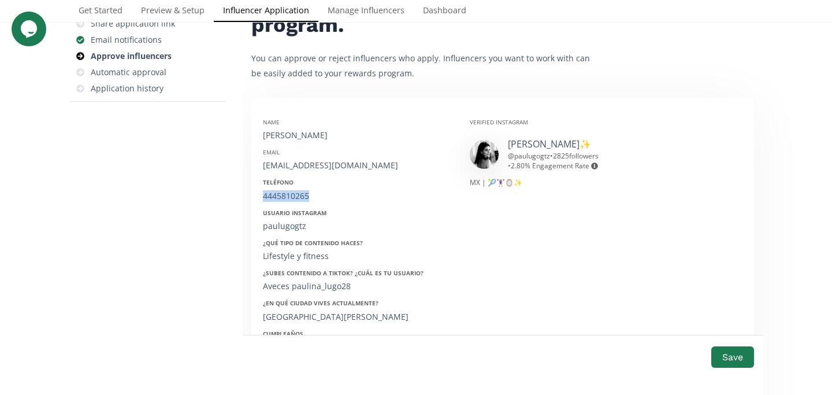
copy div "4445810265"
click at [288, 226] on div "paulugogtz" at bounding box center [358, 226] width 190 height 12
copy div "paulugogtz"
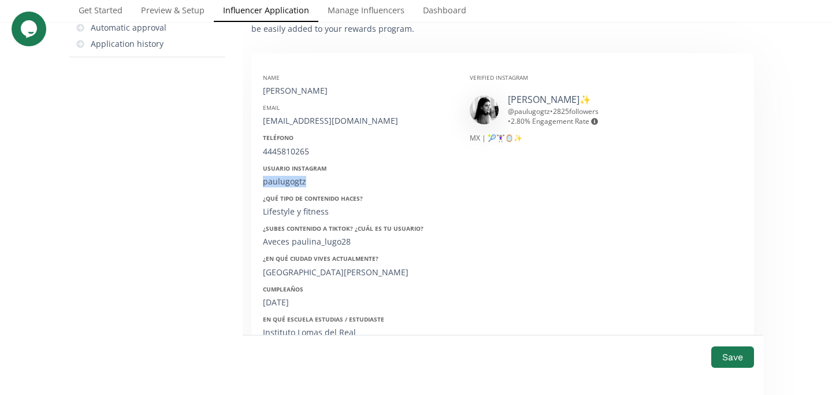
scroll to position [218, 0]
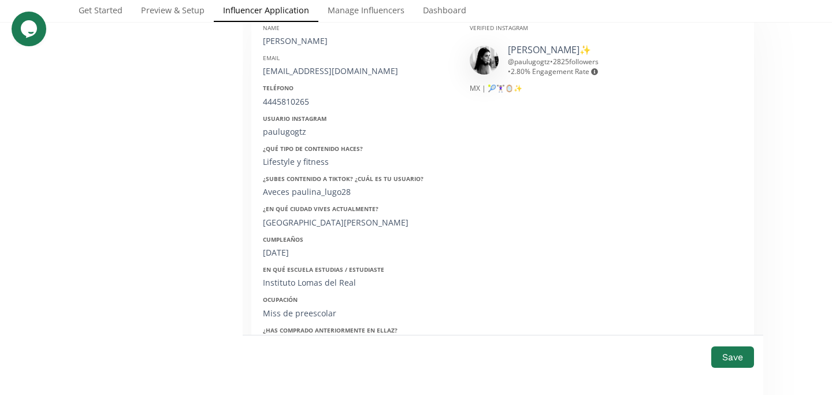
click at [287, 253] on div "16/01/1992" at bounding box center [358, 253] width 190 height 12
copy div "16/01/1992"
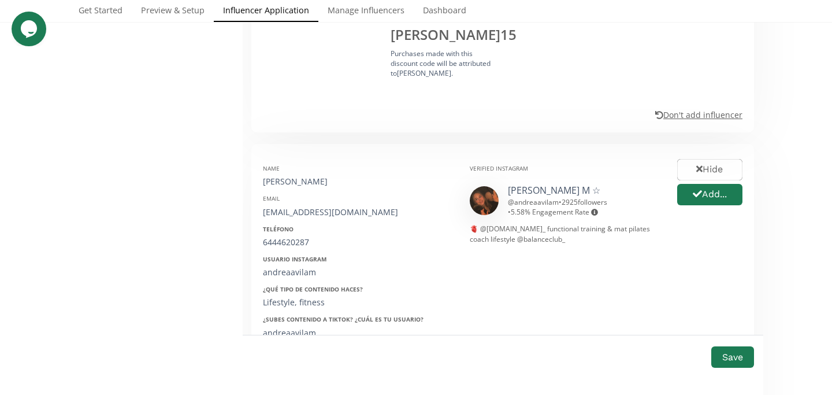
scroll to position [813, 0]
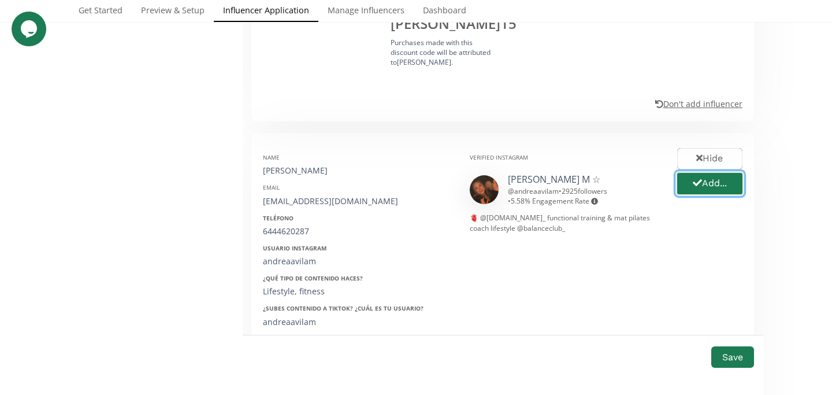
click at [681, 171] on button "Add..." at bounding box center [710, 183] width 69 height 25
click at [548, 173] on link "ANDREA ÁVILA M ☆" at bounding box center [554, 179] width 92 height 13
click at [309, 165] on div "Andrea Avila Meza" at bounding box center [358, 171] width 190 height 12
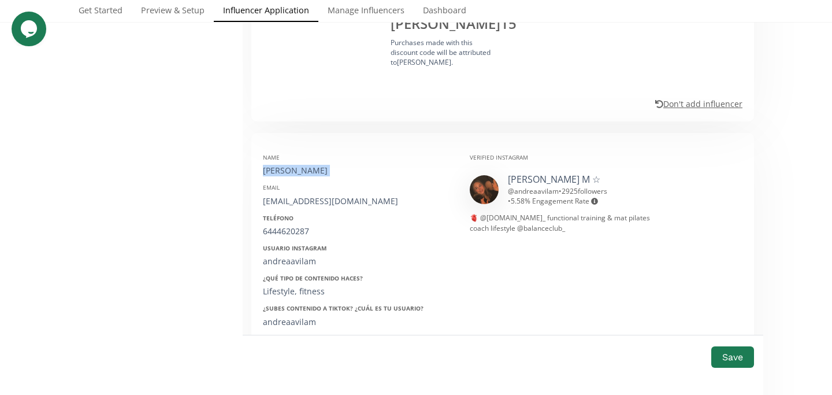
copy div "Andrea Avila Meza"
click at [302, 195] on div "andreavilam12@gmail.com" at bounding box center [358, 201] width 190 height 12
copy div "andreavilam12@gmail.com"
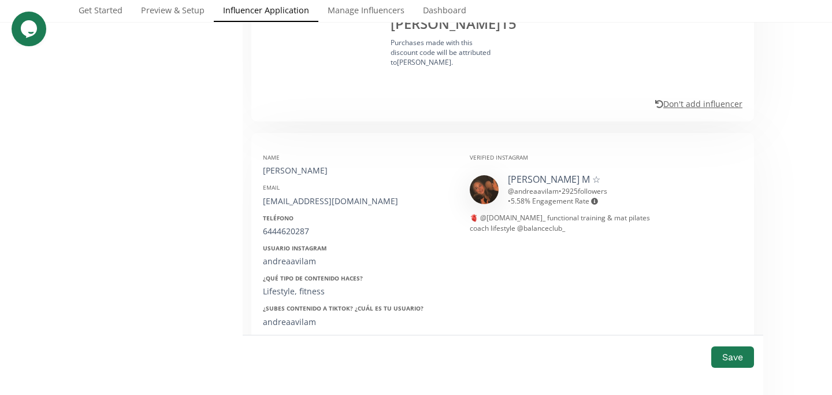
click at [289, 225] on div "6444620287" at bounding box center [358, 231] width 190 height 12
copy div "6444620287"
click at [292, 255] on div "andreaavilam" at bounding box center [358, 261] width 190 height 12
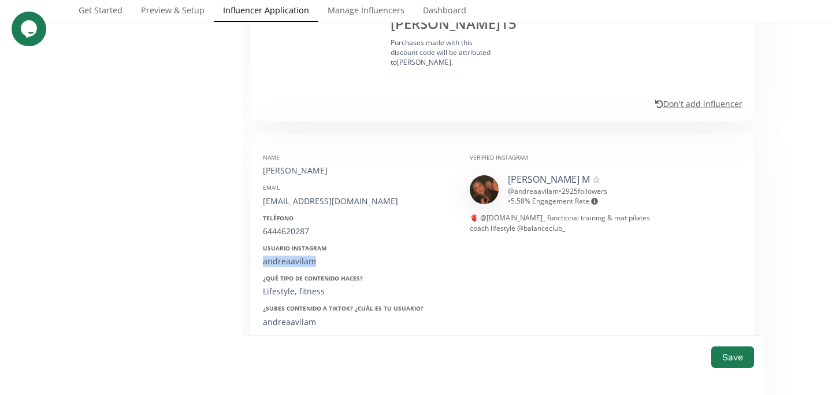
copy div "andreaavilam"
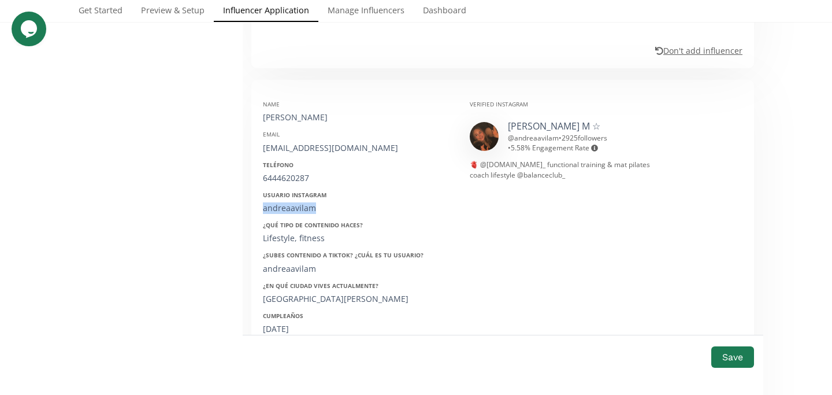
scroll to position [869, 0]
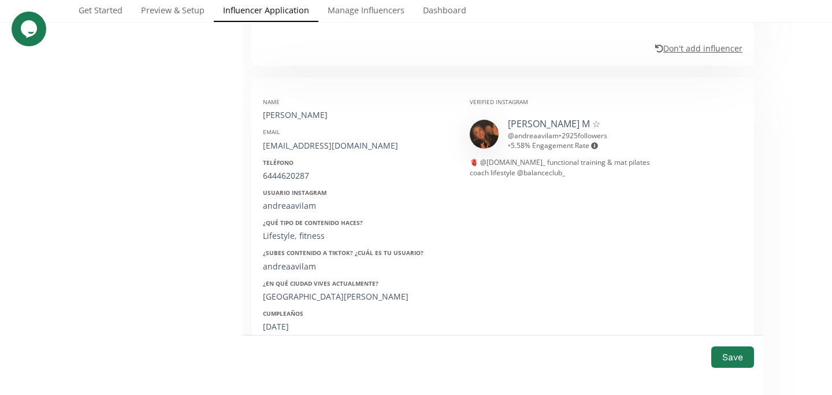
click at [287, 321] on div "17/02/1998" at bounding box center [358, 327] width 190 height 12
copy div "17/02/1998"
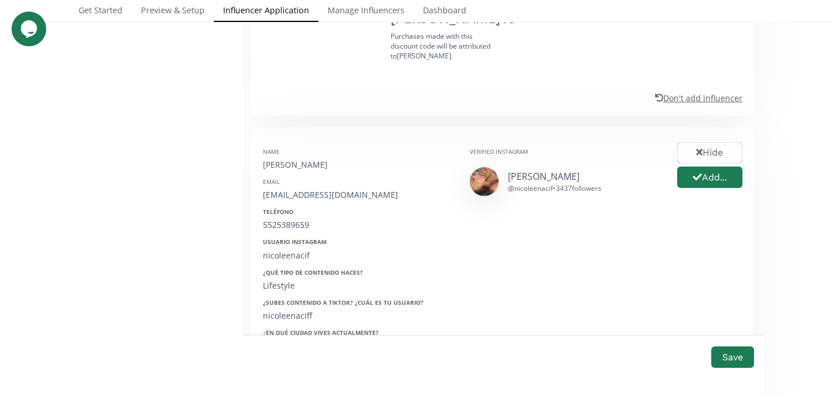
scroll to position [1564, 0]
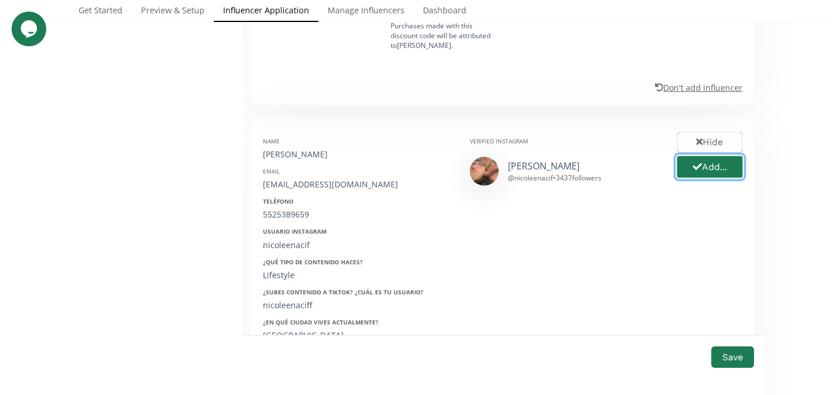
click at [686, 154] on button "Add..." at bounding box center [710, 166] width 69 height 25
click at [283, 149] on div "Nicole Nacif" at bounding box center [358, 155] width 190 height 12
click at [291, 179] on div "nicolenacif10@gmail.com" at bounding box center [358, 185] width 190 height 12
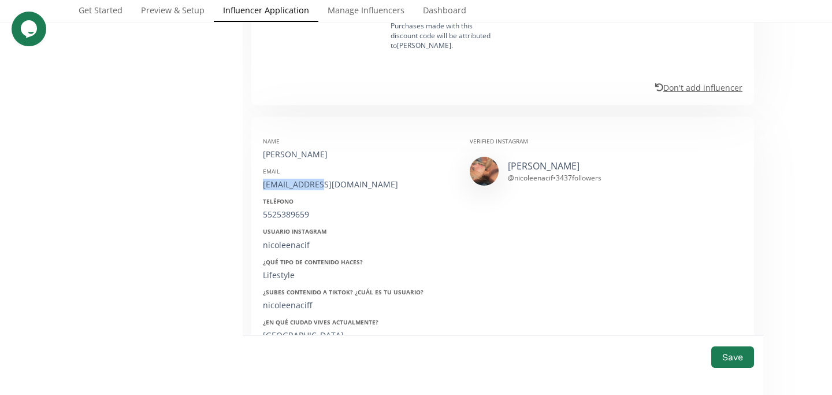
click at [291, 179] on div "nicolenacif10@gmail.com" at bounding box center [358, 185] width 190 height 12
click at [277, 133] on div "Name Nicole Nacif Email nicolenacif10@gmail.com Teléfono 5525389659 Usuario Ins…" at bounding box center [357, 311] width 207 height 366
click at [276, 209] on div "5525389659" at bounding box center [358, 215] width 190 height 12
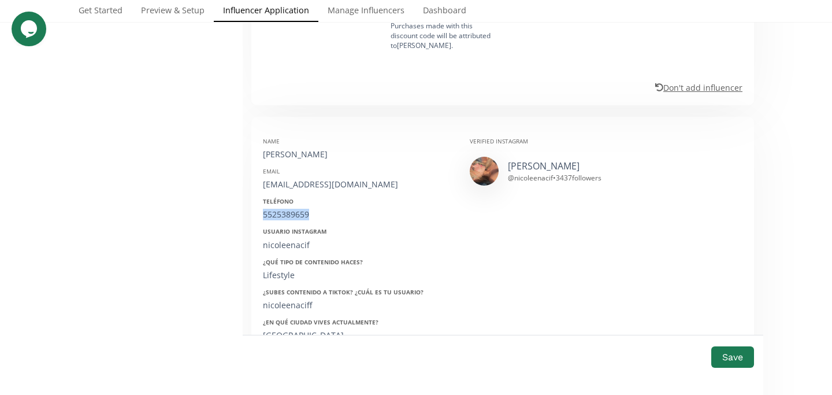
click at [276, 209] on div "5525389659" at bounding box center [358, 215] width 190 height 12
click at [284, 239] on div "nicoleenacif" at bounding box center [358, 245] width 190 height 12
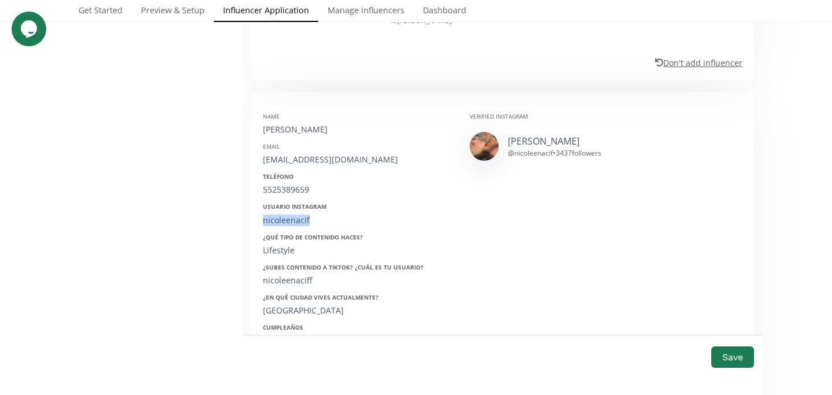
scroll to position [1592, 0]
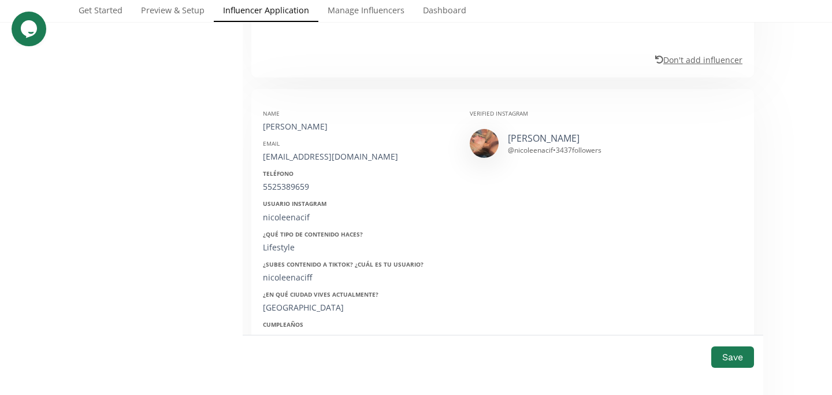
click at [289, 332] on div "10/03/2003" at bounding box center [358, 338] width 190 height 12
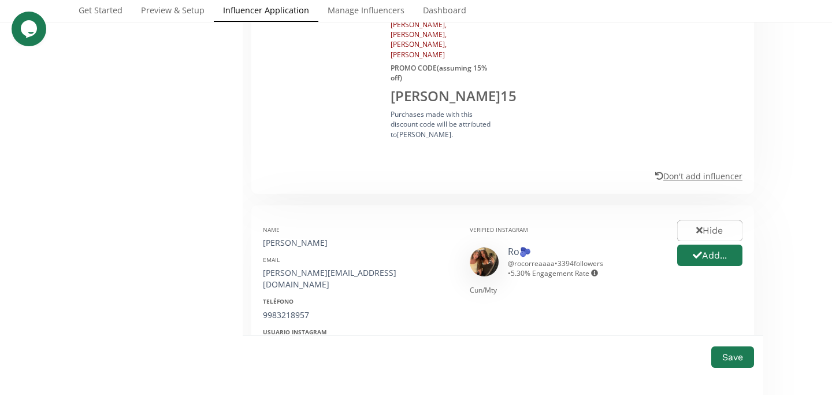
scroll to position [2200, 0]
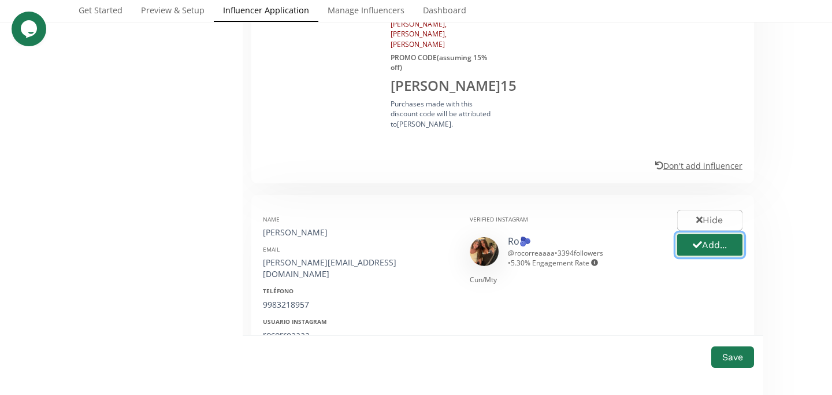
click at [697, 232] on button "Add..." at bounding box center [710, 244] width 69 height 25
click at [309, 227] on div "Roberta Correa Aburto" at bounding box center [358, 233] width 190 height 12
click at [303, 257] on div "robi@easygourmet.com.mx" at bounding box center [358, 268] width 190 height 23
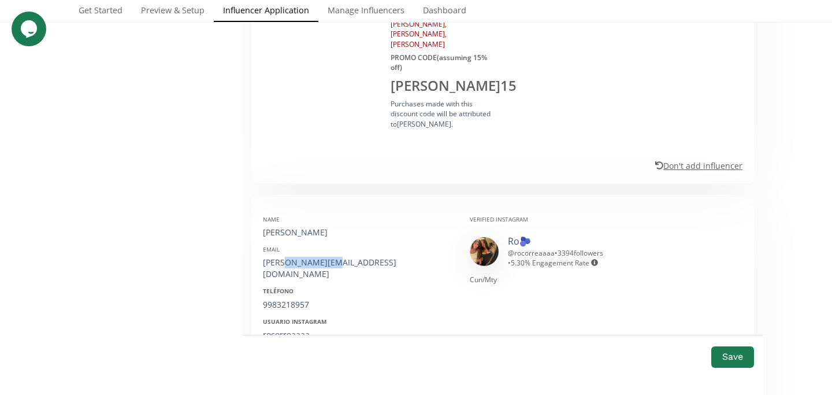
click at [303, 257] on div "robi@easygourmet.com.mx" at bounding box center [358, 268] width 190 height 23
click at [291, 299] on div "9983218957" at bounding box center [358, 305] width 190 height 12
click at [292, 329] on div "rocorreaaaa" at bounding box center [358, 335] width 190 height 12
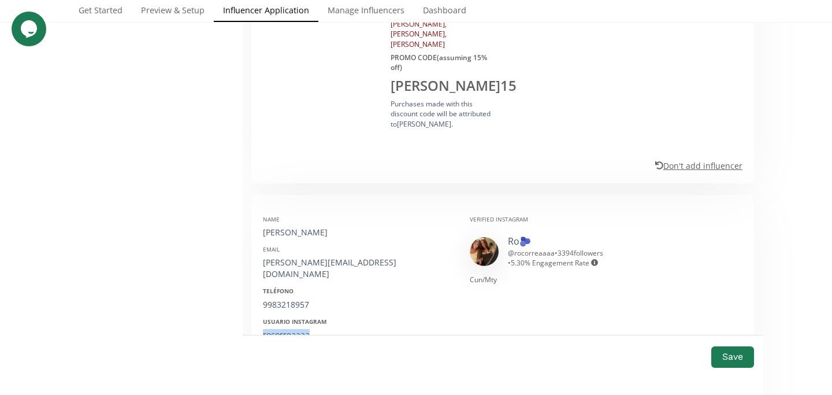
click at [292, 329] on div "rocorreaaaa" at bounding box center [358, 335] width 190 height 12
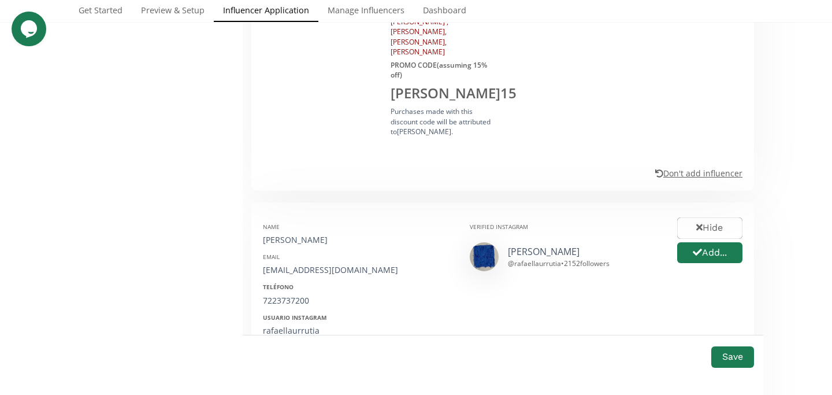
scroll to position [2850, 0]
click at [707, 240] on button "Add..." at bounding box center [710, 252] width 69 height 25
click at [288, 233] on div "Rafaella Urrutia" at bounding box center [358, 239] width 190 height 12
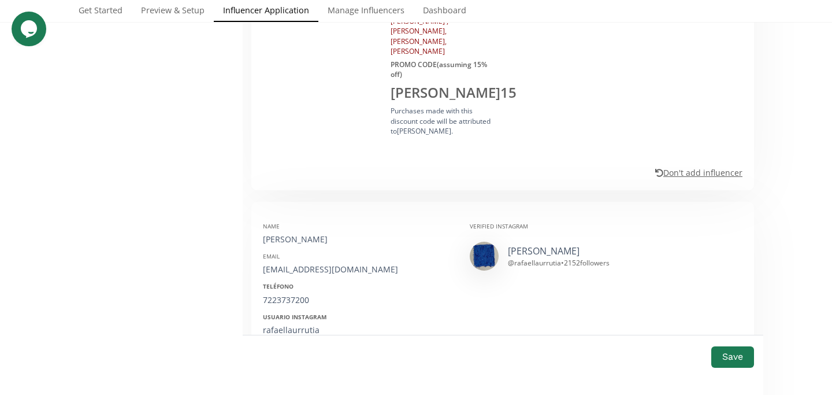
click at [298, 264] on div "rafaellaaurruria@gmail.com" at bounding box center [358, 270] width 190 height 12
click at [290, 282] on div "Teléfono 7223737200" at bounding box center [358, 293] width 190 height 23
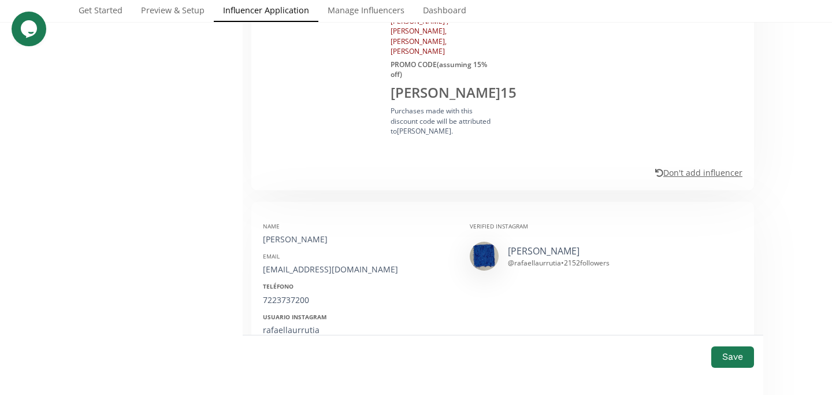
click at [286, 324] on div "rafaellaurrutia" at bounding box center [358, 330] width 190 height 12
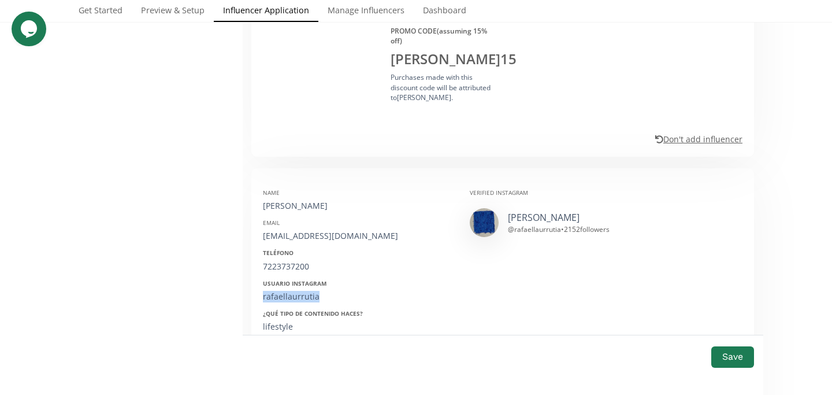
scroll to position [2892, 0]
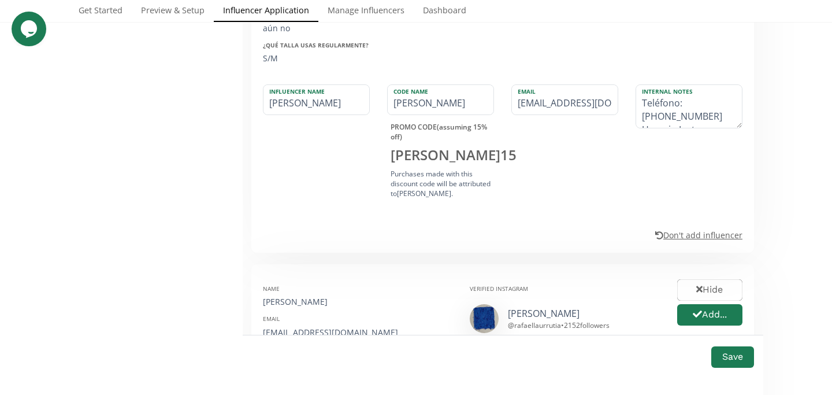
scroll to position [3406, 0]
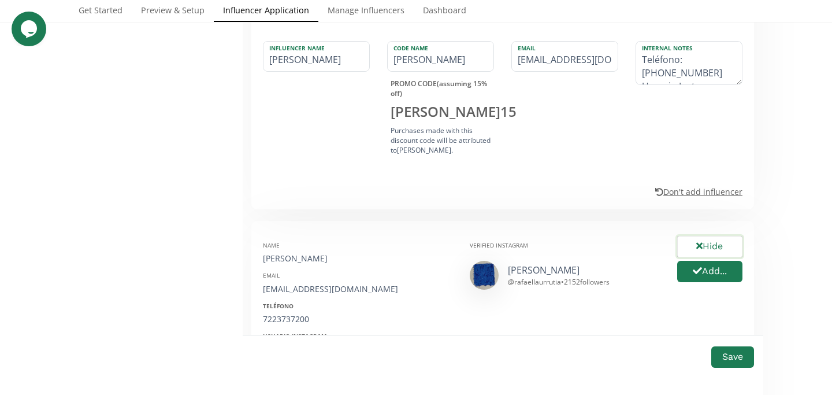
click at [702, 234] on button "Hide" at bounding box center [710, 246] width 69 height 25
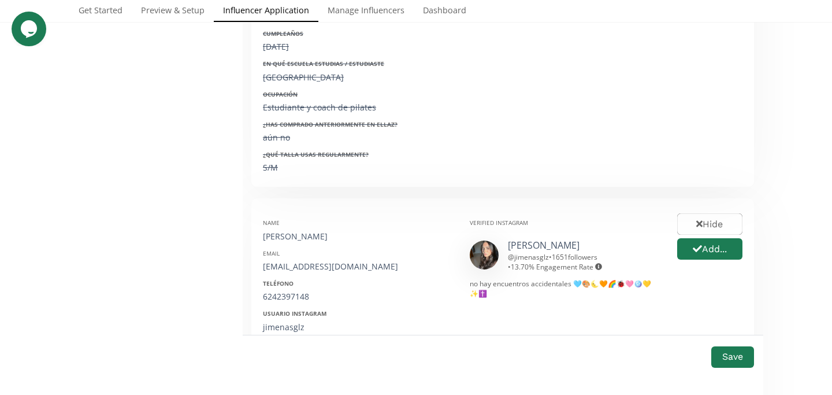
scroll to position [3785, 0]
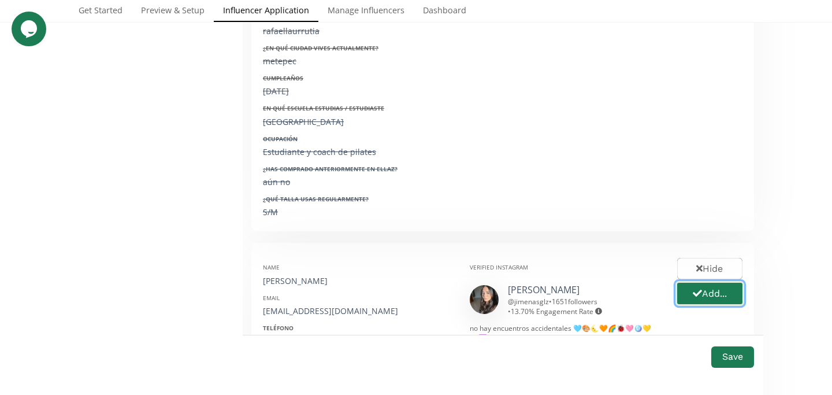
click at [704, 281] on button "Add..." at bounding box center [710, 293] width 69 height 25
click at [291, 275] on div "Jimena Soto" at bounding box center [358, 281] width 190 height 12
click at [298, 305] on div "jimesotoglz@gmail.com" at bounding box center [358, 311] width 190 height 12
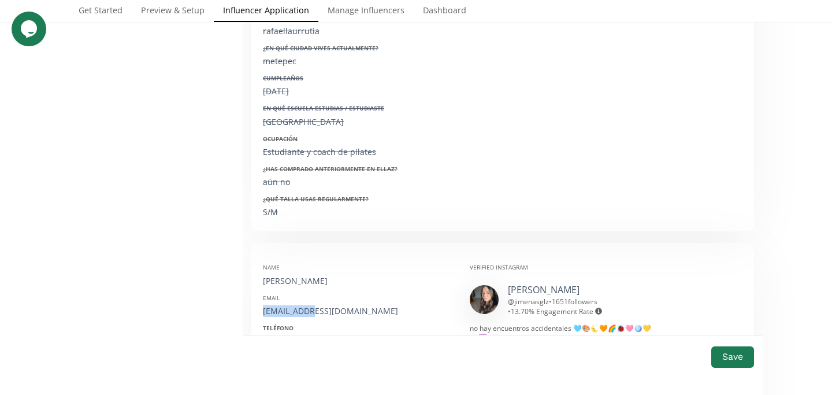
click at [298, 305] on div "jimesotoglz@gmail.com" at bounding box center [358, 311] width 190 height 12
click at [295, 335] on div "6242397148" at bounding box center [358, 341] width 190 height 12
click at [284, 366] on div "jimenasglz" at bounding box center [358, 372] width 190 height 12
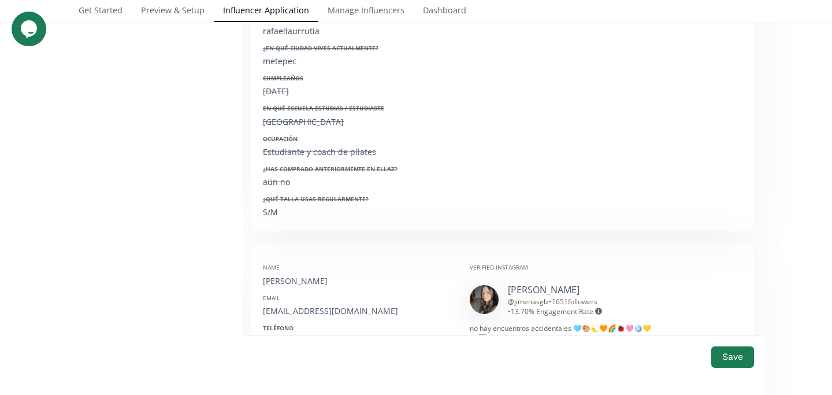
click at [284, 366] on div "jimenasglz" at bounding box center [358, 372] width 190 height 12
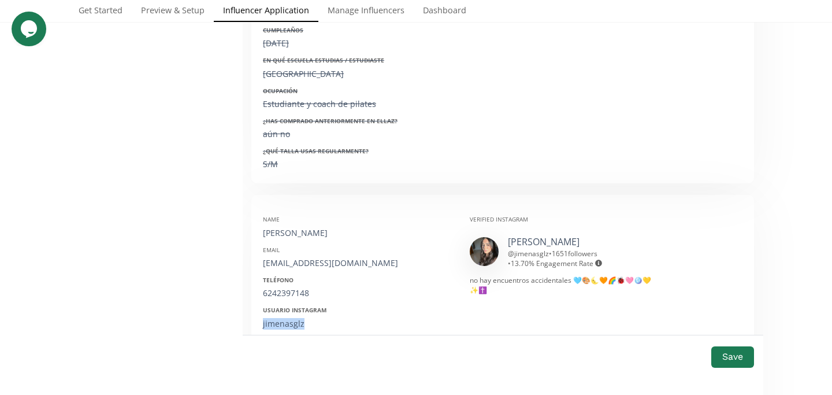
scroll to position [3842, 0]
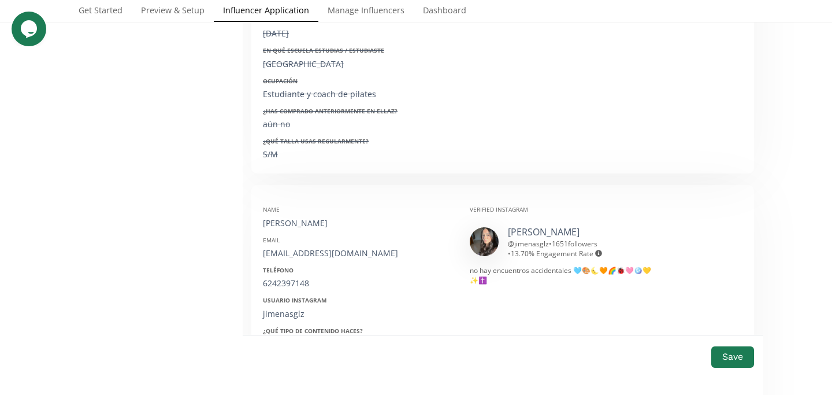
click at [292, 281] on div "Name Jimena Soto Email jimesotoglz@gmail.com Teléfono 6242397148 Usuario Instag…" at bounding box center [357, 379] width 207 height 366
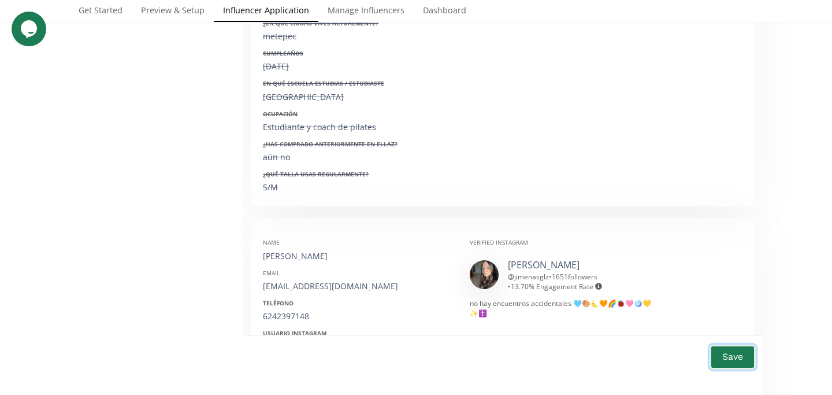
click at [725, 363] on button "Save" at bounding box center [733, 356] width 46 height 25
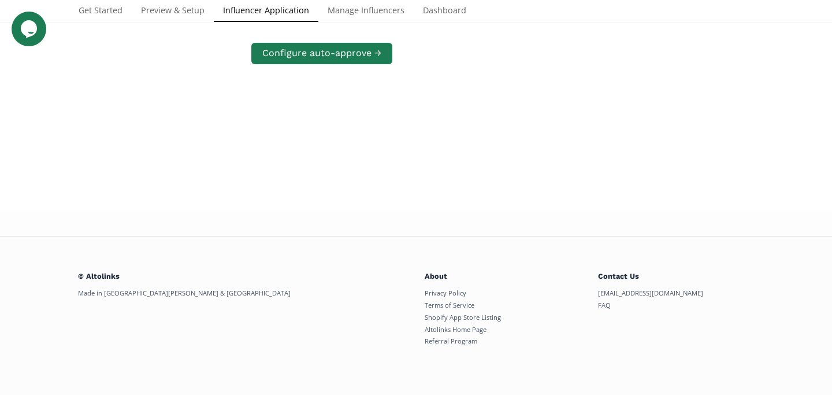
scroll to position [0, 0]
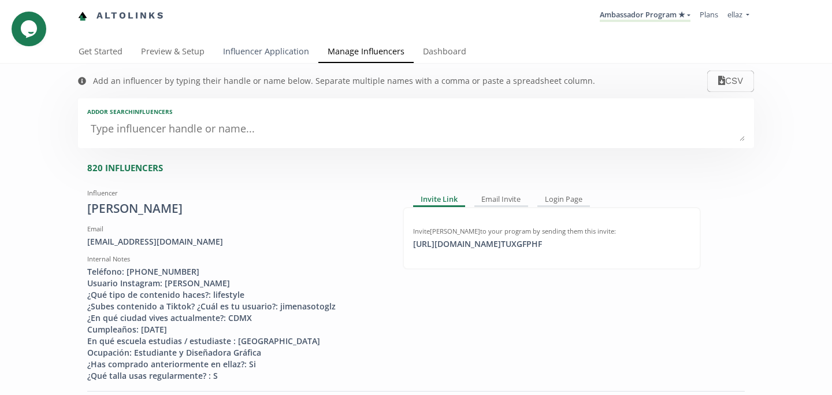
click at [277, 62] on link "Influencer Application" at bounding box center [266, 52] width 105 height 23
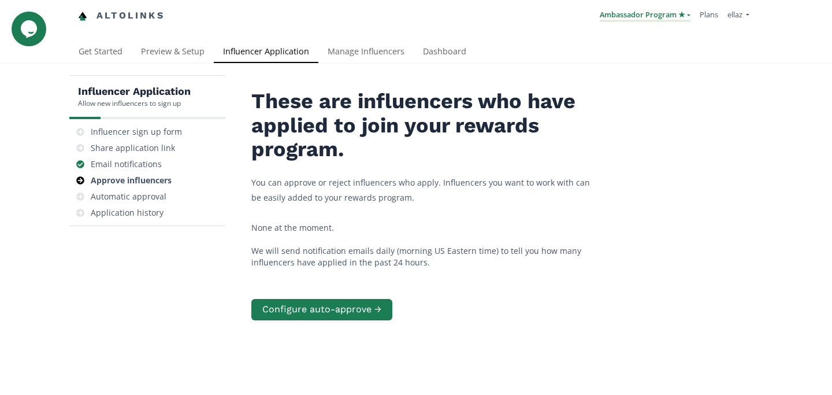
click at [654, 9] on link "Ambassador Program ★" at bounding box center [645, 15] width 91 height 13
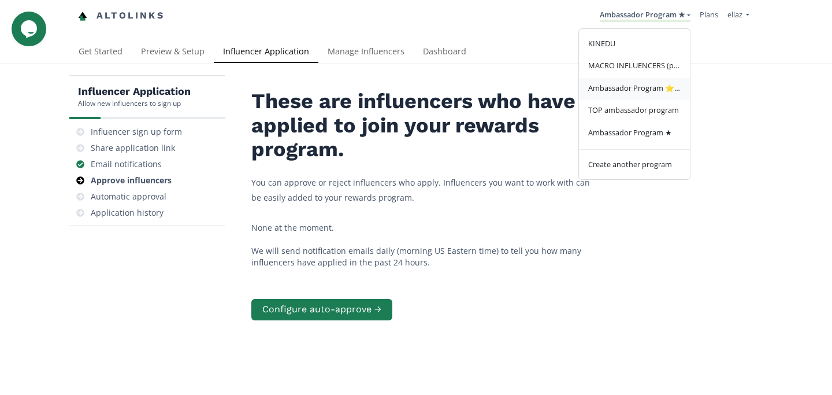
click at [645, 86] on span "Ambassador Program ⭐️⭐️" at bounding box center [634, 88] width 92 height 10
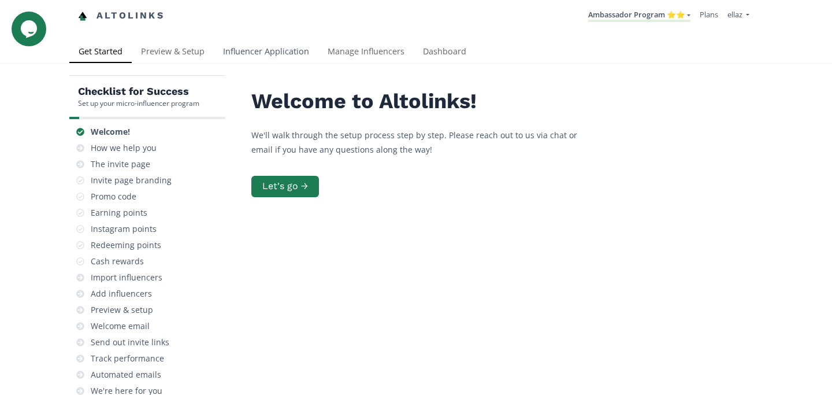
click at [243, 58] on link "Influencer Application" at bounding box center [266, 52] width 105 height 23
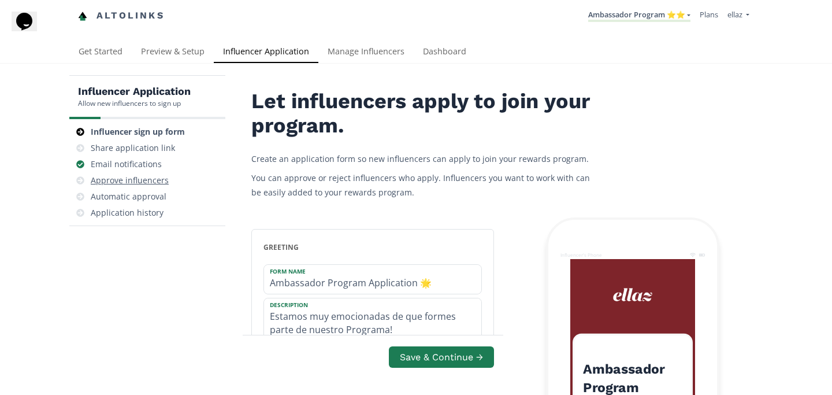
click at [141, 181] on div "Approve influencers" at bounding box center [130, 181] width 78 height 12
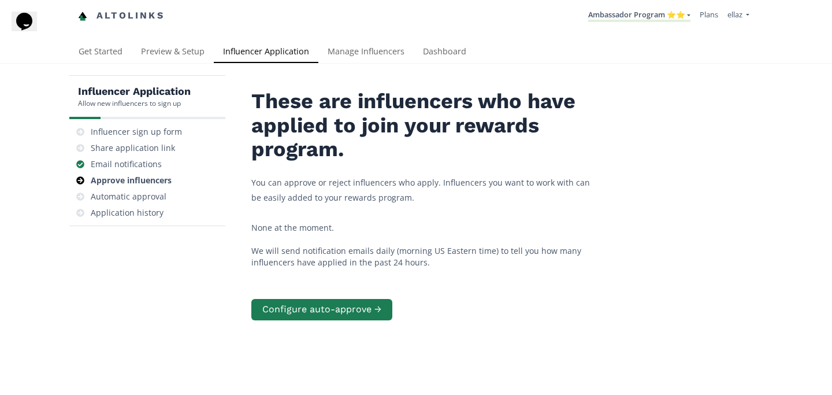
click at [633, 3] on nav "Altolinks Ambassador Program ⭐️⭐️ KINEDU MACRO INFLUENCERS (prog ventas) Ambass…" at bounding box center [416, 16] width 676 height 32
click at [340, 49] on link "Manage Influencers" at bounding box center [365, 52] width 95 height 23
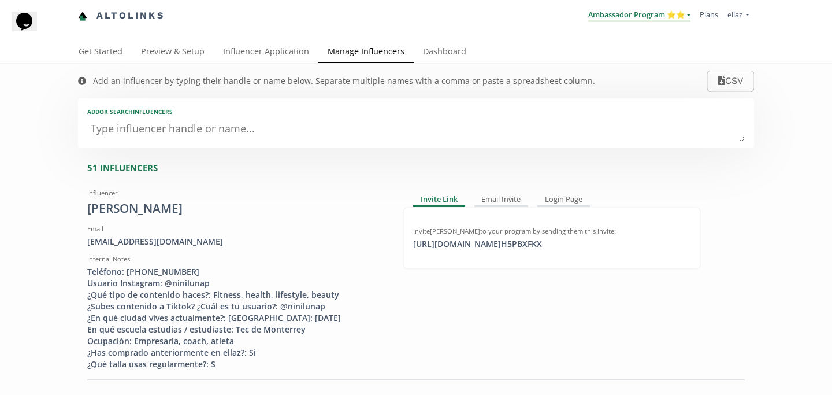
click at [668, 17] on link "Ambassador Program ⭐️⭐️" at bounding box center [639, 15] width 102 height 13
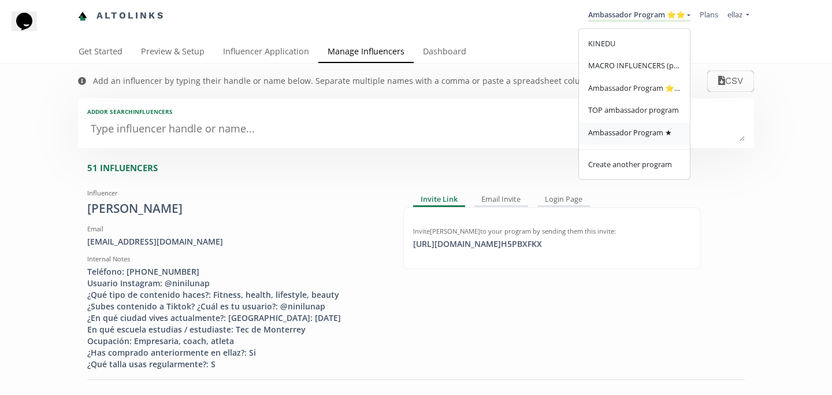
click at [636, 143] on link "Ambassador Program ★" at bounding box center [634, 134] width 111 height 23
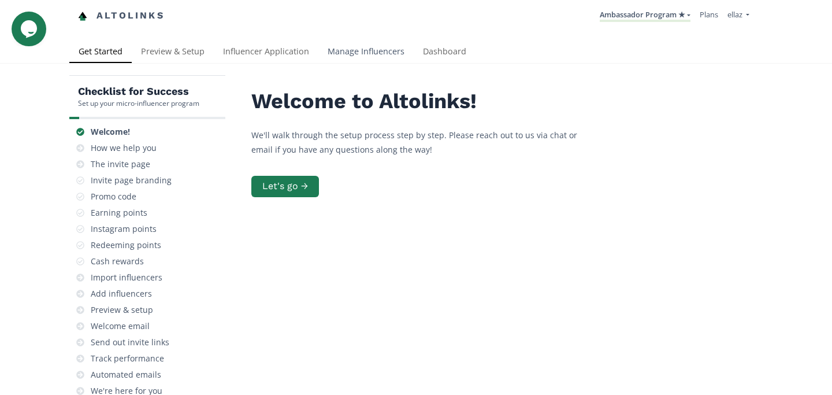
click at [356, 60] on link "Manage Influencers" at bounding box center [365, 52] width 95 height 23
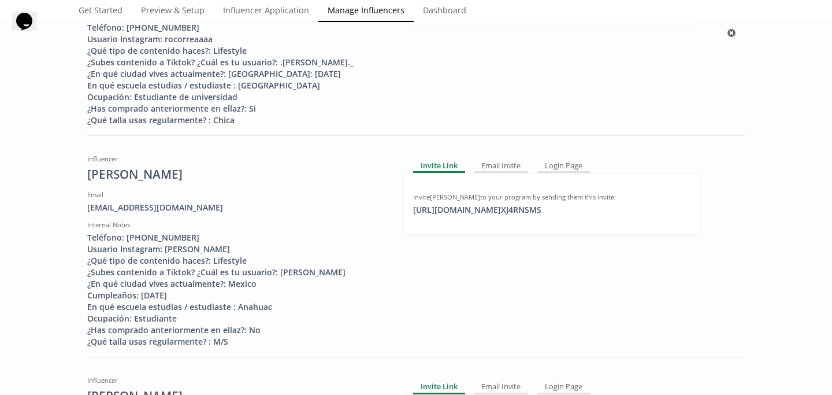
scroll to position [694, 0]
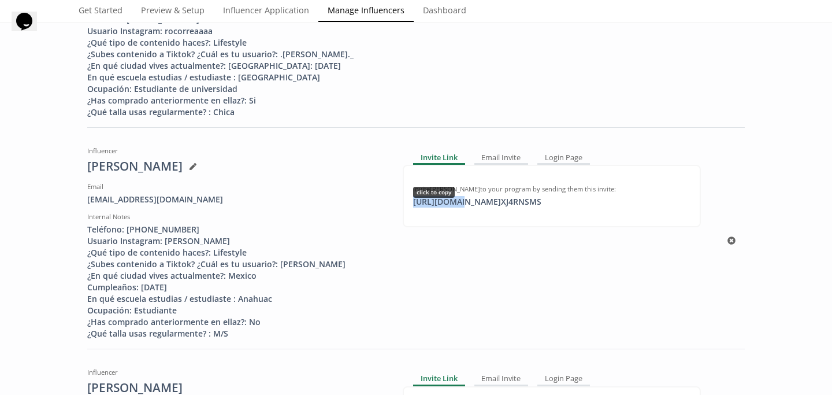
click at [457, 207] on div "https://app.altolinks.com/invite/ XJ4RNSMS click to copy" at bounding box center [477, 202] width 142 height 12
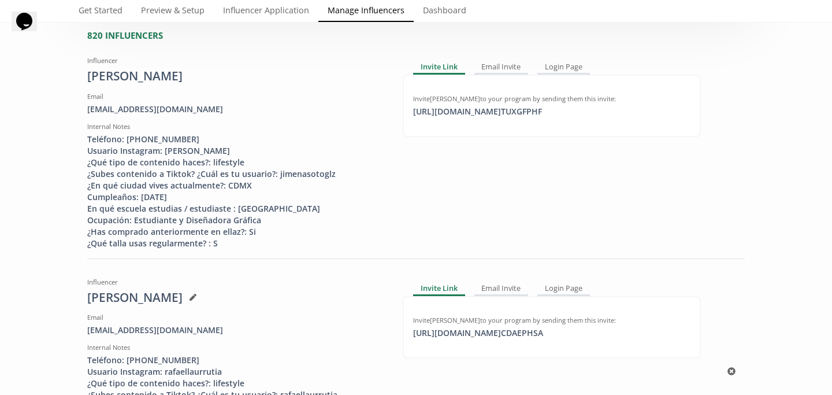
scroll to position [0, 0]
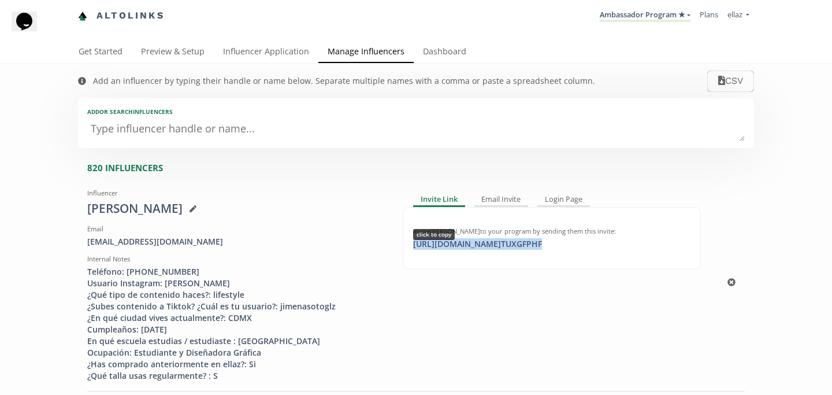
click at [501, 245] on div "https://app.altolinks.com/invite/ TUXGFPHF click to copy" at bounding box center [477, 244] width 143 height 12
copy div "https://app.altolinks.com/invite/ TUXGFPHF"
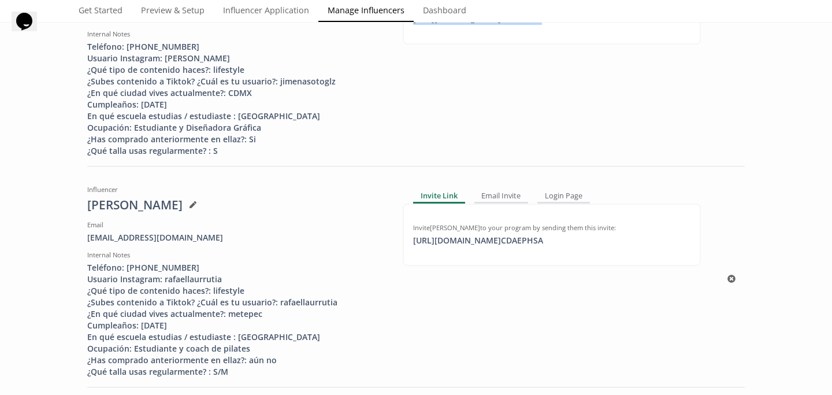
scroll to position [248, 0]
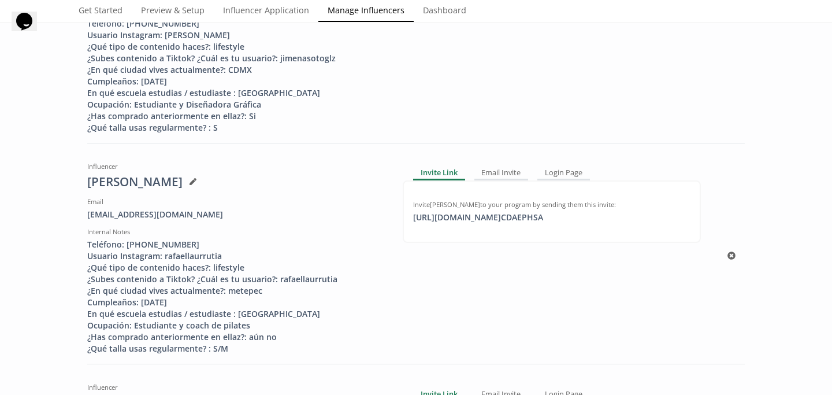
copy div "https://app.altolinks.com/invite/ TUXGFPHF"
click at [495, 221] on div "https://app.altolinks.com/invite/ CDAEPHSA copied" at bounding box center [478, 218] width 144 height 12
copy div "https://app.altolinks.com/invite/ CDAEPHSA"
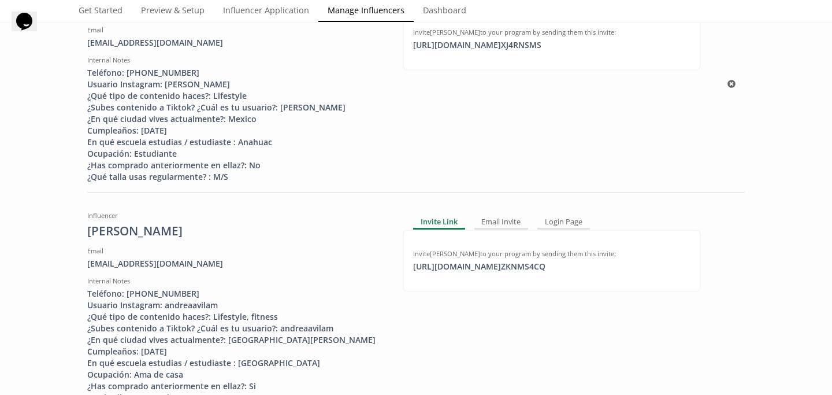
scroll to position [860, 0]
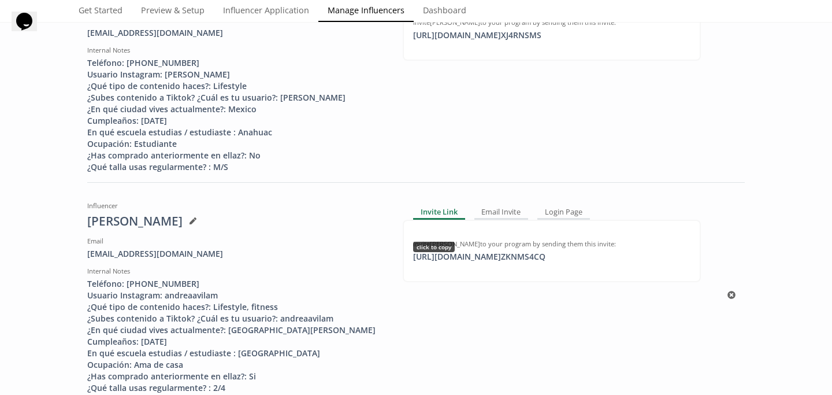
copy div "https://app.altolinks.com/invite/ CDAEPHSA"
click at [476, 262] on div "https://app.altolinks.com/invite/ ZKNMS4CQ click to copy" at bounding box center [479, 257] width 146 height 12
copy div "https://app.altol"
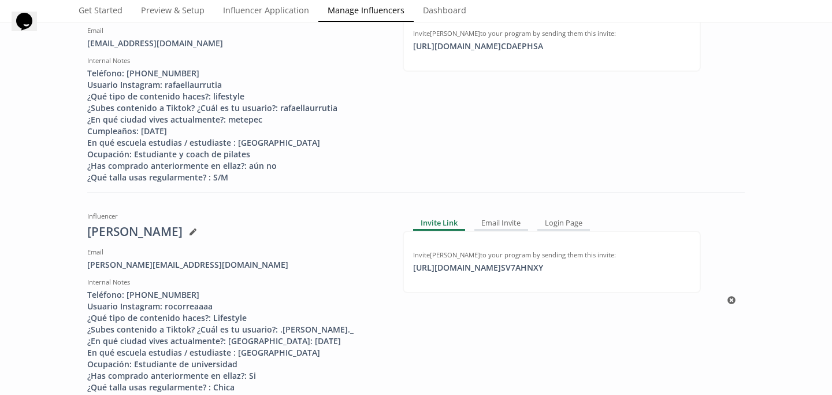
scroll to position [462, 0]
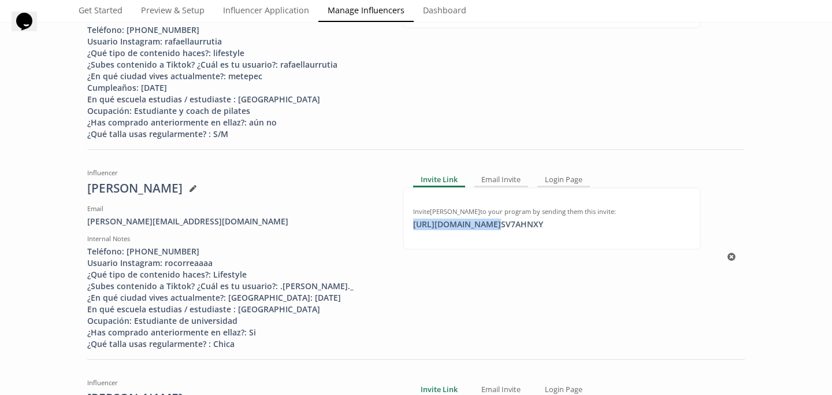
click div "https://app.altolinks.com/invite/ SV7AHNXY click to copy"
copy div "https://app.altoli"
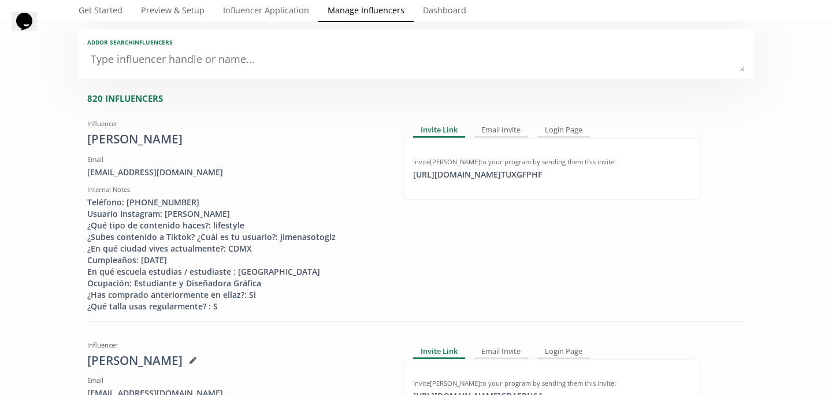
scroll to position [0, 0]
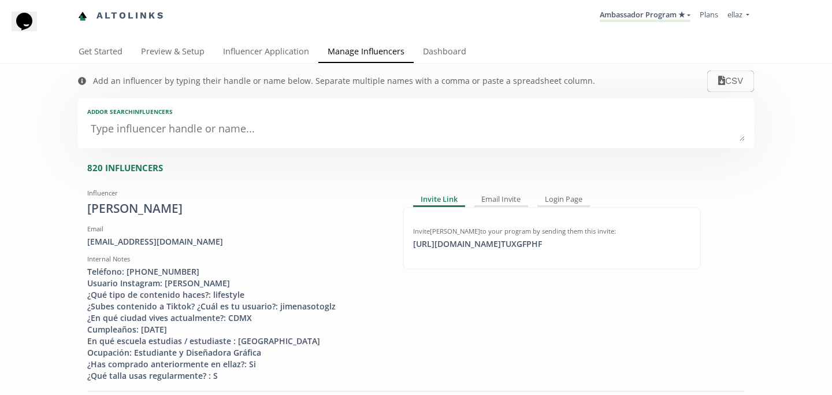
click div "Altolinks Ambassador Program ★ [GEOGRAPHIC_DATA] MACRO INFLUENCERS (prog ventas…"
click link "Influencer Application"
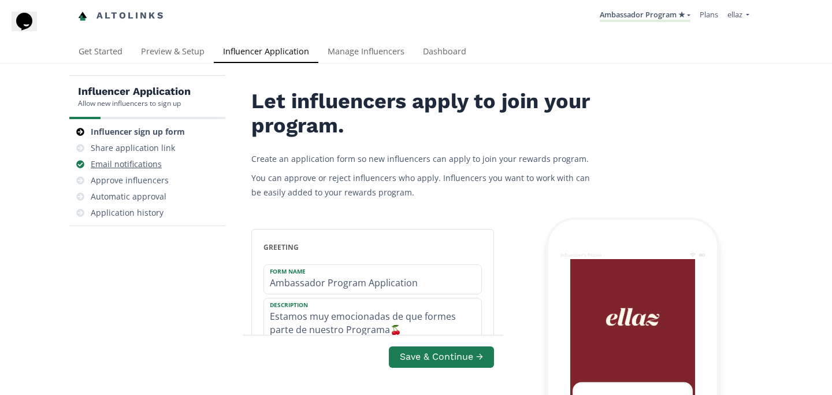
click at [158, 170] on div "Email notifications" at bounding box center [126, 164] width 71 height 12
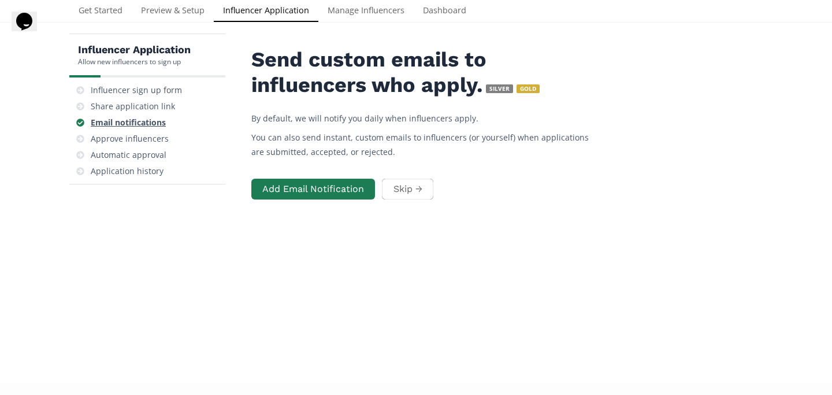
scroll to position [46, 0]
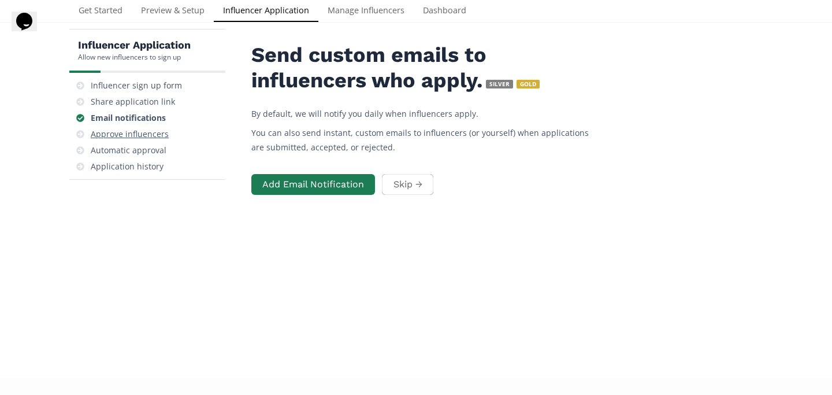
click at [148, 135] on div "Approve influencers" at bounding box center [130, 134] width 78 height 12
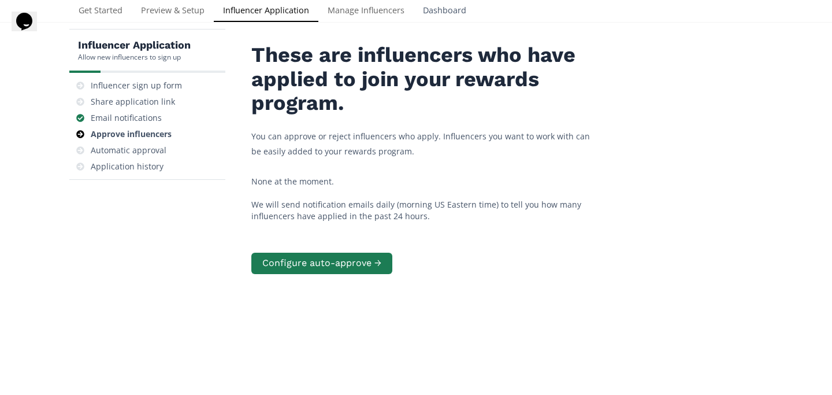
click at [447, 8] on link "Dashboard" at bounding box center [445, 11] width 62 height 23
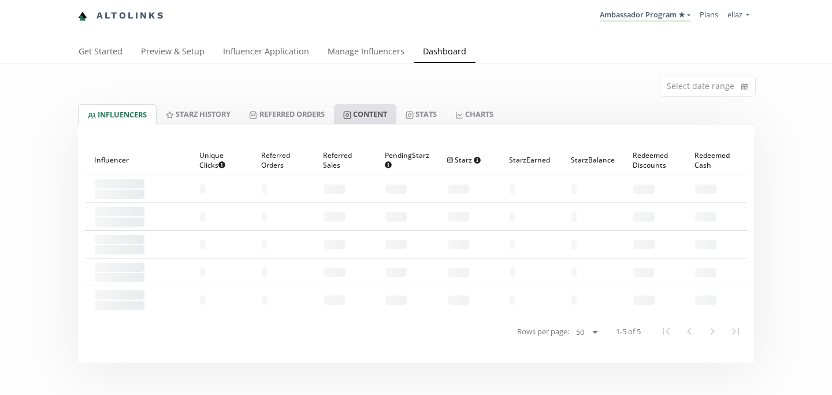
click at [358, 112] on link "Content" at bounding box center [365, 114] width 62 height 20
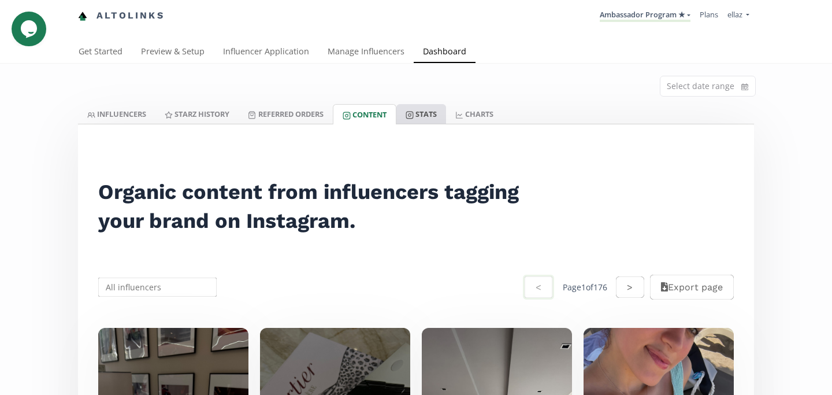
click at [430, 109] on link "Stats" at bounding box center [421, 114] width 50 height 20
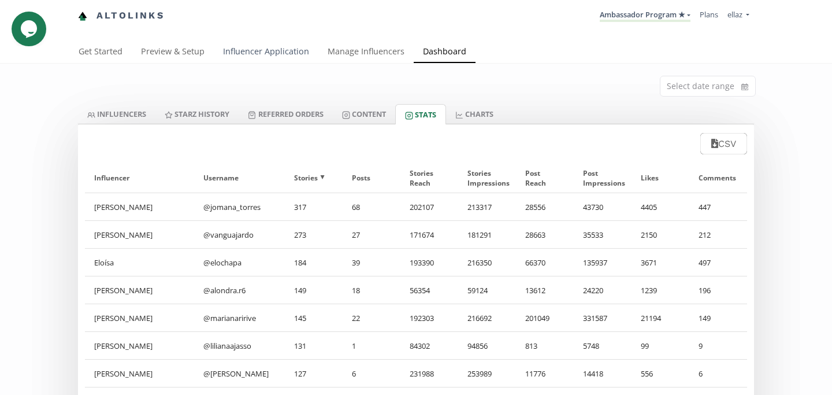
click at [285, 48] on link "Influencer Application" at bounding box center [266, 52] width 105 height 23
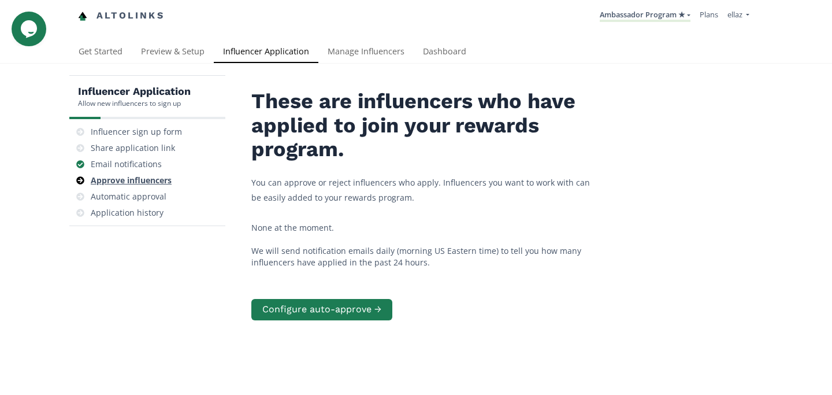
click at [155, 177] on div "Approve influencers" at bounding box center [131, 181] width 81 height 12
click at [452, 50] on link "Dashboard" at bounding box center [445, 52] width 62 height 23
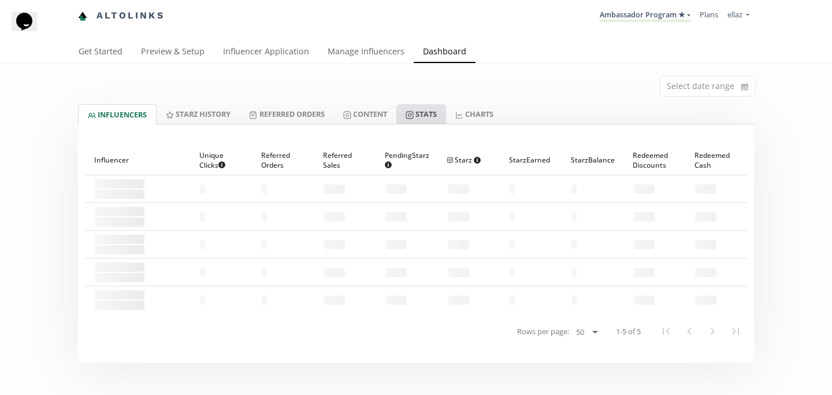
click at [437, 123] on link "Stats" at bounding box center [421, 114] width 50 height 20
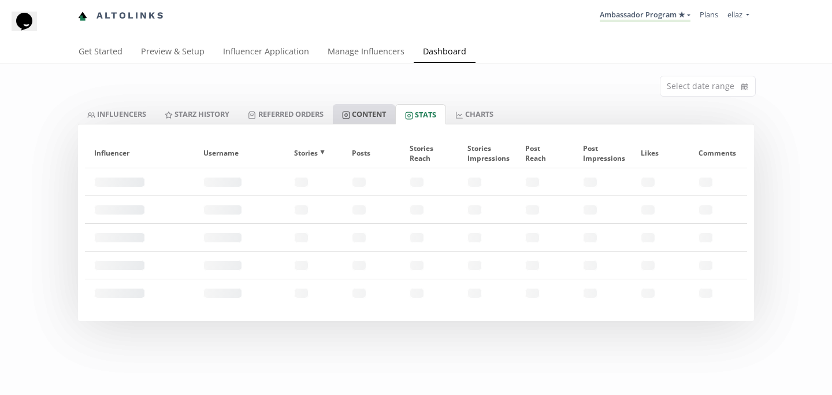
click at [373, 116] on link "Content" at bounding box center [364, 114] width 62 height 20
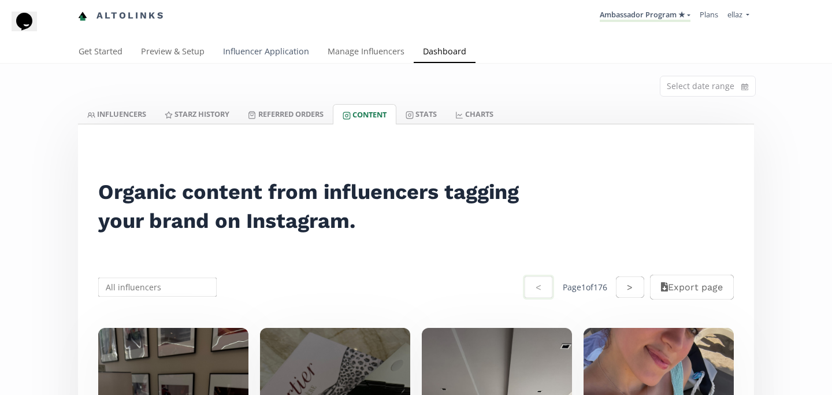
click at [246, 50] on link "Influencer Application" at bounding box center [266, 52] width 105 height 23
click at [188, 42] on link "Preview & Setup" at bounding box center [173, 52] width 82 height 23
click at [264, 57] on link "Influencer Application" at bounding box center [266, 52] width 105 height 23
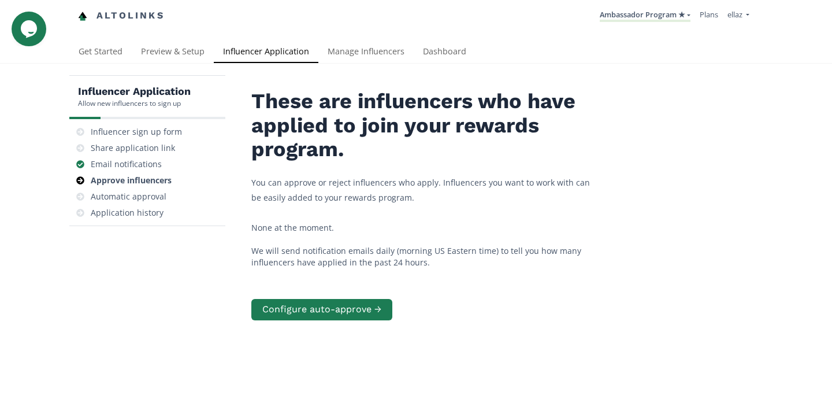
click at [410, 39] on div "Altolinks Ambassador Program ★ [GEOGRAPHIC_DATA] MACRO INFLUENCERS (prog ventas…" at bounding box center [416, 20] width 832 height 41
click at [369, 57] on link "Manage Influencers" at bounding box center [365, 52] width 95 height 23
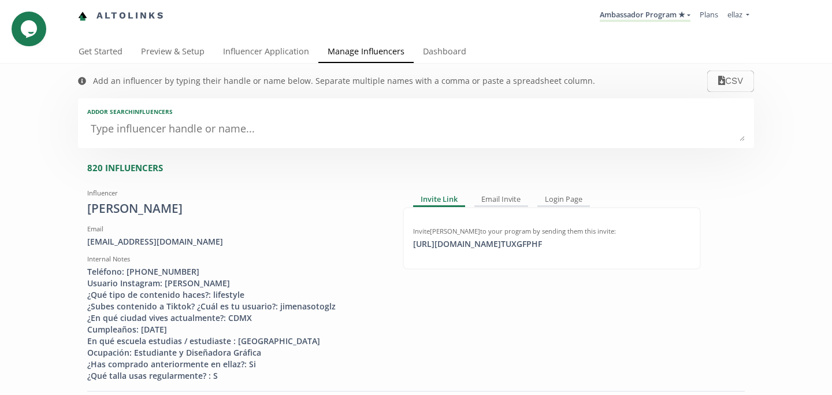
click at [454, 39] on div "Altolinks Ambassador Program ★ [GEOGRAPHIC_DATA] MACRO INFLUENCERS (prog ventas…" at bounding box center [416, 20] width 832 height 41
click at [452, 58] on link "Dashboard" at bounding box center [445, 52] width 62 height 23
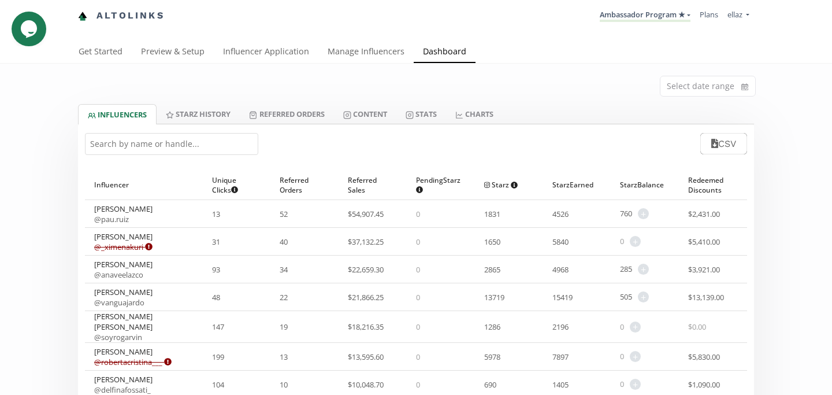
click at [215, 137] on input "text" at bounding box center [171, 144] width 173 height 22
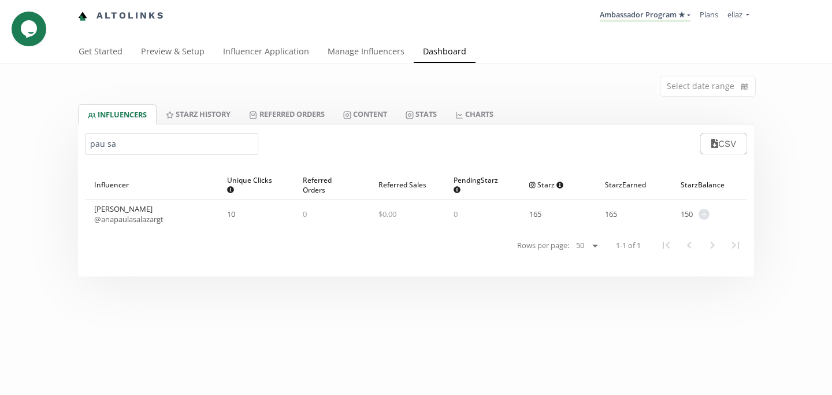
type input "pau sa"
click at [390, 124] on link "Content" at bounding box center [365, 114] width 62 height 20
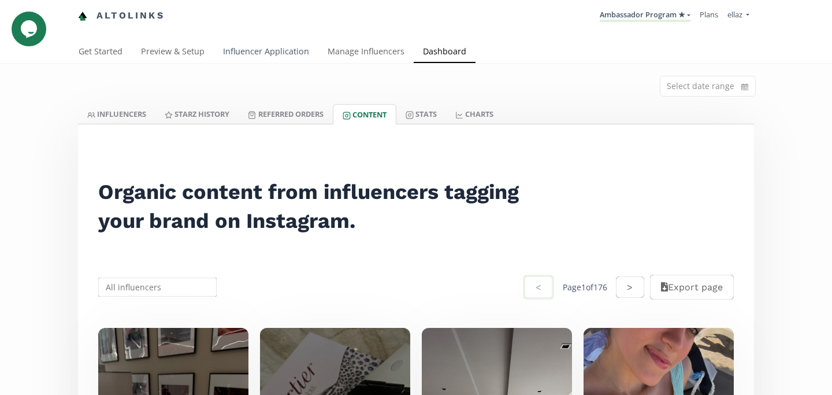
click at [259, 55] on link "Influencer Application" at bounding box center [266, 52] width 105 height 23
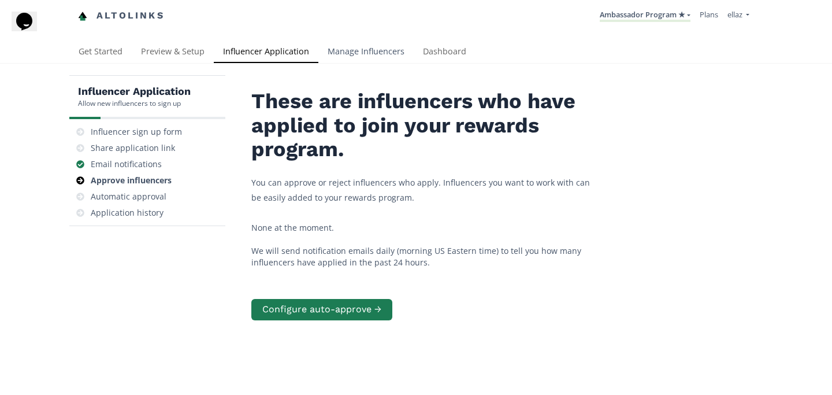
click at [333, 48] on link "Manage Influencers" at bounding box center [365, 52] width 95 height 23
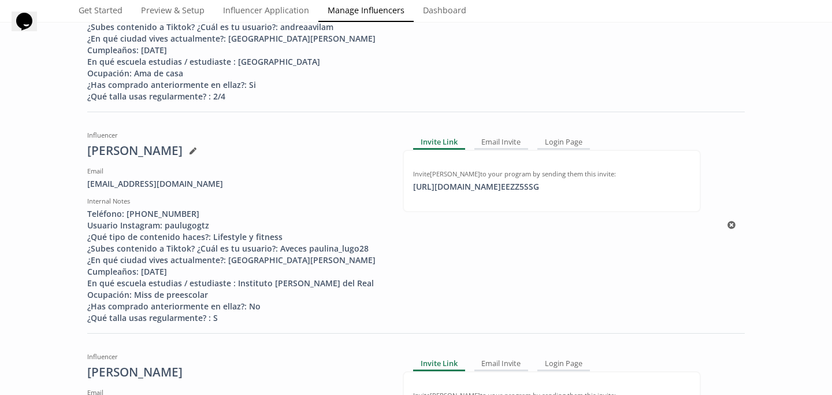
scroll to position [1159, 0]
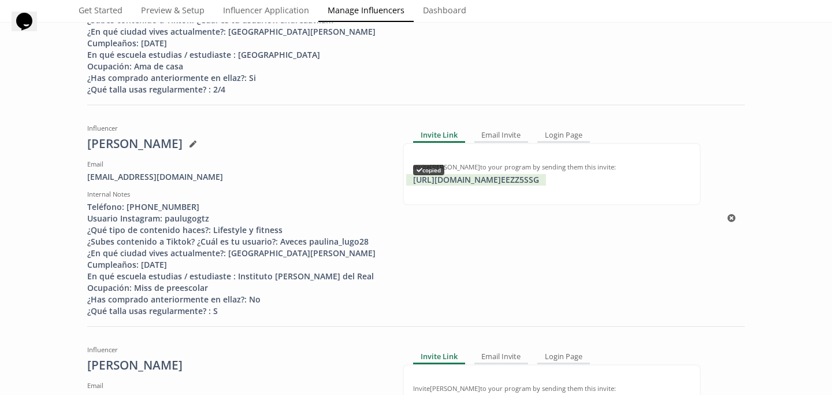
click at [492, 186] on div "[URL][DOMAIN_NAME] EEZZ5SSG copied" at bounding box center [476, 180] width 140 height 12
